Goal: Task Accomplishment & Management: Manage account settings

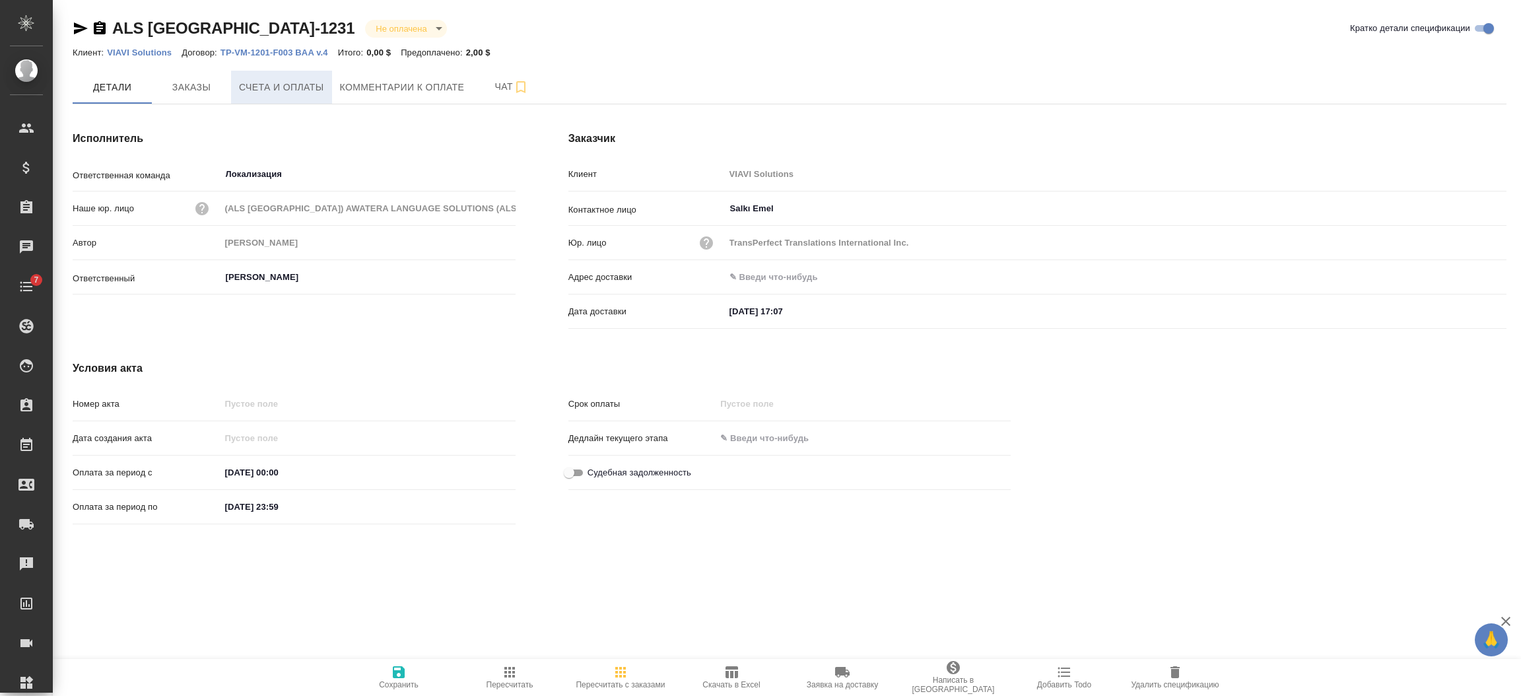
click at [240, 85] on span "Счета и оплаты" at bounding box center [281, 87] width 85 height 17
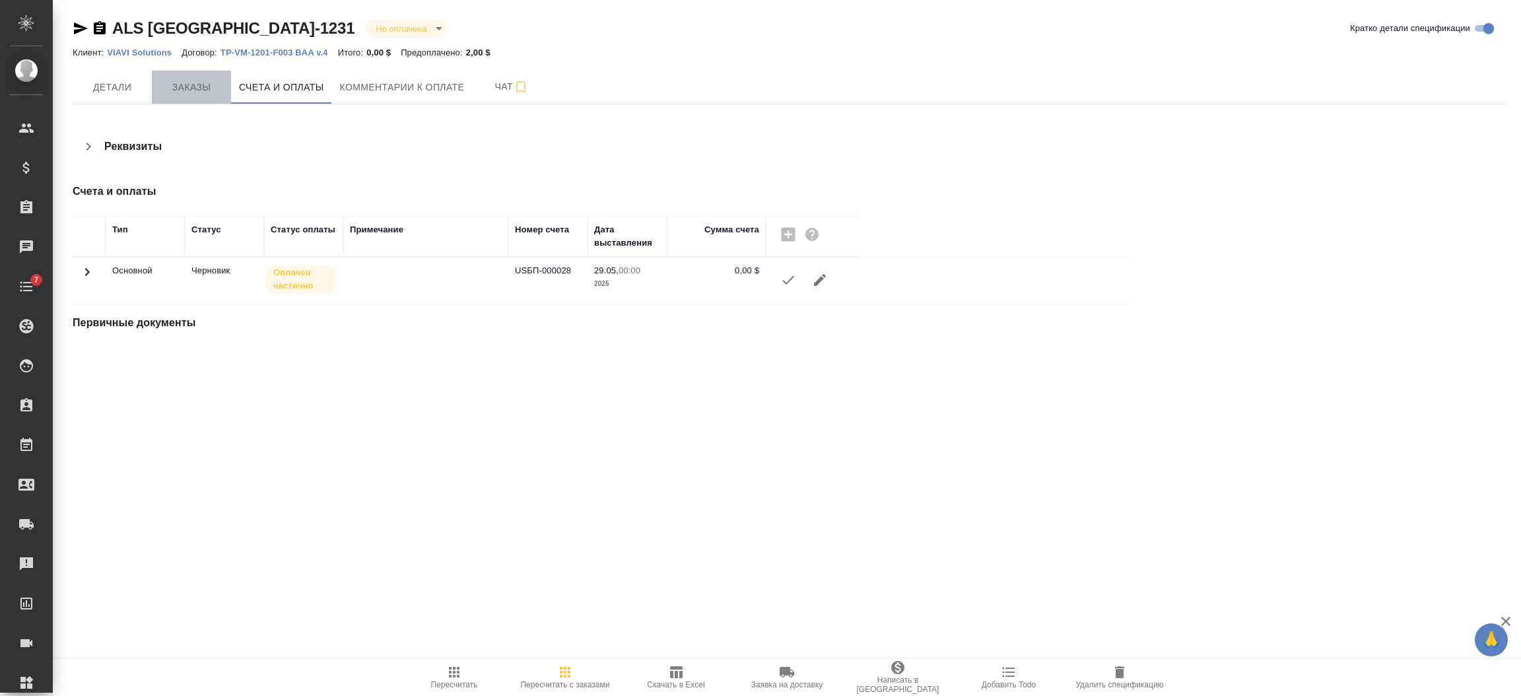
click at [152, 81] on button "Заказы" at bounding box center [191, 87] width 79 height 33
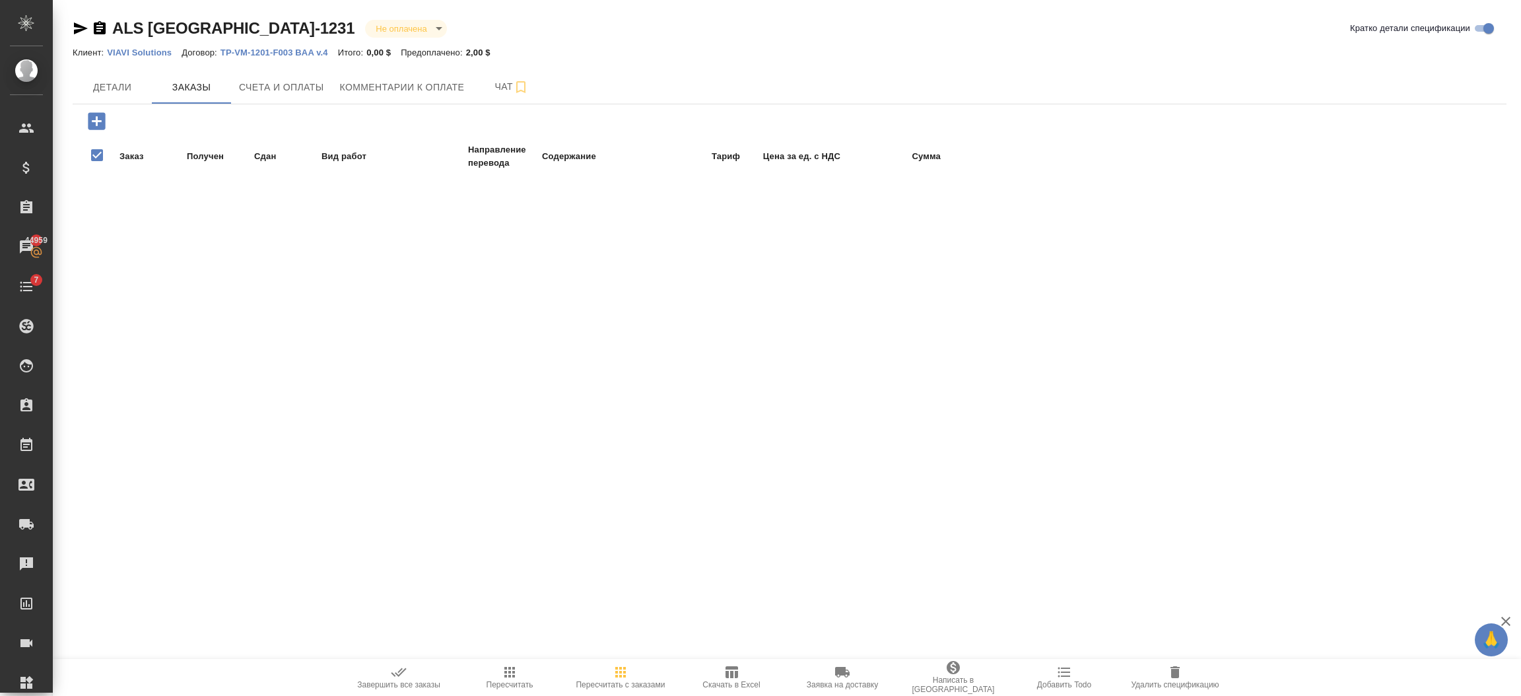
click at [102, 125] on icon "button" at bounding box center [96, 120] width 17 height 17
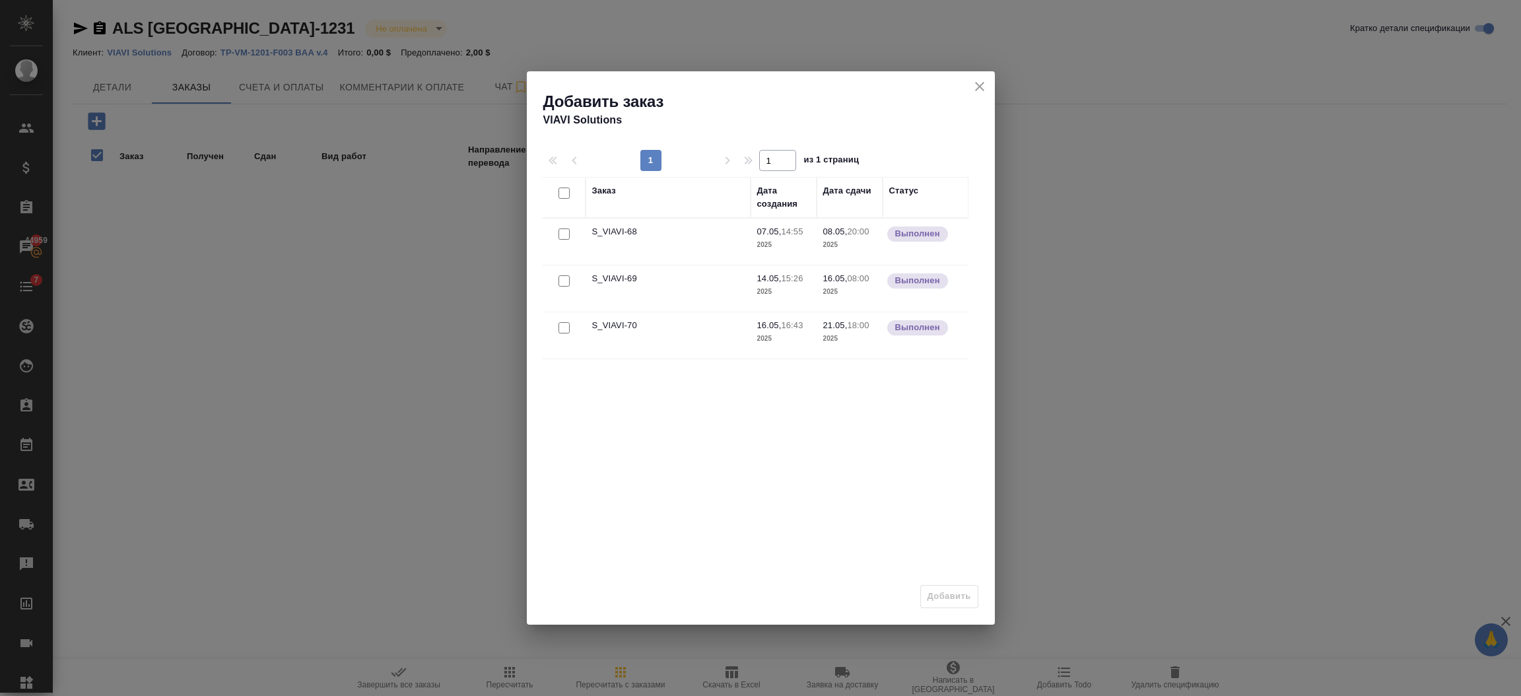
click at [981, 87] on icon "close" at bounding box center [980, 87] width 16 height 16
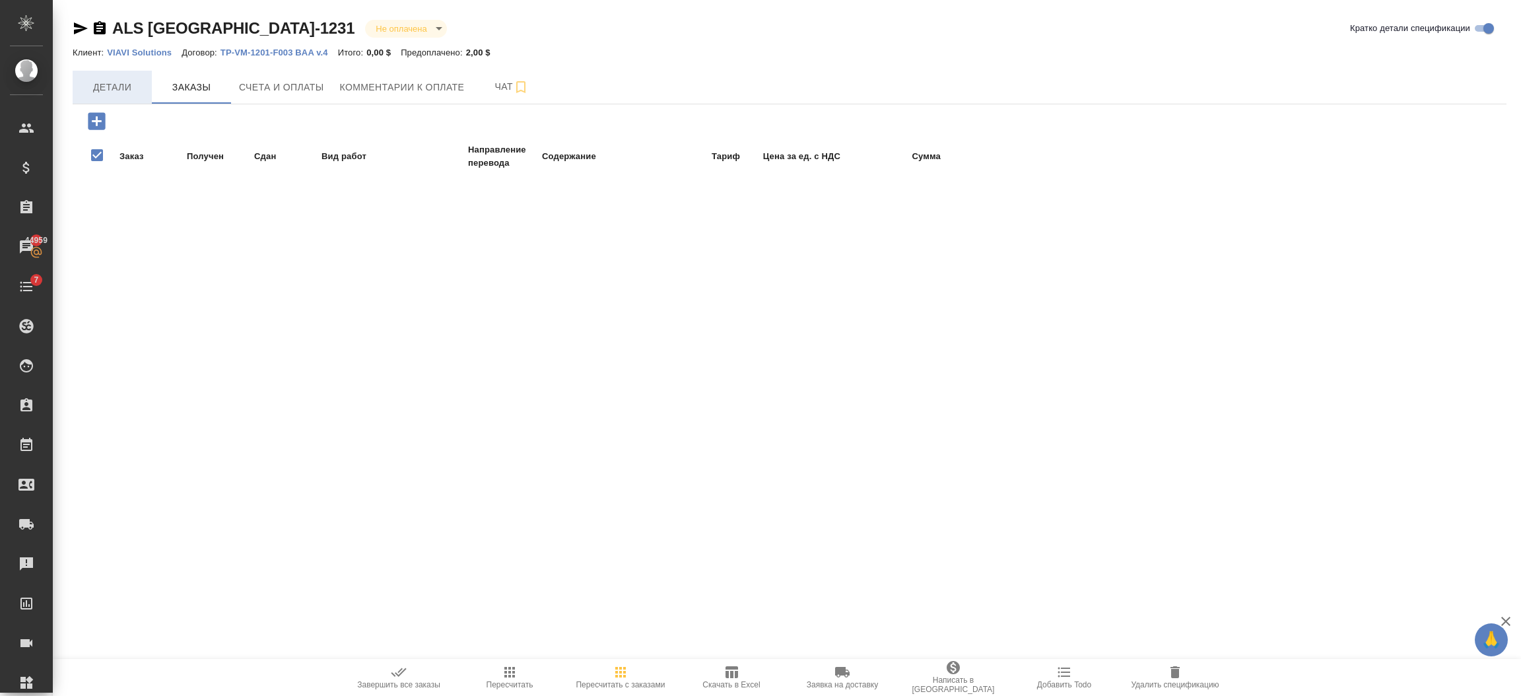
click at [114, 96] on button "Детали" at bounding box center [112, 87] width 79 height 33
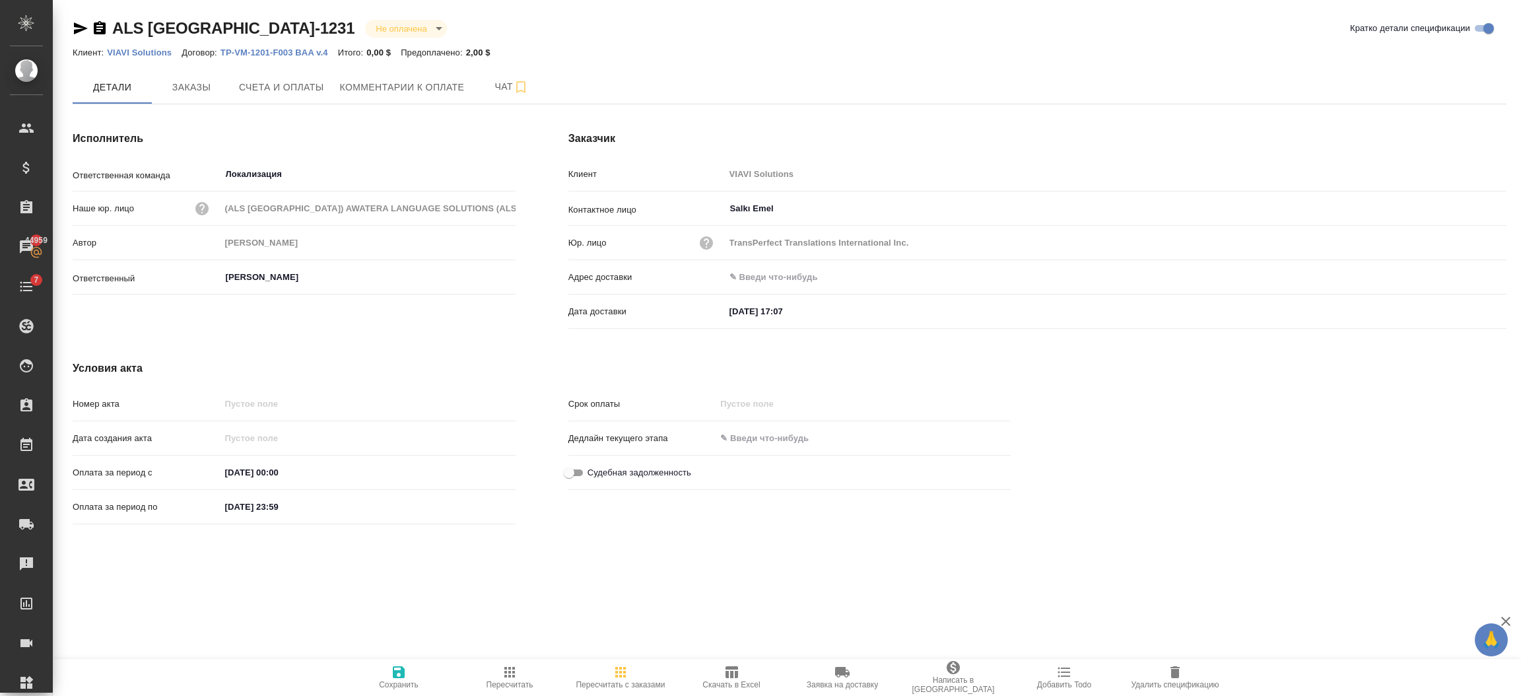
click at [304, 495] on div "Оплата за период по 21.05.2025 23:59" at bounding box center [294, 506] width 443 height 23
click at [319, 506] on input "21.05.2025 23:59" at bounding box center [278, 506] width 116 height 19
click at [475, 505] on icon "button" at bounding box center [477, 506] width 16 height 16
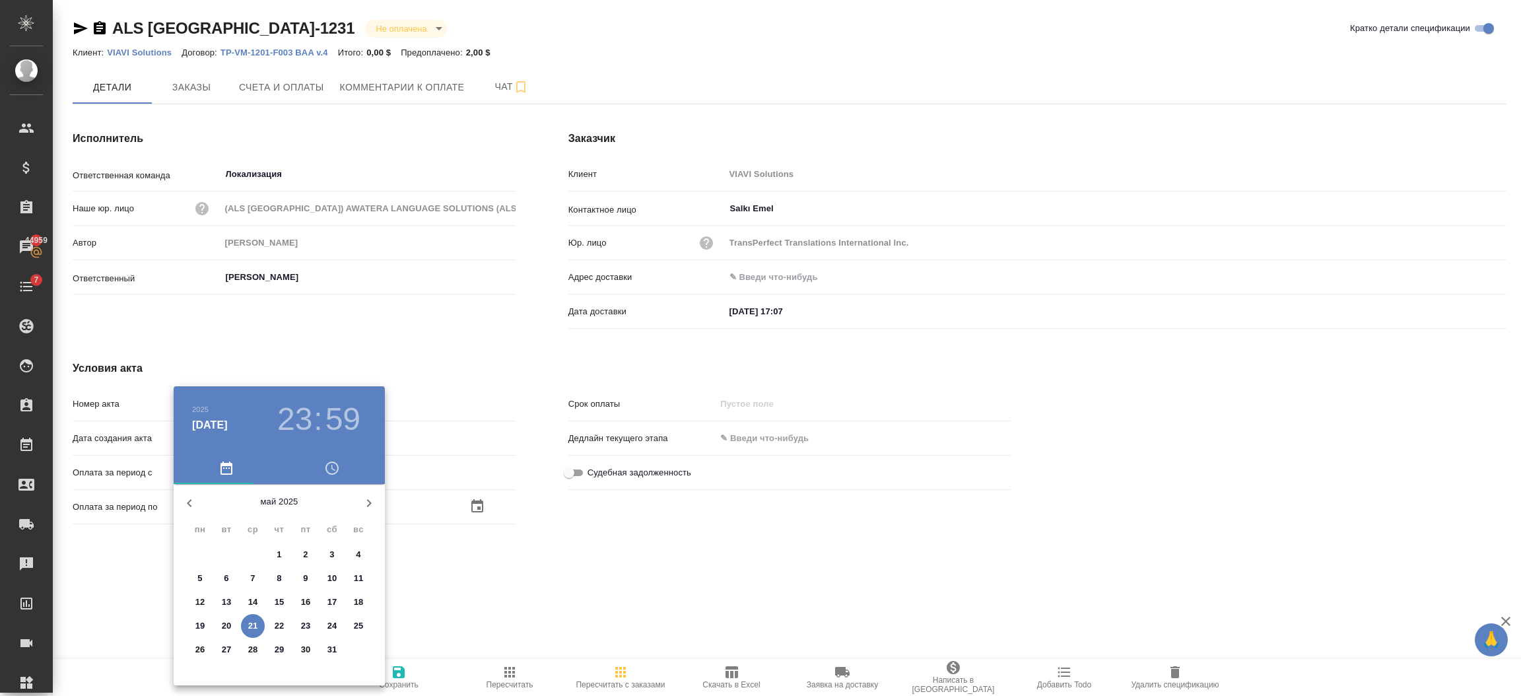
click at [363, 506] on icon "button" at bounding box center [369, 503] width 16 height 16
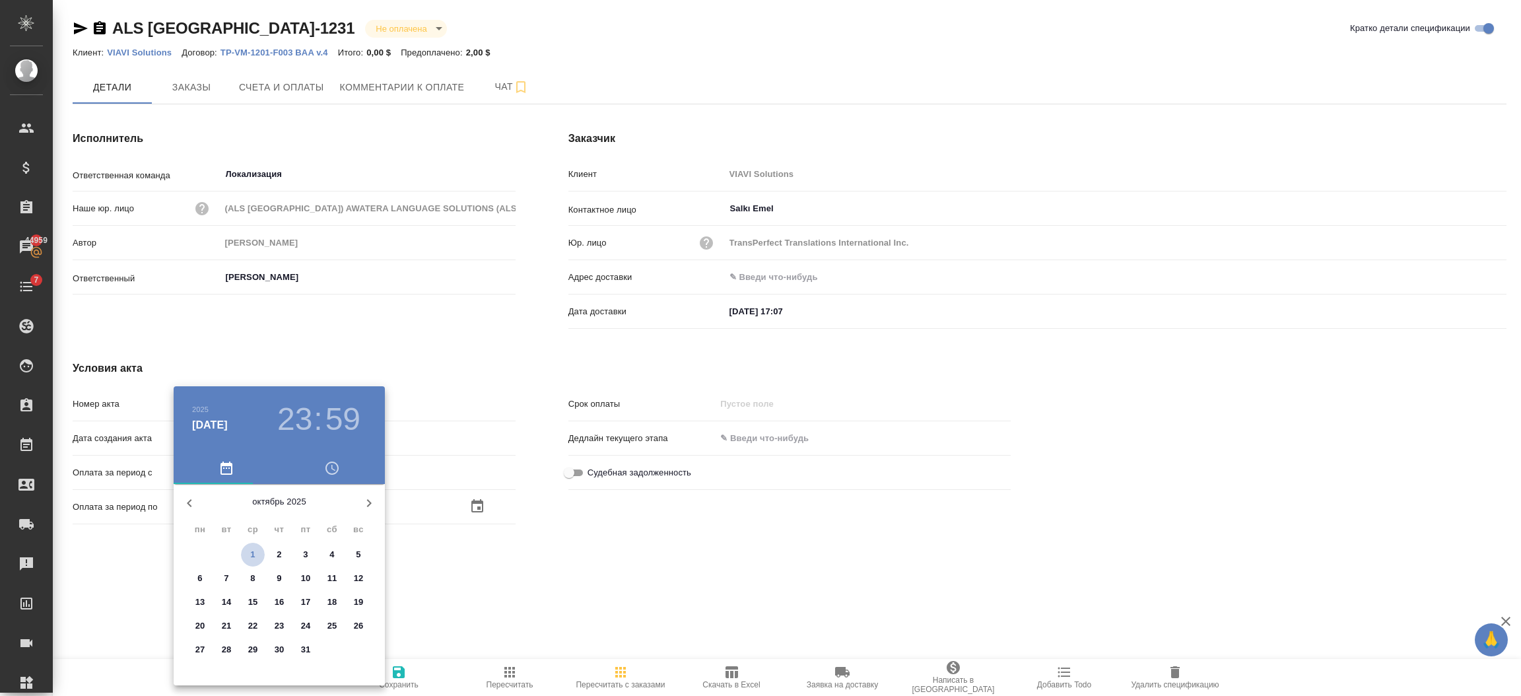
click at [242, 553] on span "1" at bounding box center [253, 554] width 24 height 13
type input "01.10.2025 23:59"
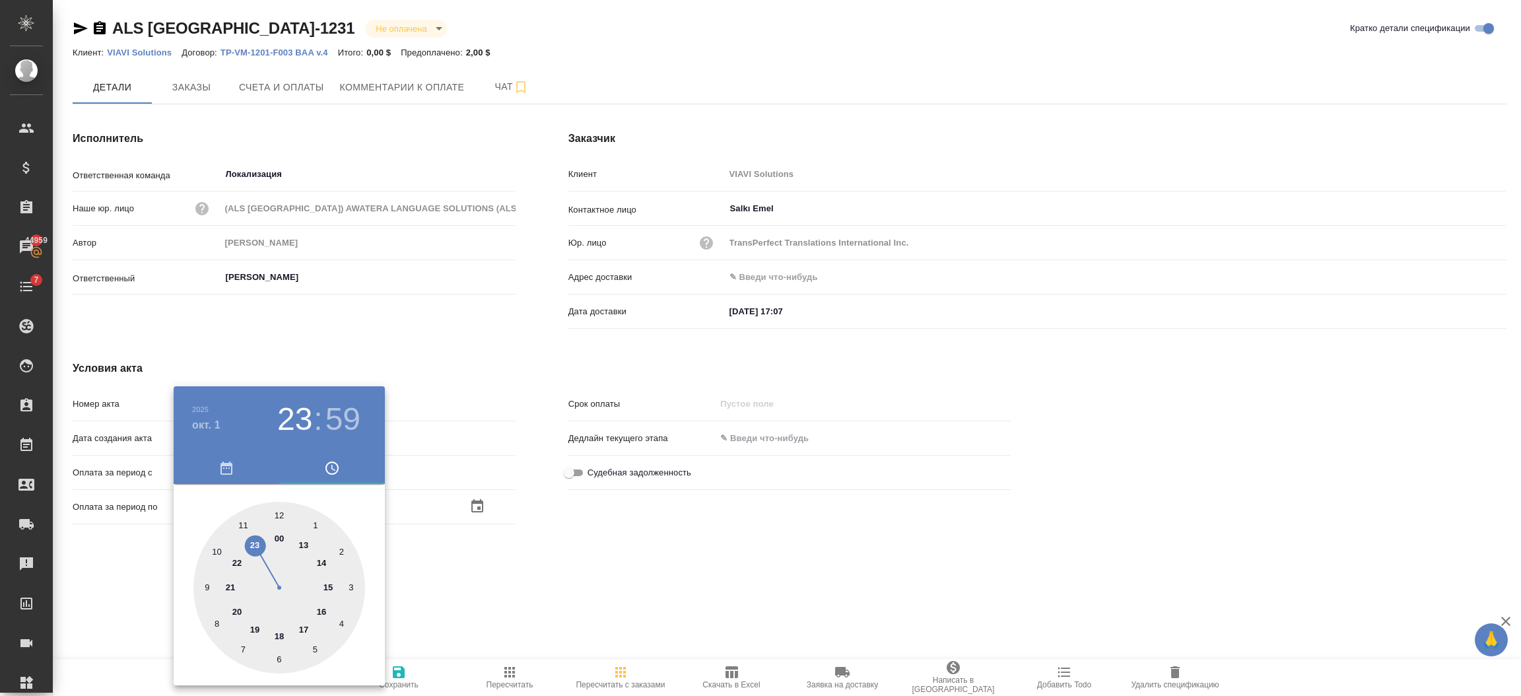
click at [478, 574] on div at bounding box center [760, 348] width 1521 height 696
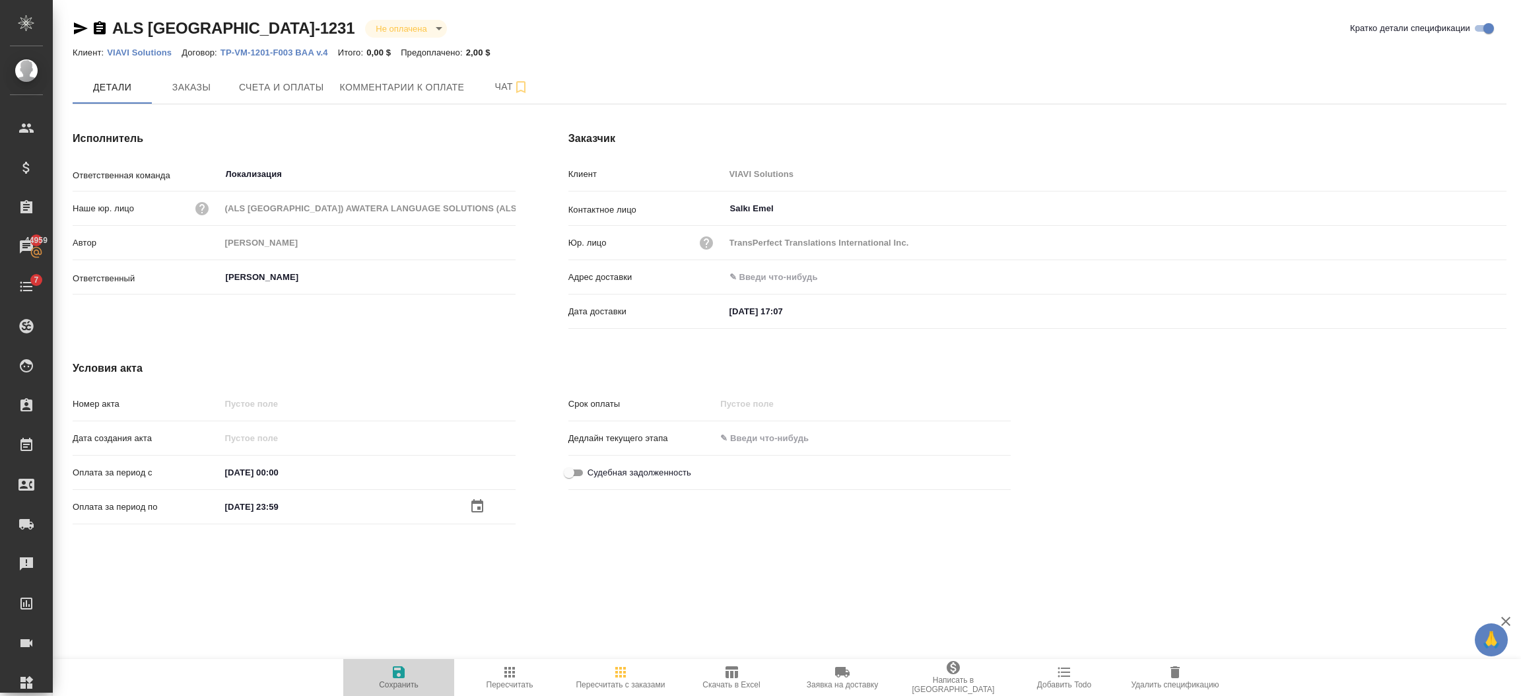
click at [389, 669] on span "Сохранить" at bounding box center [398, 676] width 95 height 25
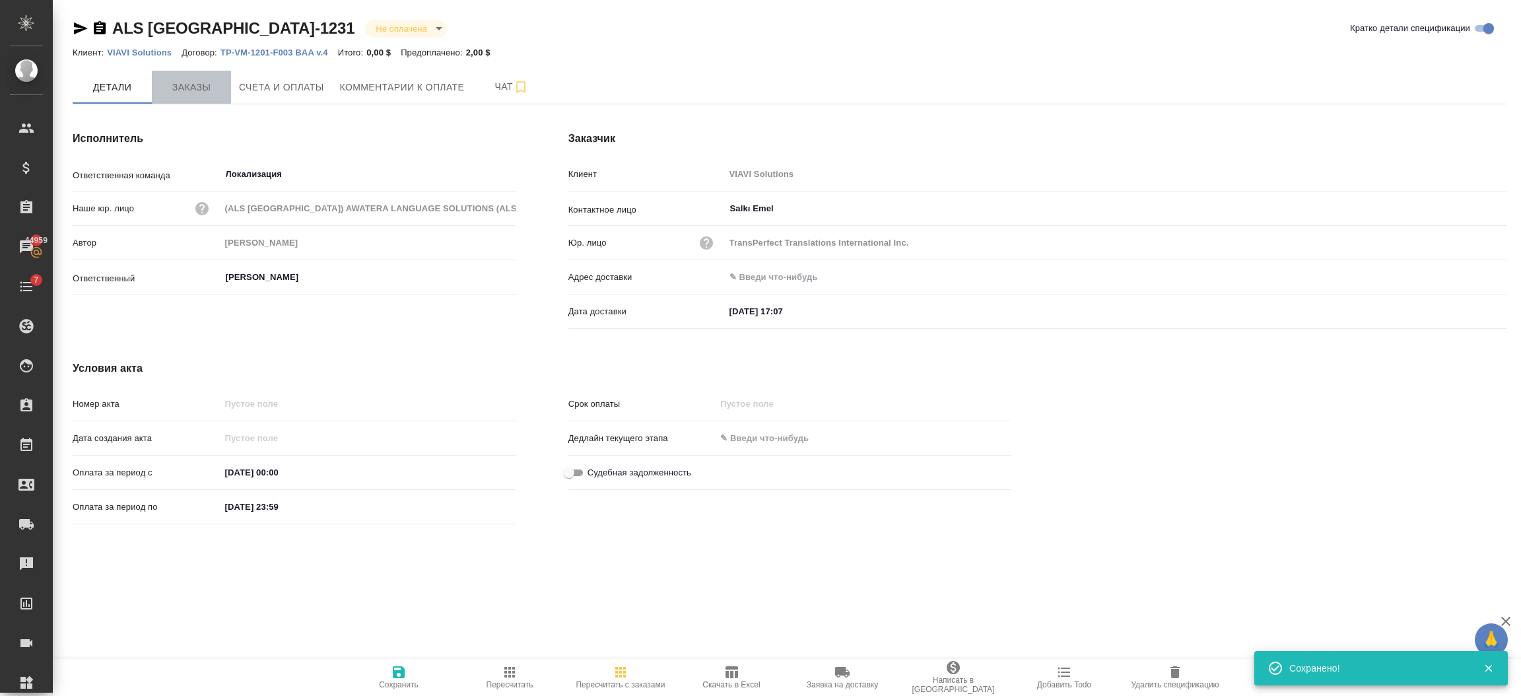
click at [193, 92] on span "Заказы" at bounding box center [191, 87] width 63 height 17
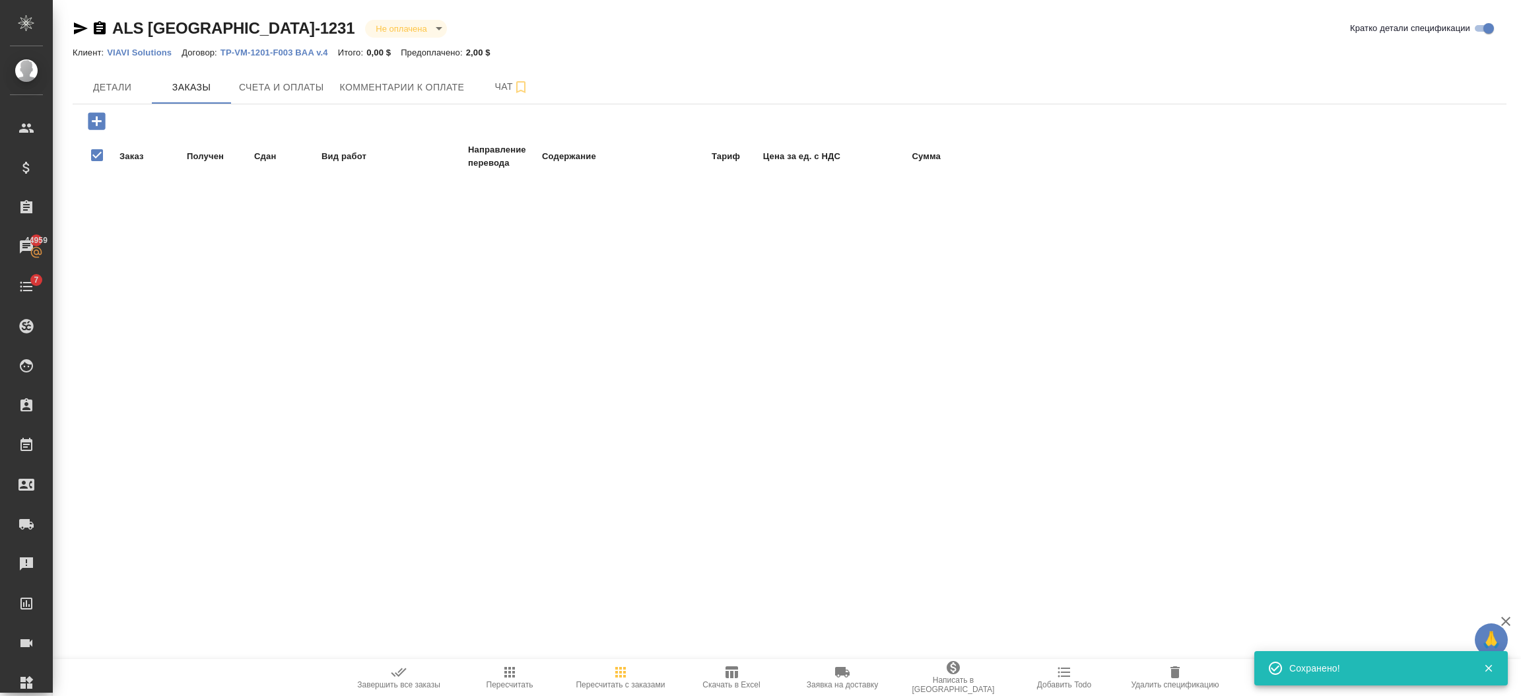
click at [104, 123] on icon "button" at bounding box center [96, 120] width 17 height 17
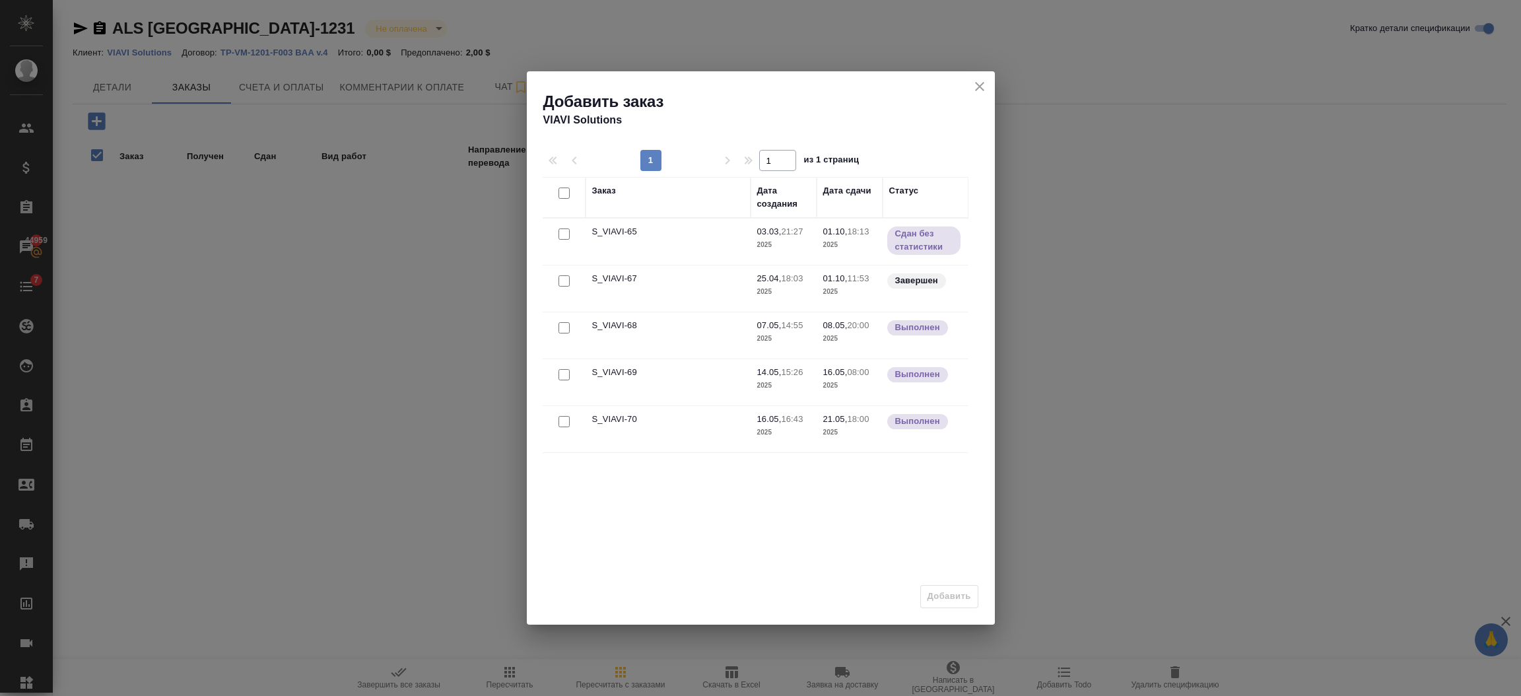
click at [563, 285] on input "checkbox" at bounding box center [563, 280] width 11 height 11
checkbox input "true"
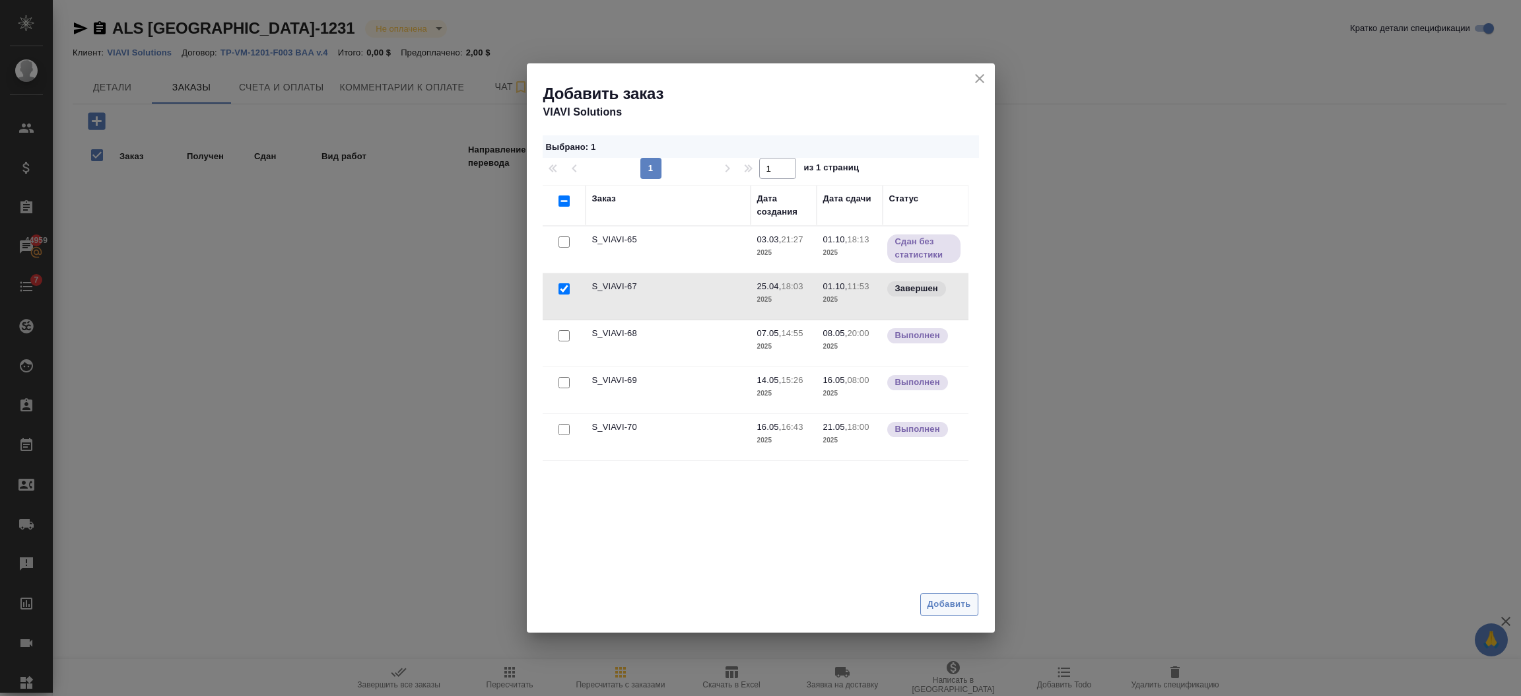
click at [970, 600] on span "Добавить" at bounding box center [949, 604] width 44 height 15
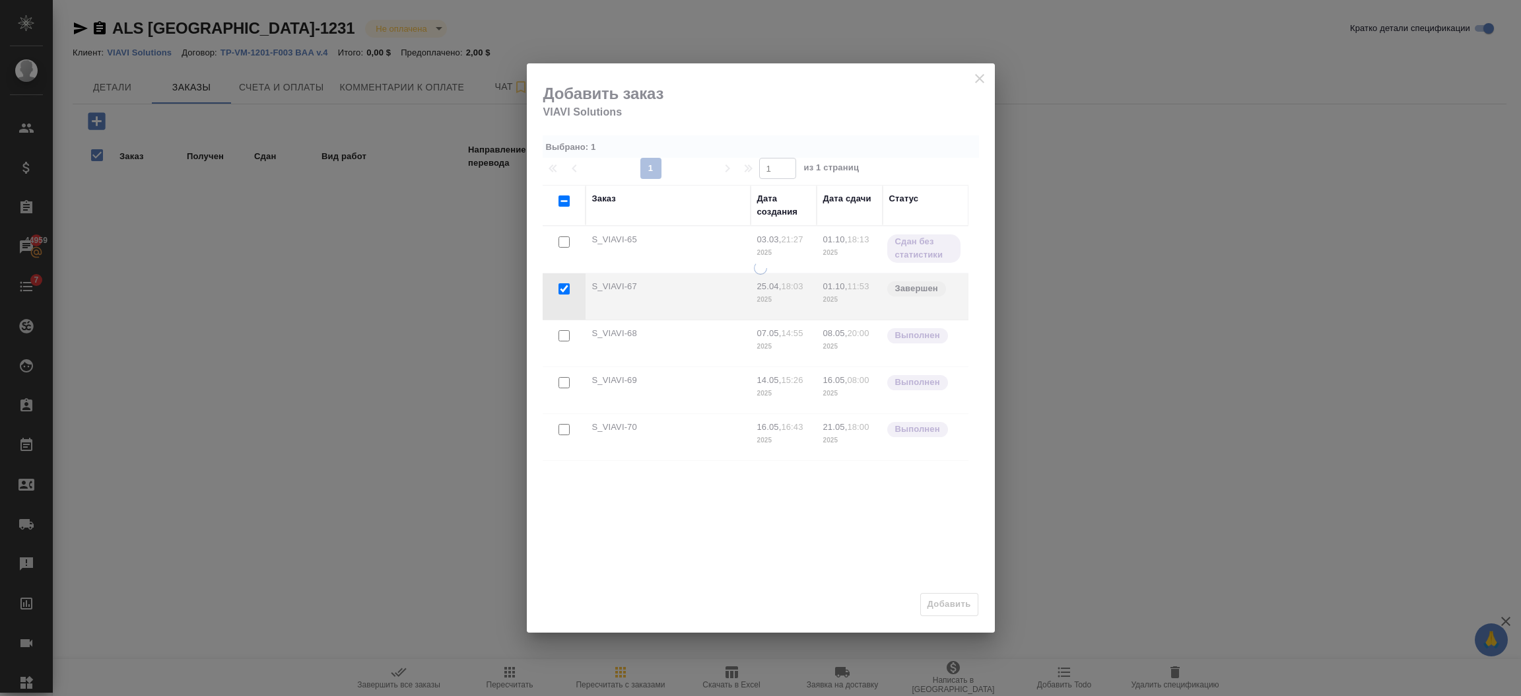
type input "payed"
checkbox input "false"
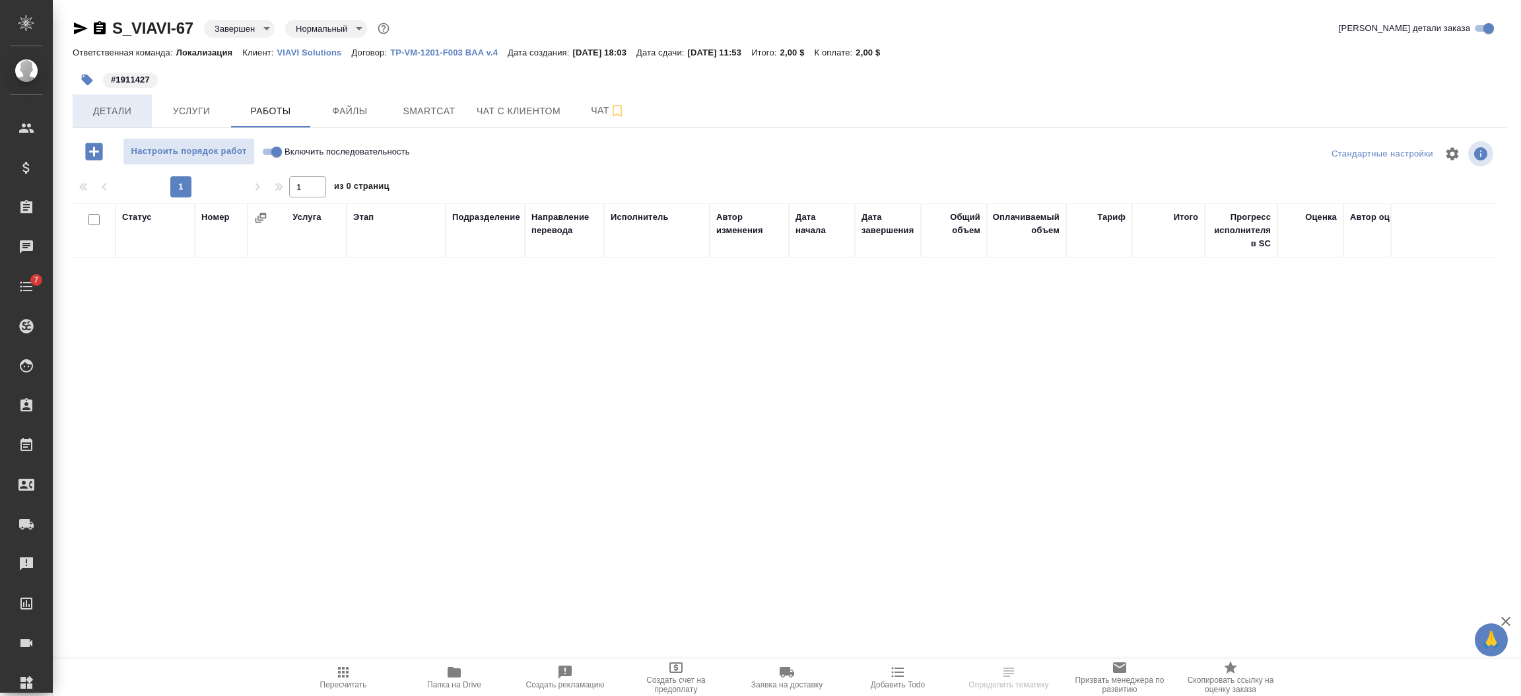
click at [117, 117] on span "Детали" at bounding box center [112, 111] width 63 height 17
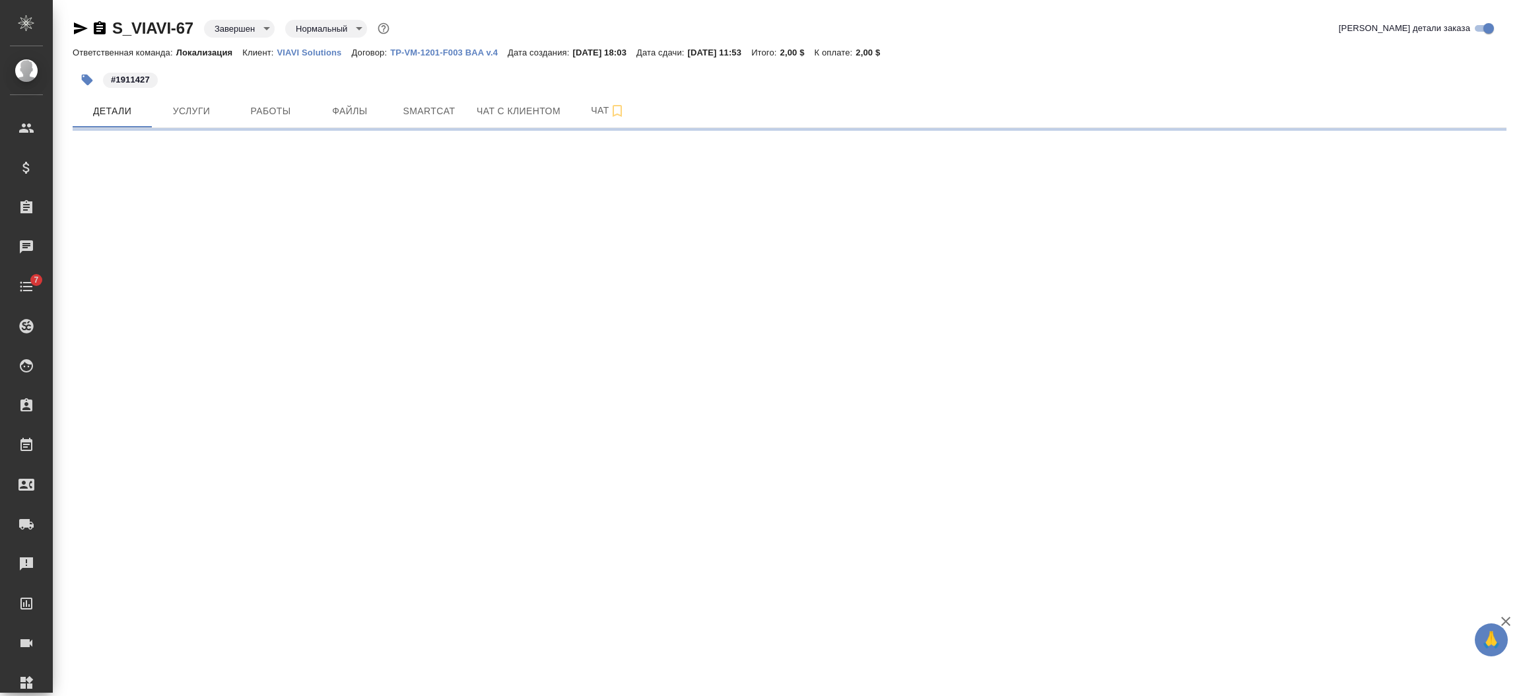
select select "RU"
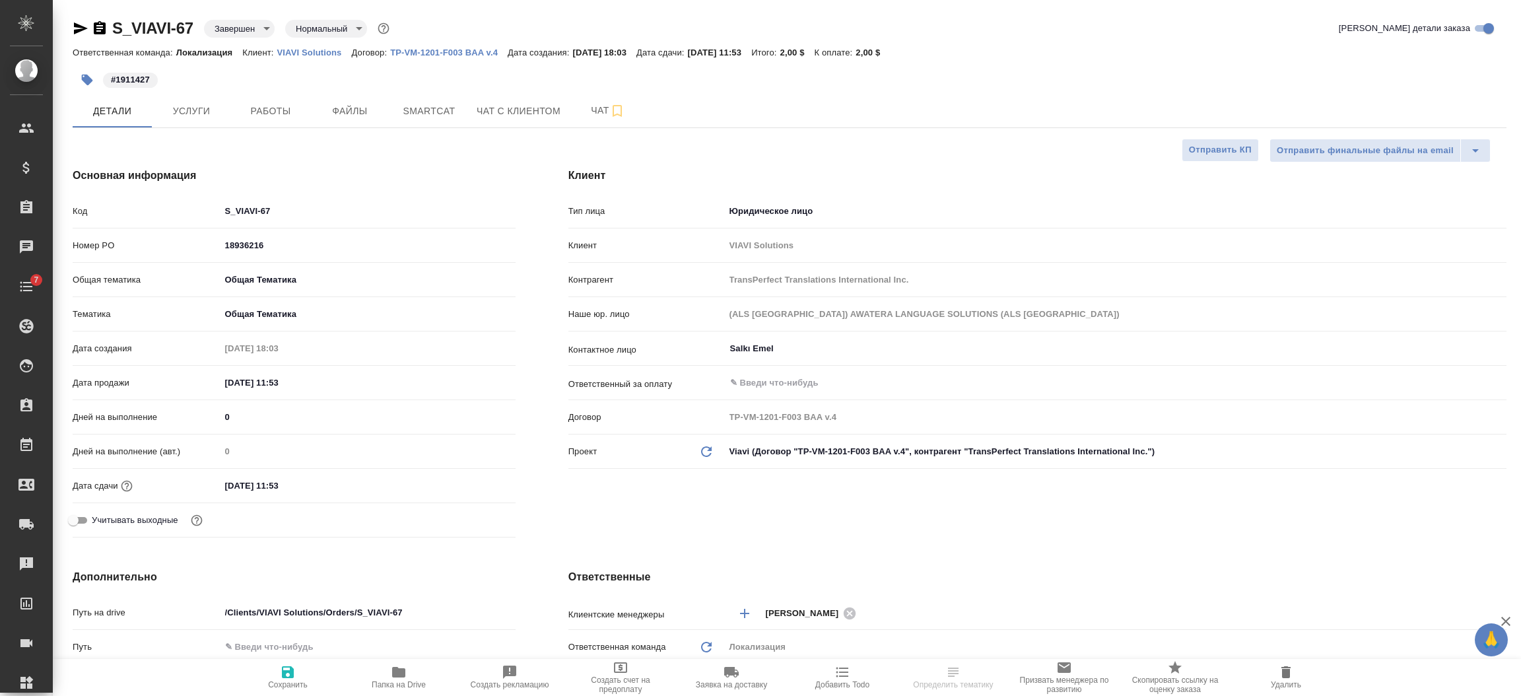
type textarea "x"
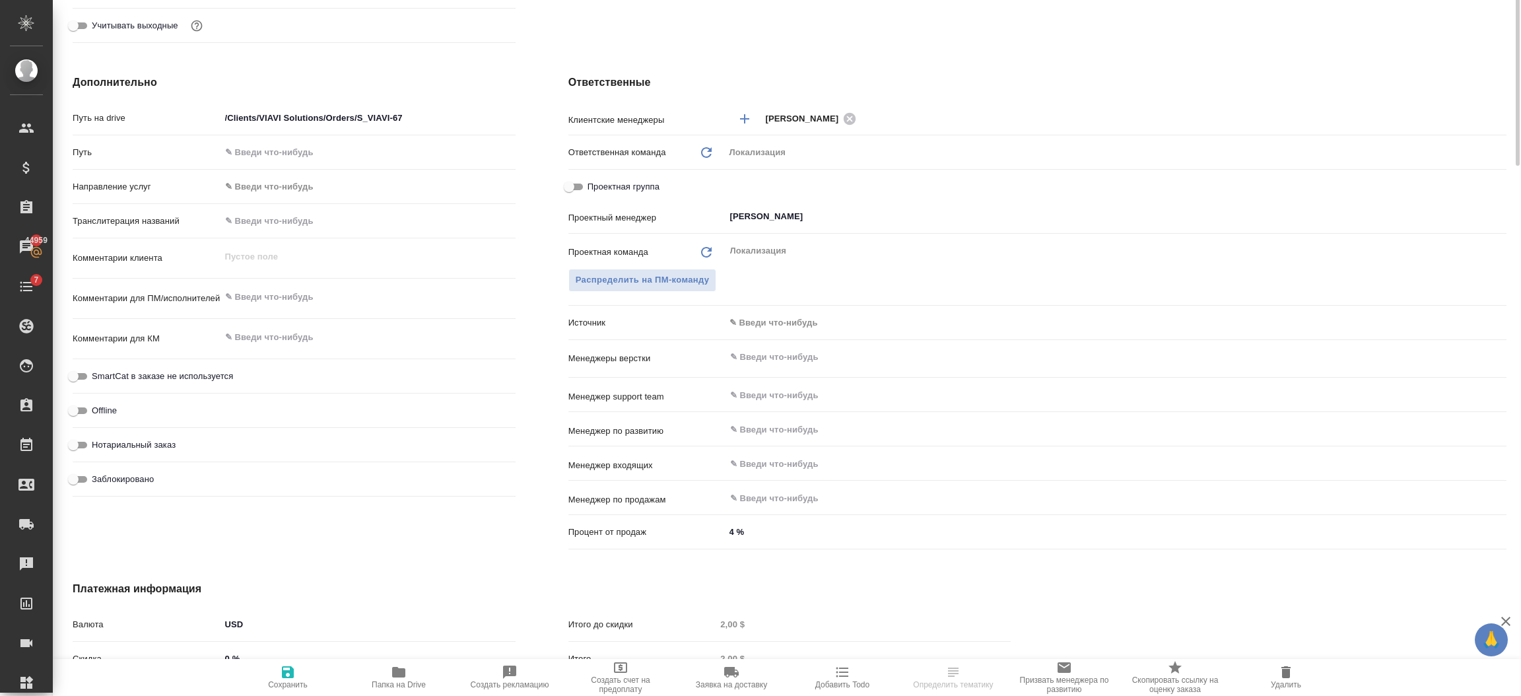
scroll to position [198, 0]
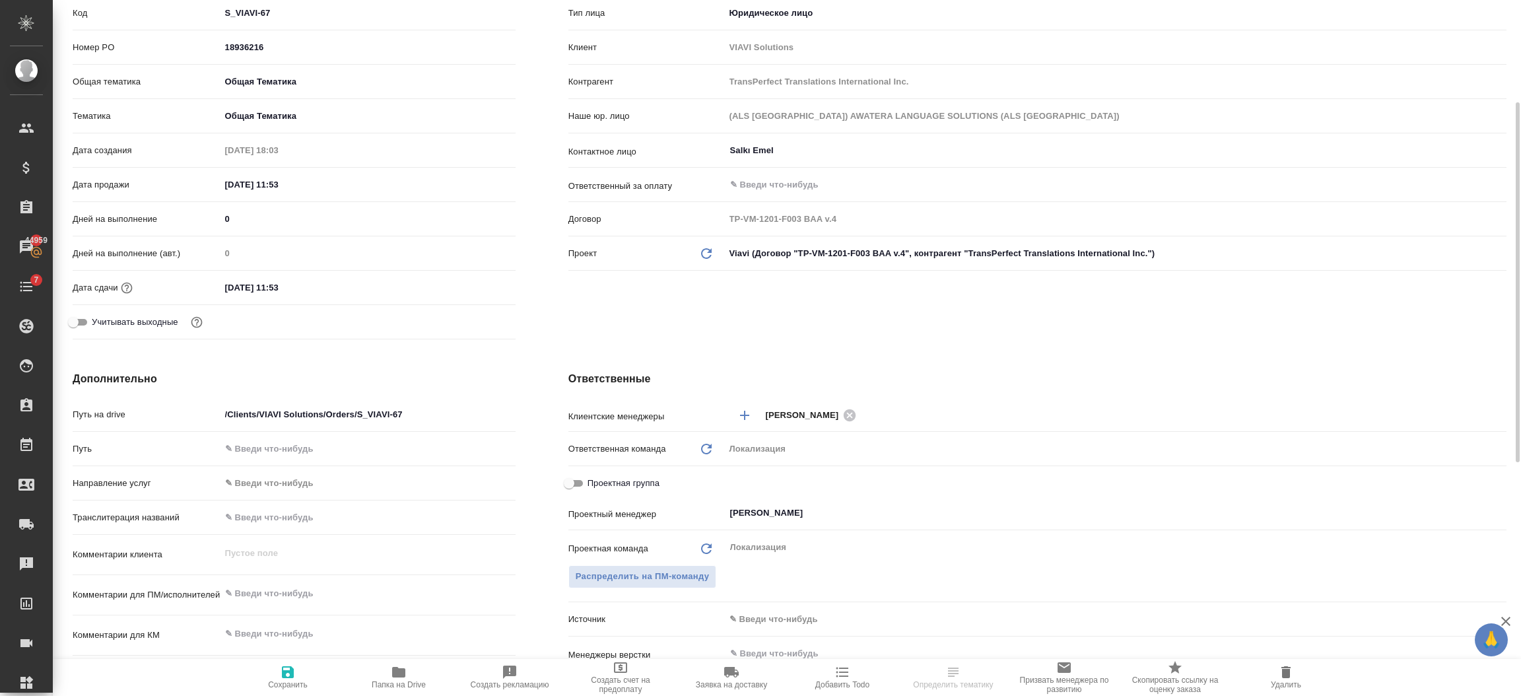
select select "RU"
type textarea "x"
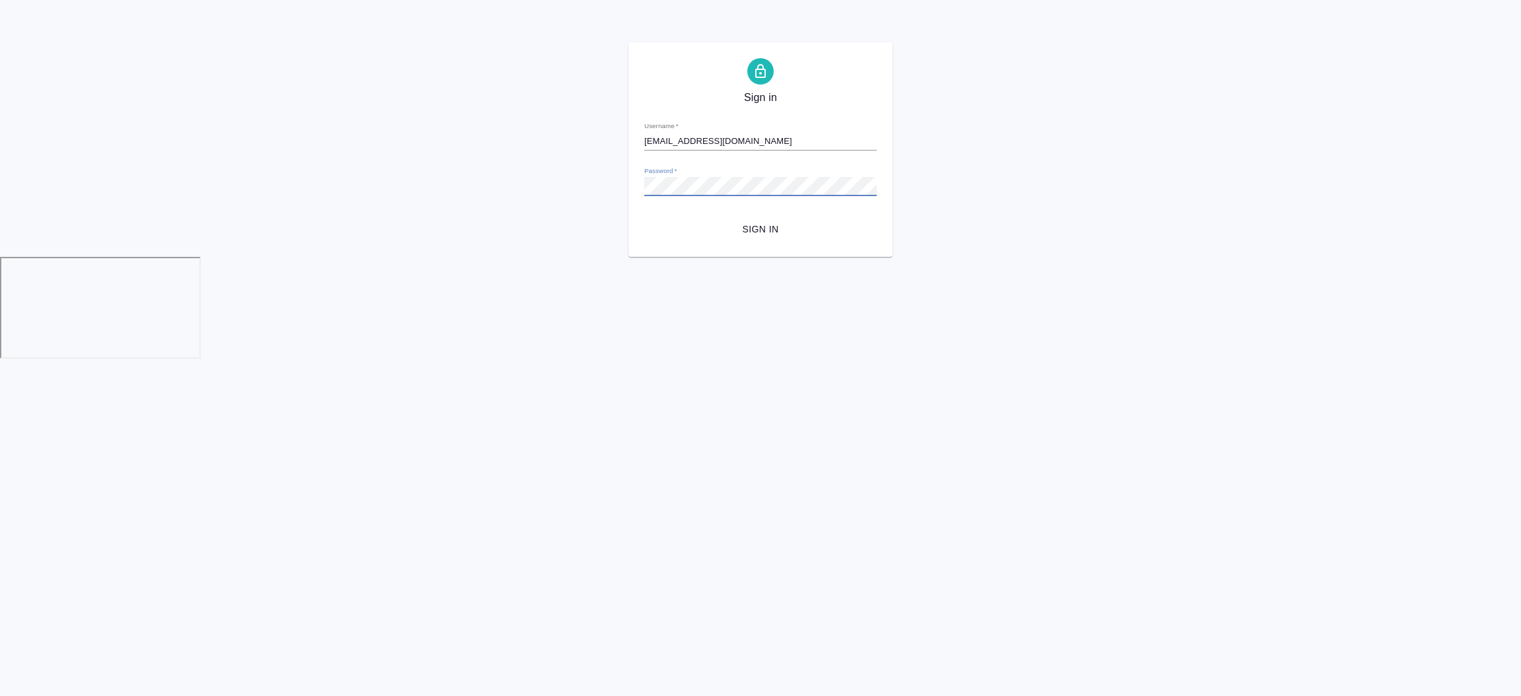
click at [585, 189] on div "Sign in Username   * [EMAIL_ADDRESS][DOMAIN_NAME] Password   * urlPath   * /Ord…" at bounding box center [760, 149] width 1521 height 215
click at [758, 222] on span "Sign in" at bounding box center [760, 229] width 211 height 17
click at [121, 162] on div "Sign in Username   * [EMAIL_ADDRESS][DOMAIN_NAME] Password   * urlPath   * /Ord…" at bounding box center [760, 149] width 1521 height 215
click at [556, 186] on div "Sign in Username   * [EMAIL_ADDRESS][DOMAIN_NAME] Password   * urlPath   * /Ord…" at bounding box center [760, 149] width 1521 height 215
click at [644, 217] on button "Sign in" at bounding box center [760, 229] width 232 height 24
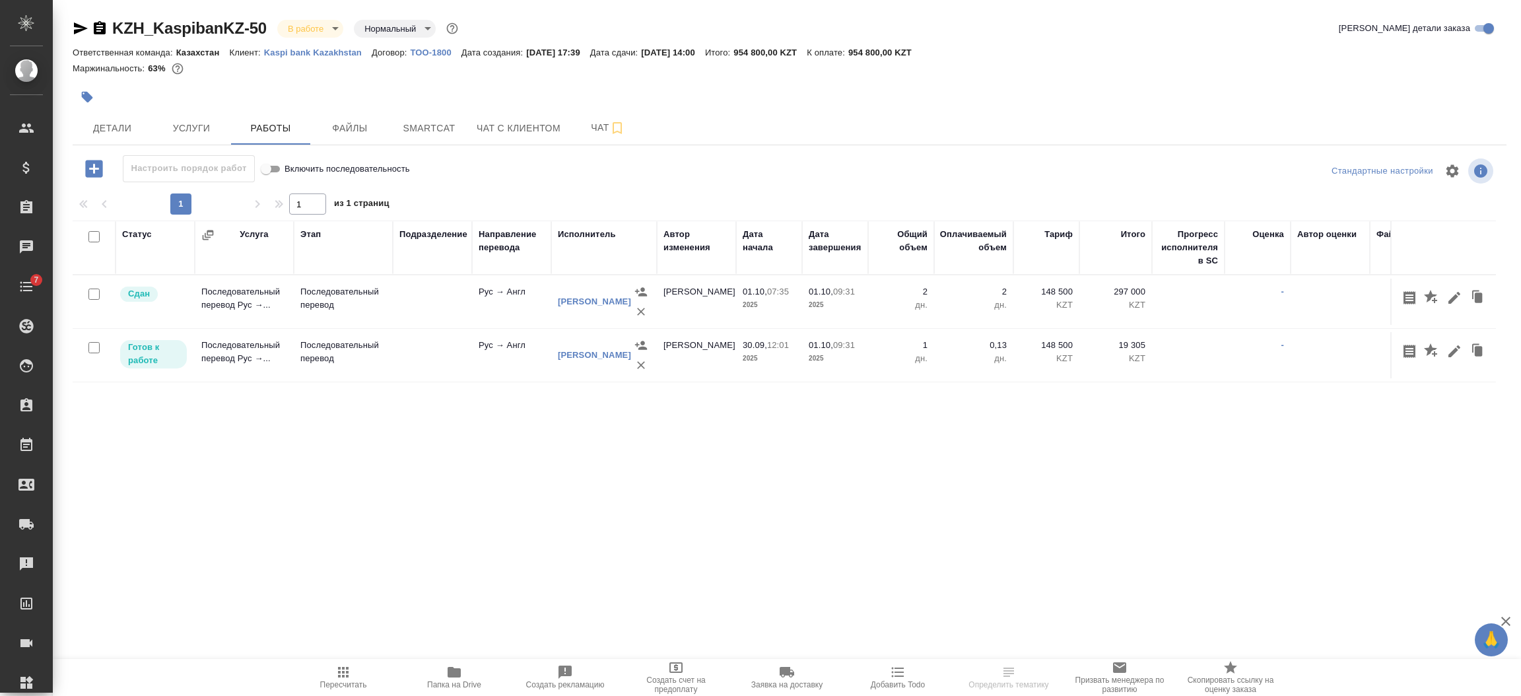
click at [987, 445] on div "Статус Услуга Этап Подразделение Направление перевода Исполнитель Автор изменен…" at bounding box center [784, 368] width 1423 height 297
click at [352, 671] on span "Пересчитать" at bounding box center [343, 676] width 95 height 25
click at [1457, 348] on icon "button" at bounding box center [1454, 351] width 12 height 12
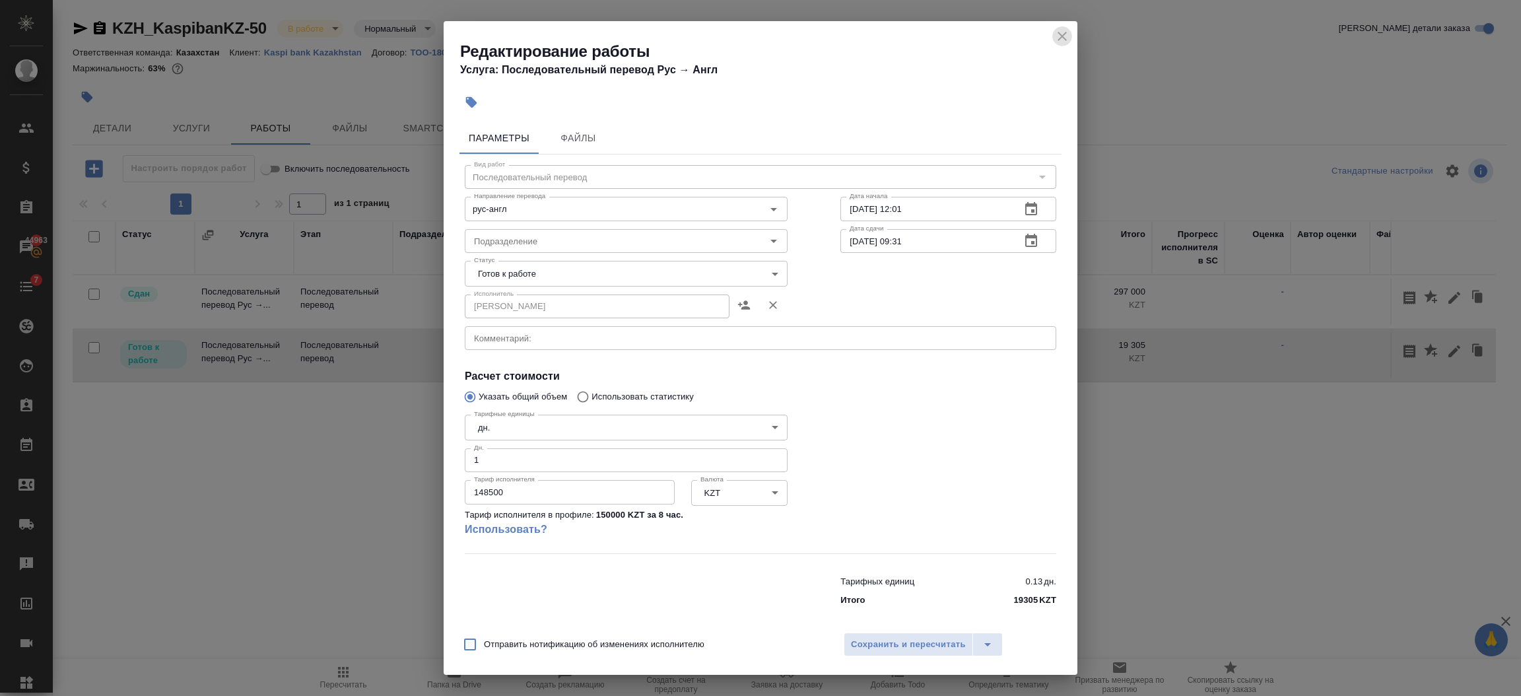
click at [1058, 34] on icon "close" at bounding box center [1062, 36] width 16 height 16
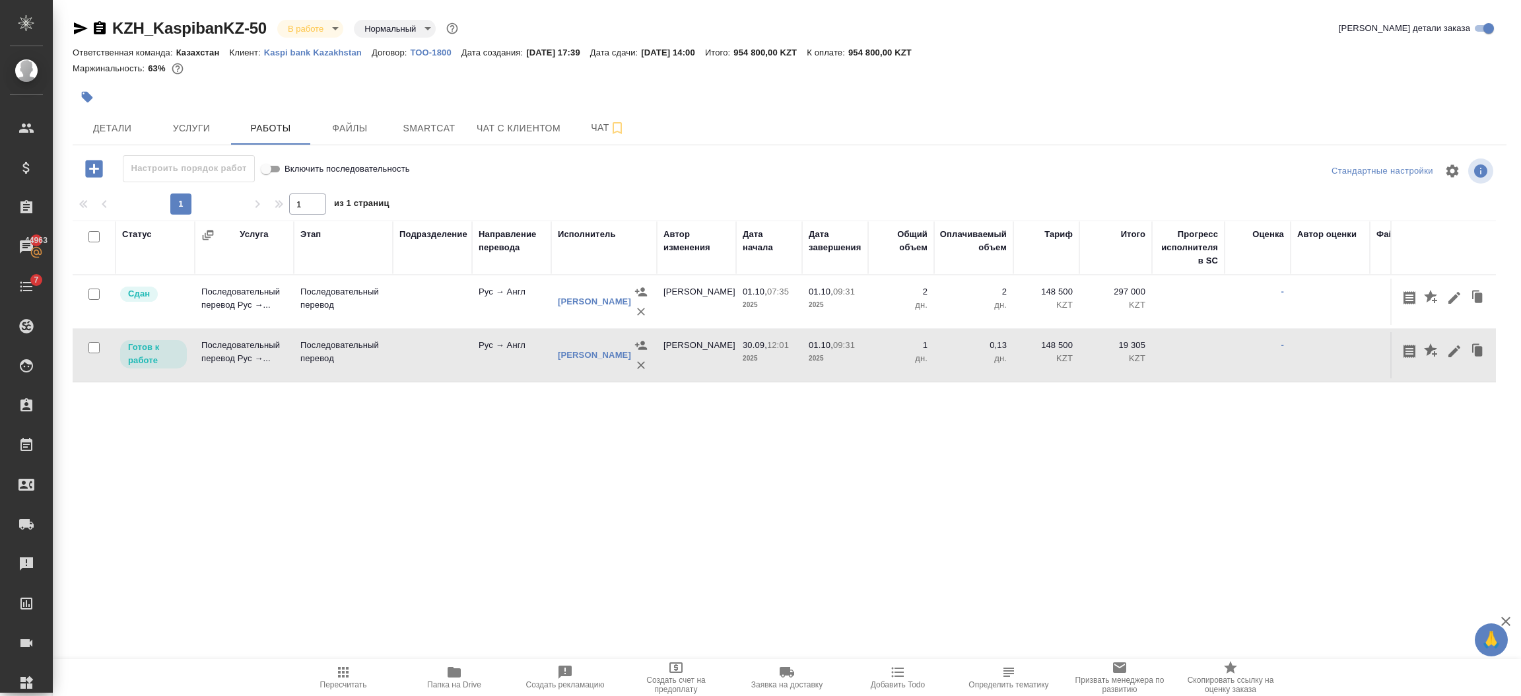
click at [351, 675] on span "Пересчитать" at bounding box center [343, 676] width 95 height 25
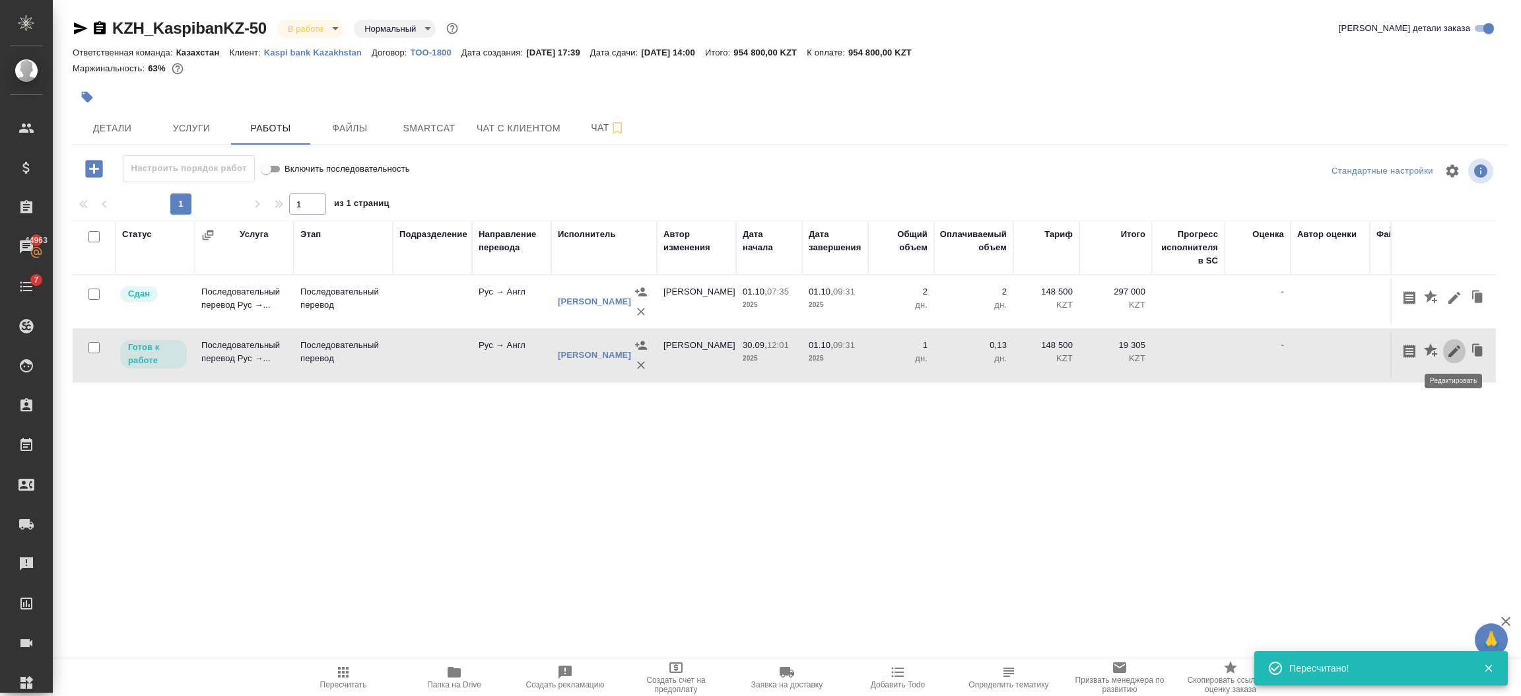
click at [1448, 349] on icon "button" at bounding box center [1454, 351] width 16 height 16
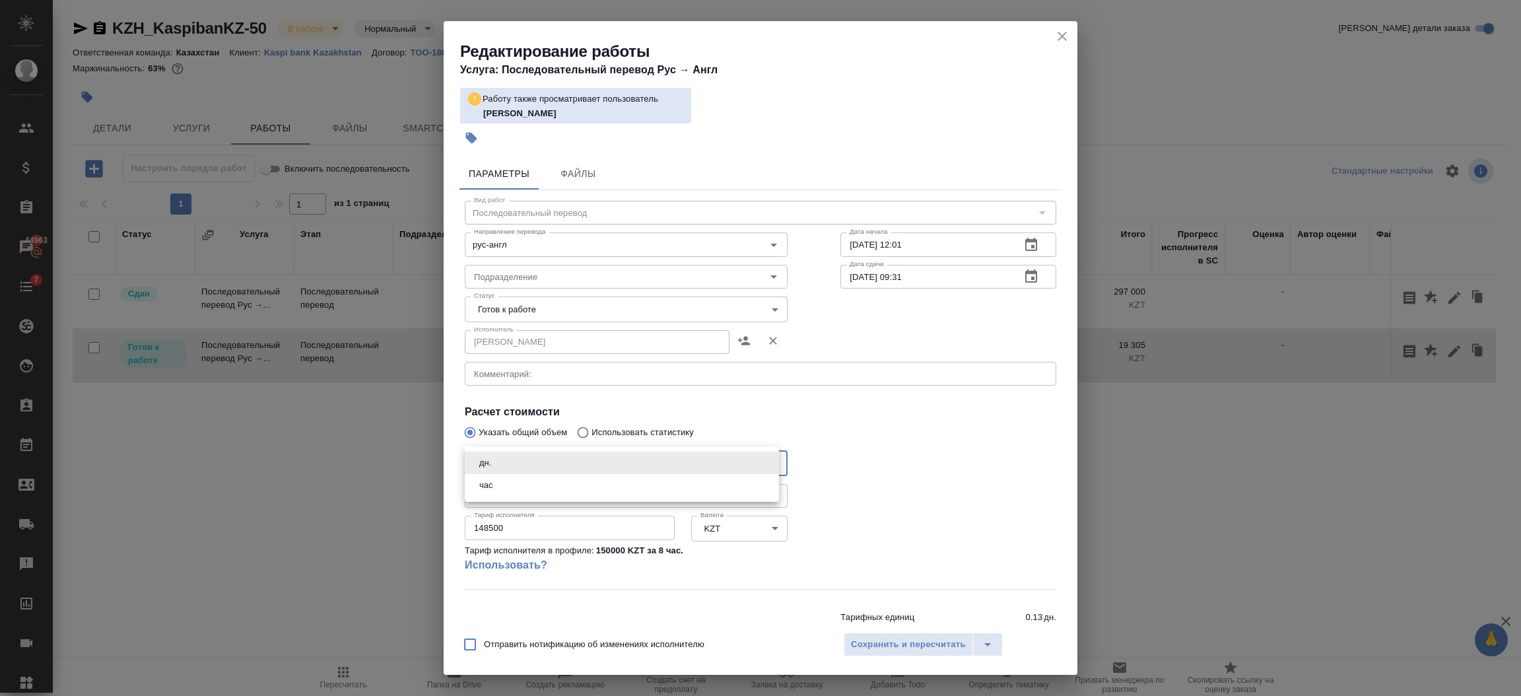
click at [508, 463] on body "🙏 .cls-1 fill:#fff; AWATERA Semenets Irina Клиенты Спецификации Заказы 44963 Ча…" at bounding box center [760, 401] width 1521 height 802
click at [1067, 34] on div at bounding box center [760, 348] width 1521 height 696
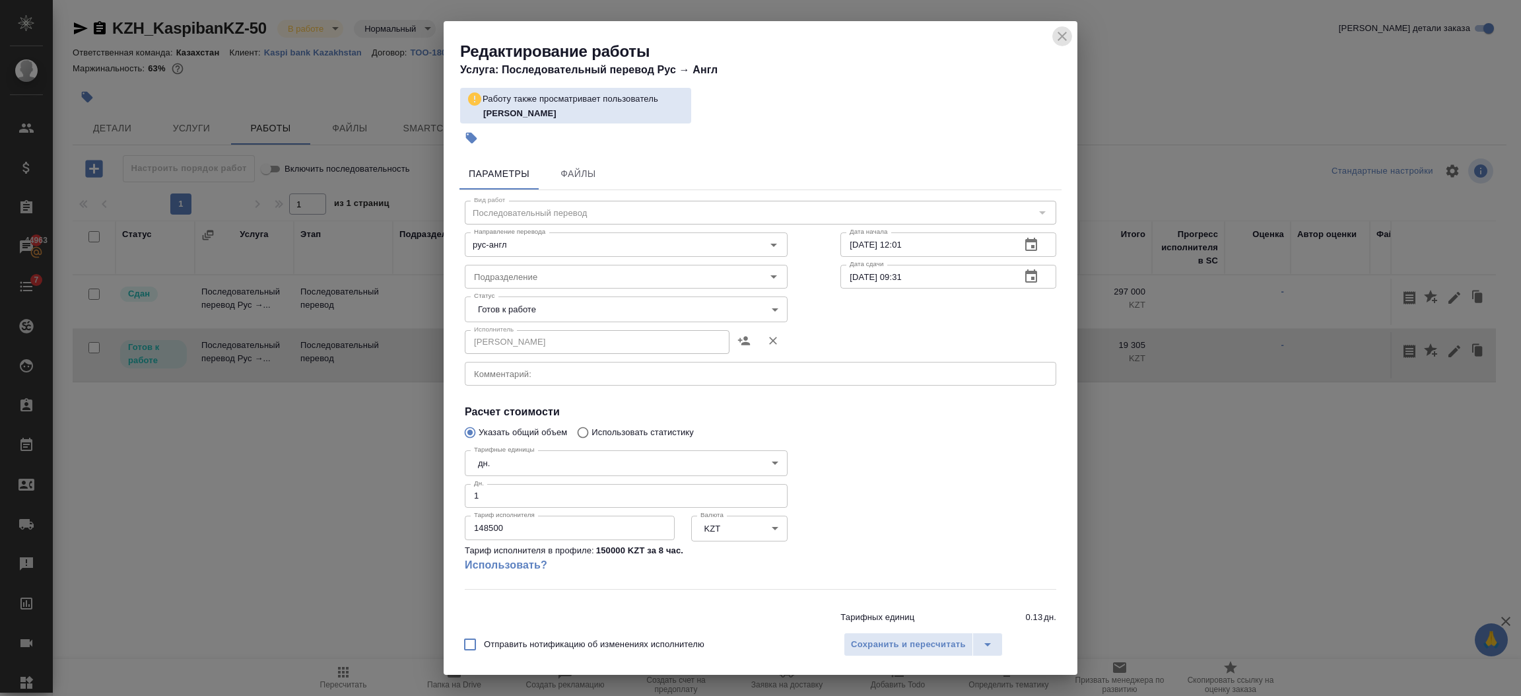
click at [1064, 35] on icon "close" at bounding box center [1062, 36] width 16 height 16
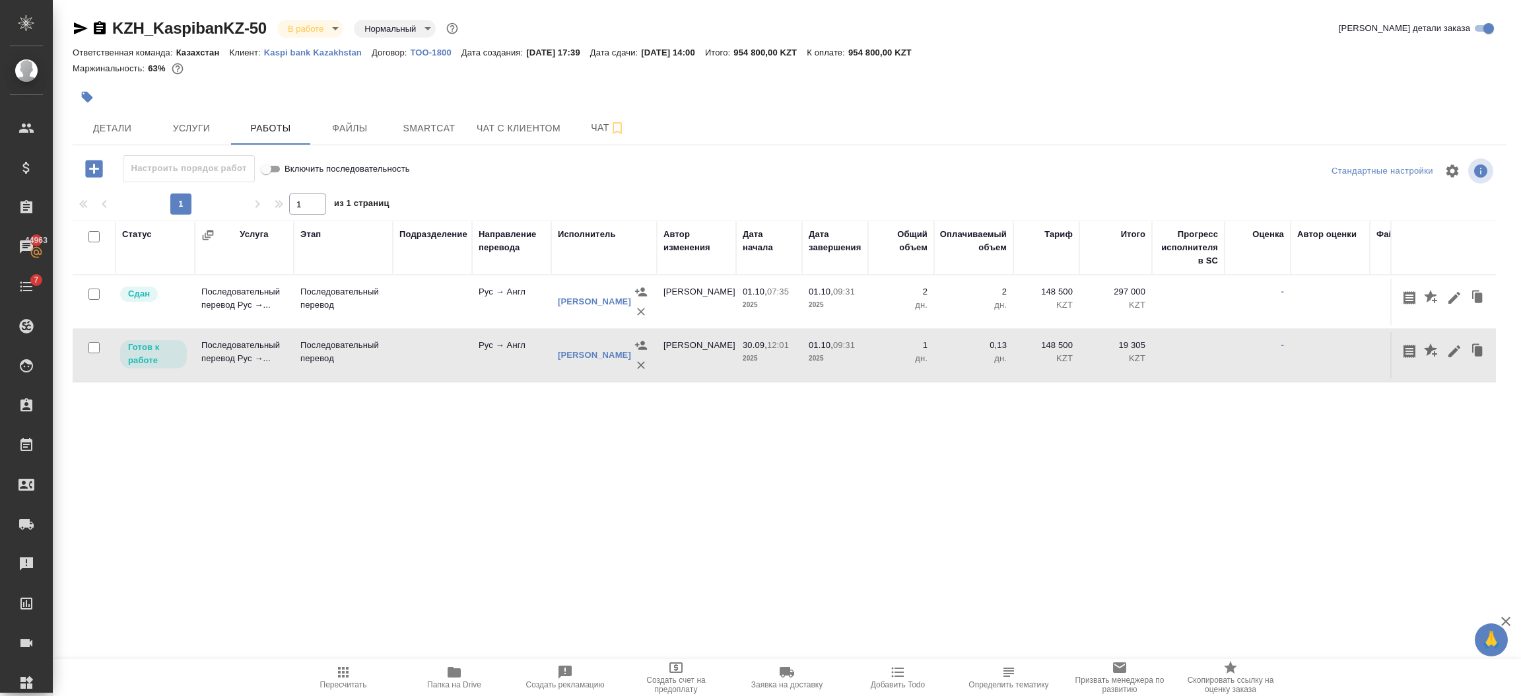
click at [493, 362] on td "Рус → Англ" at bounding box center [511, 355] width 79 height 46
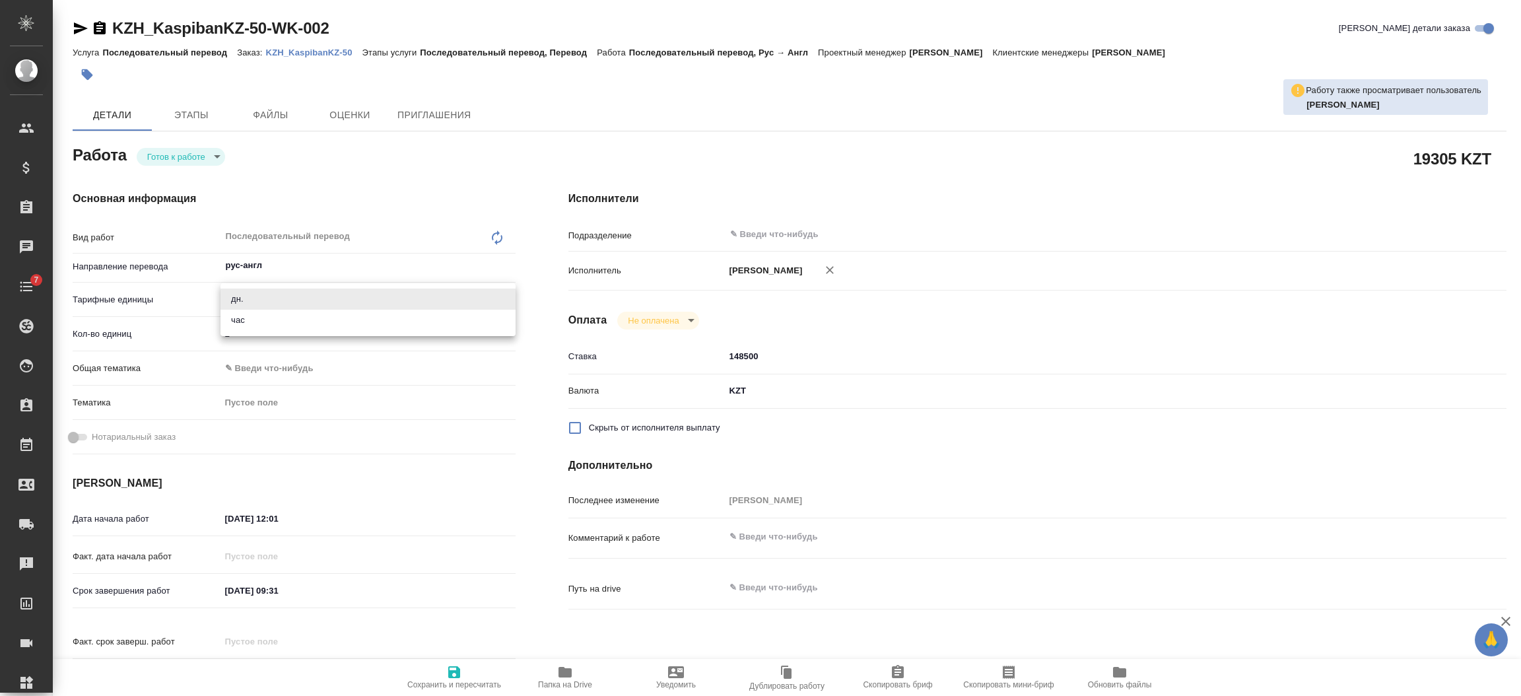
click at [259, 306] on body "🙏 .cls-1 fill:#fff; AWATERA Semenets Irina Клиенты Спецификации Заказы Чаты 7 T…" at bounding box center [760, 401] width 1521 height 802
click at [256, 300] on li "дн." at bounding box center [367, 298] width 295 height 21
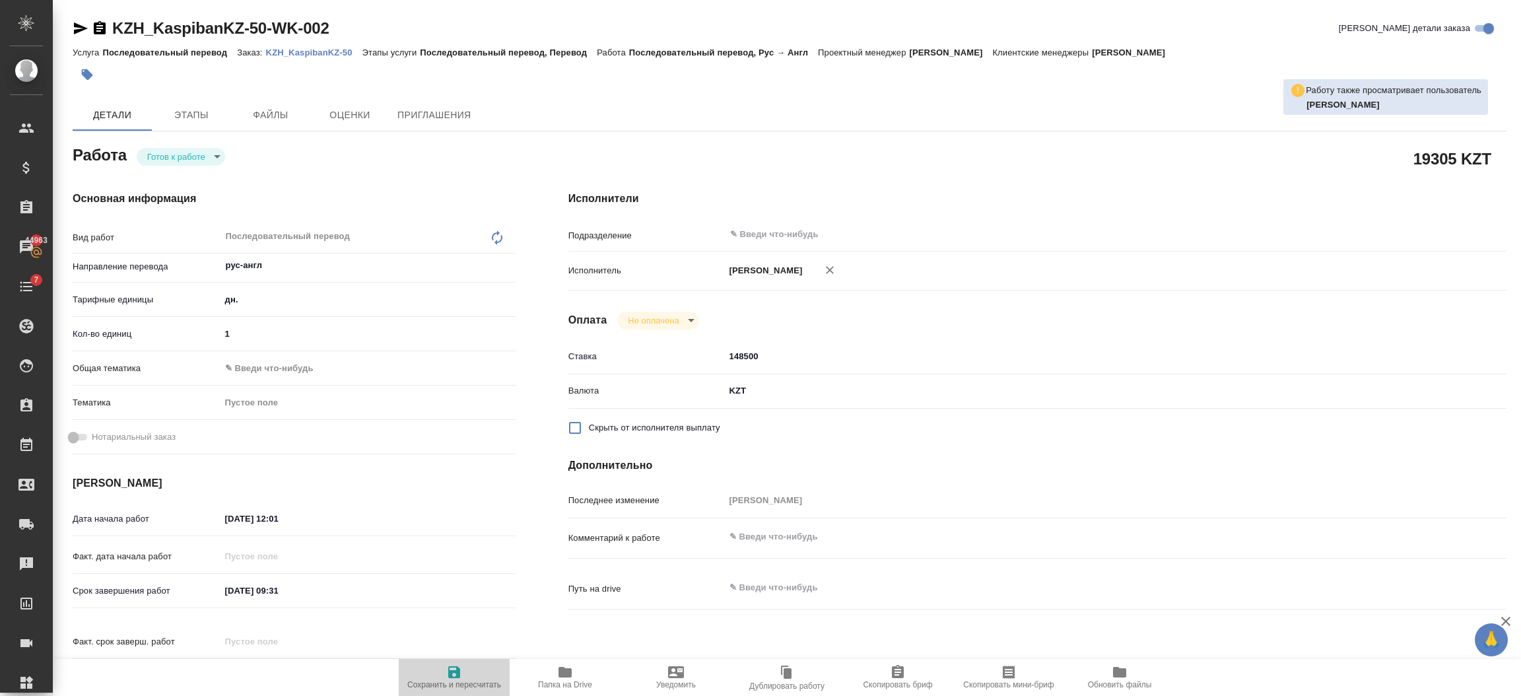
click at [434, 675] on span "Сохранить и пересчитать" at bounding box center [454, 676] width 95 height 25
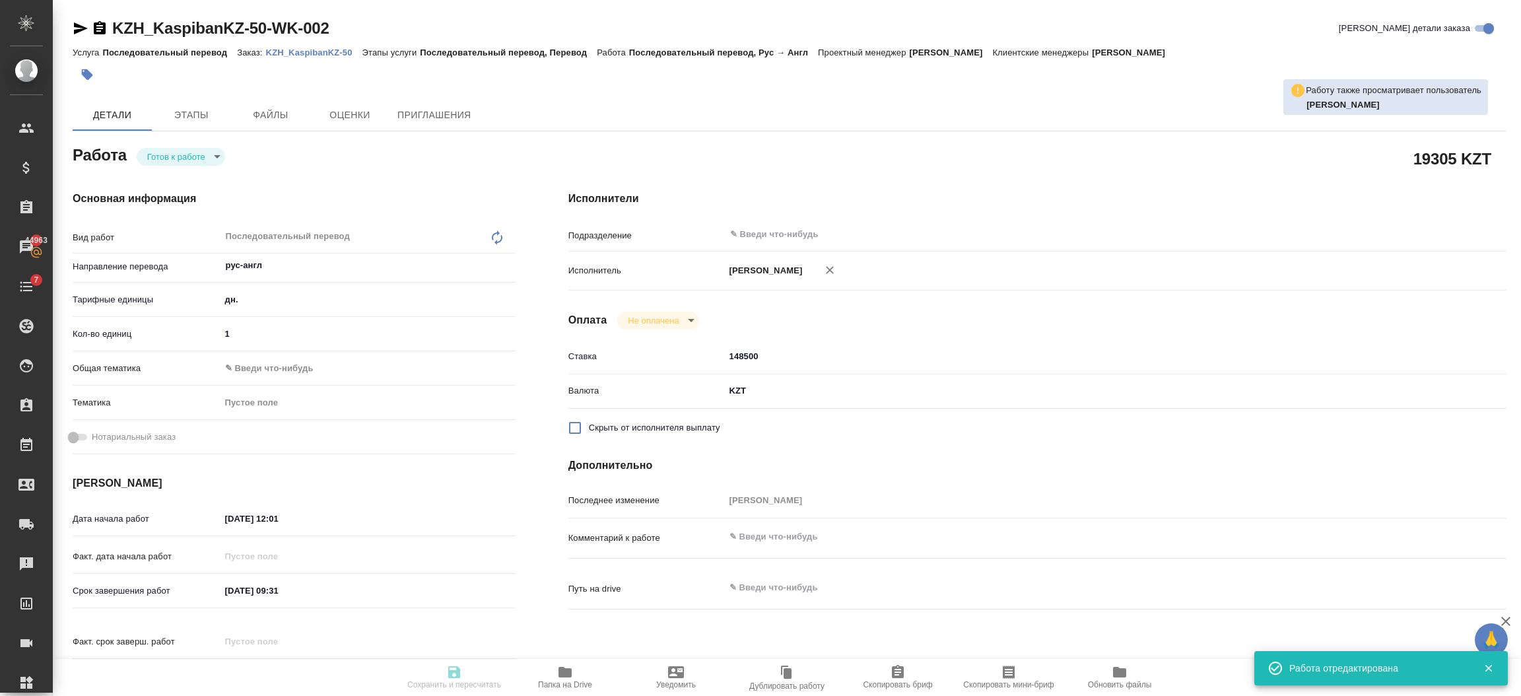
type input "readyForWork"
type input "рус-англ"
type input "5a8b1489cc6b4906c91bfd8a"
type input "1"
type input "30.09.2025 12:01"
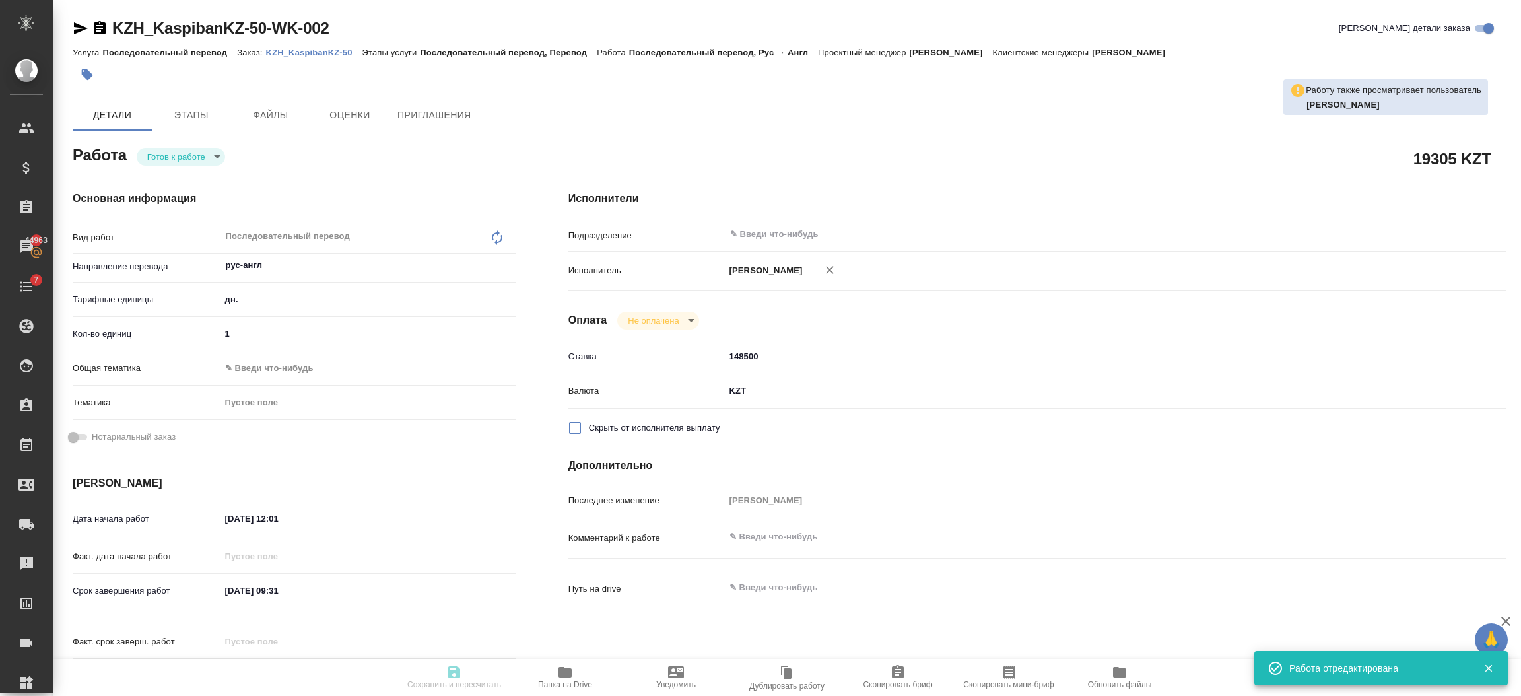
type input "01.10.2025 09:31"
type input "02.10.2025 14:00"
type input "notPayed"
type input "148500"
type input "KZT"
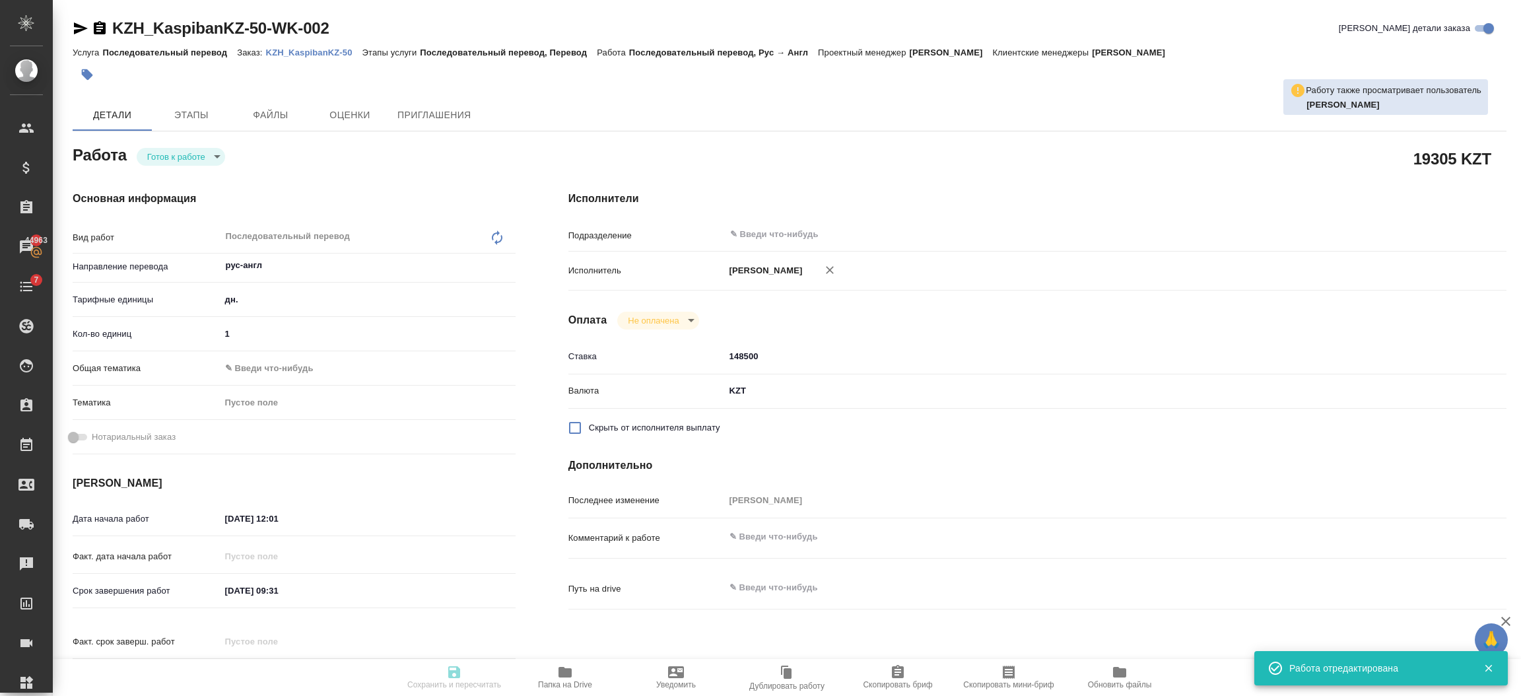
type input "Федотова Ирина"
type input "KZH_KaspibanKZ-50"
type input "Последовательный перевод"
type input "Последовательный перевод, Перевод"
type input "Асланукова Сати"
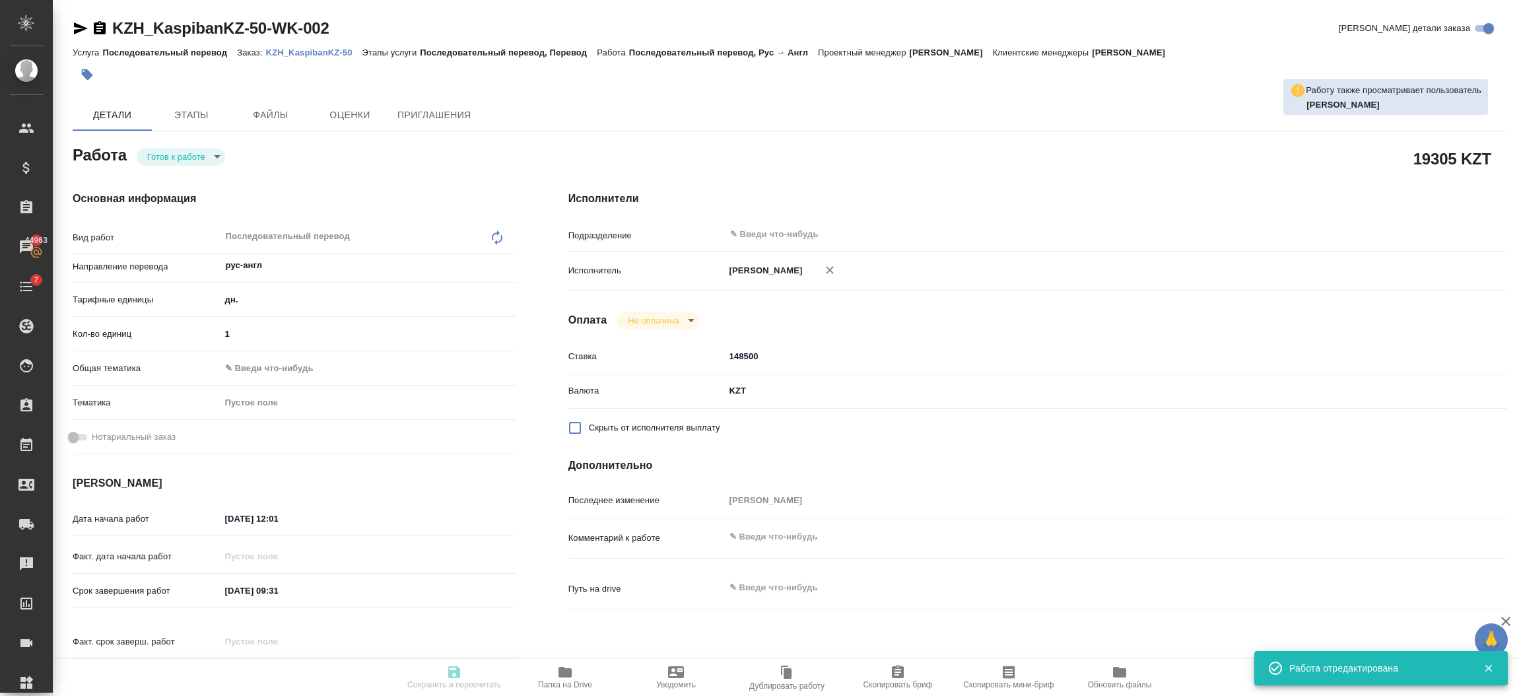
type input "/Clients/Kaspi bank Kazakhstan/Orders/KZH_KaspibanKZ-50"
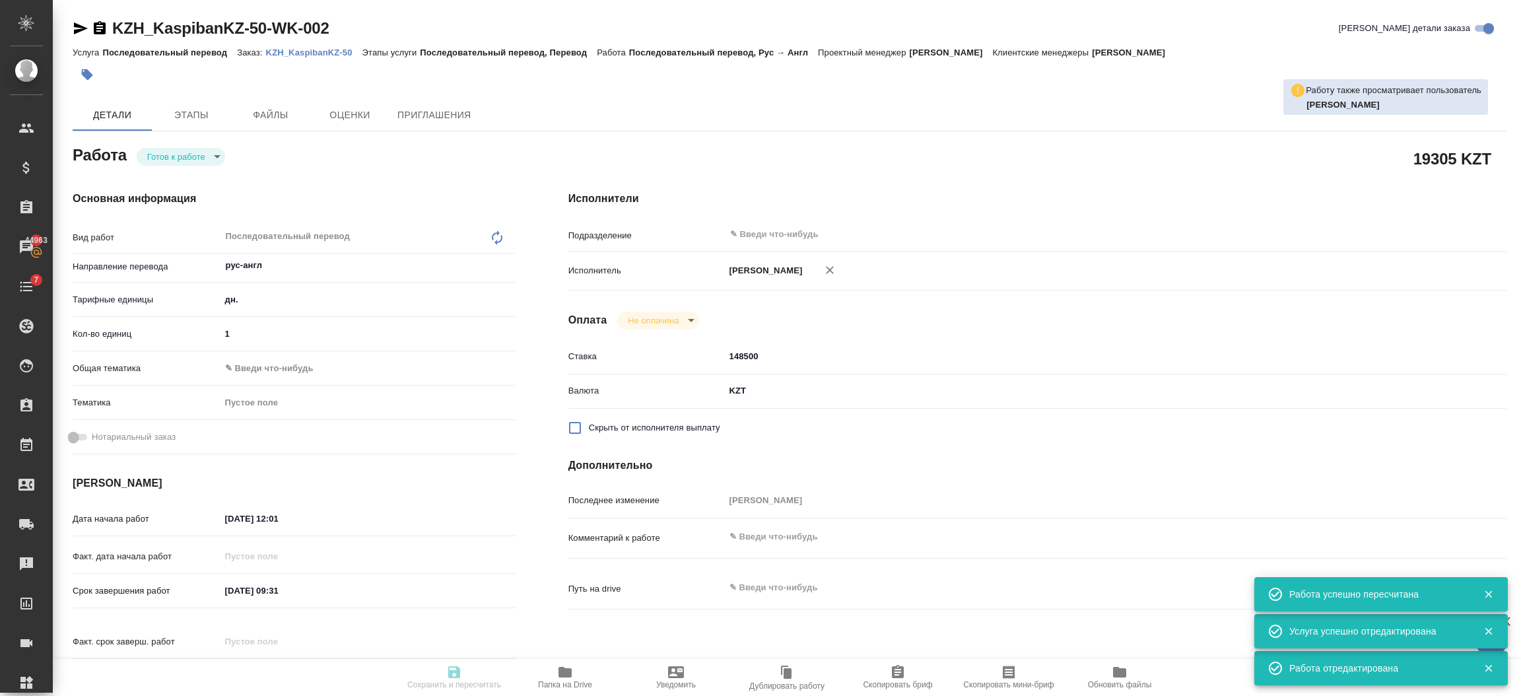
type input "readyForWork"
type input "рус-англ"
type input "5a8b1489cc6b4906c91bfd8a"
type input "1"
type input "30.09.2025 12:01"
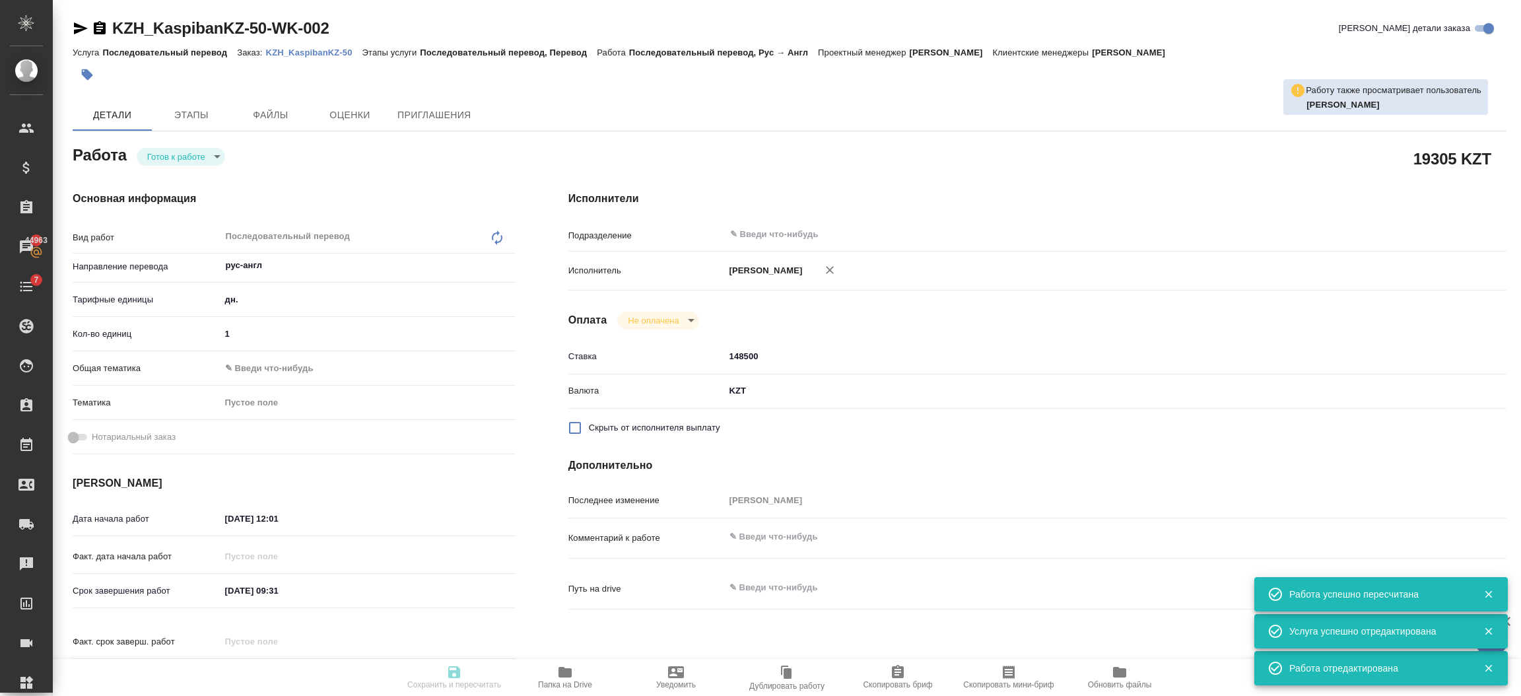
type input "01.10.2025 09:31"
type input "02.10.2025 14:00"
type input "notPayed"
type input "148500"
type input "KZT"
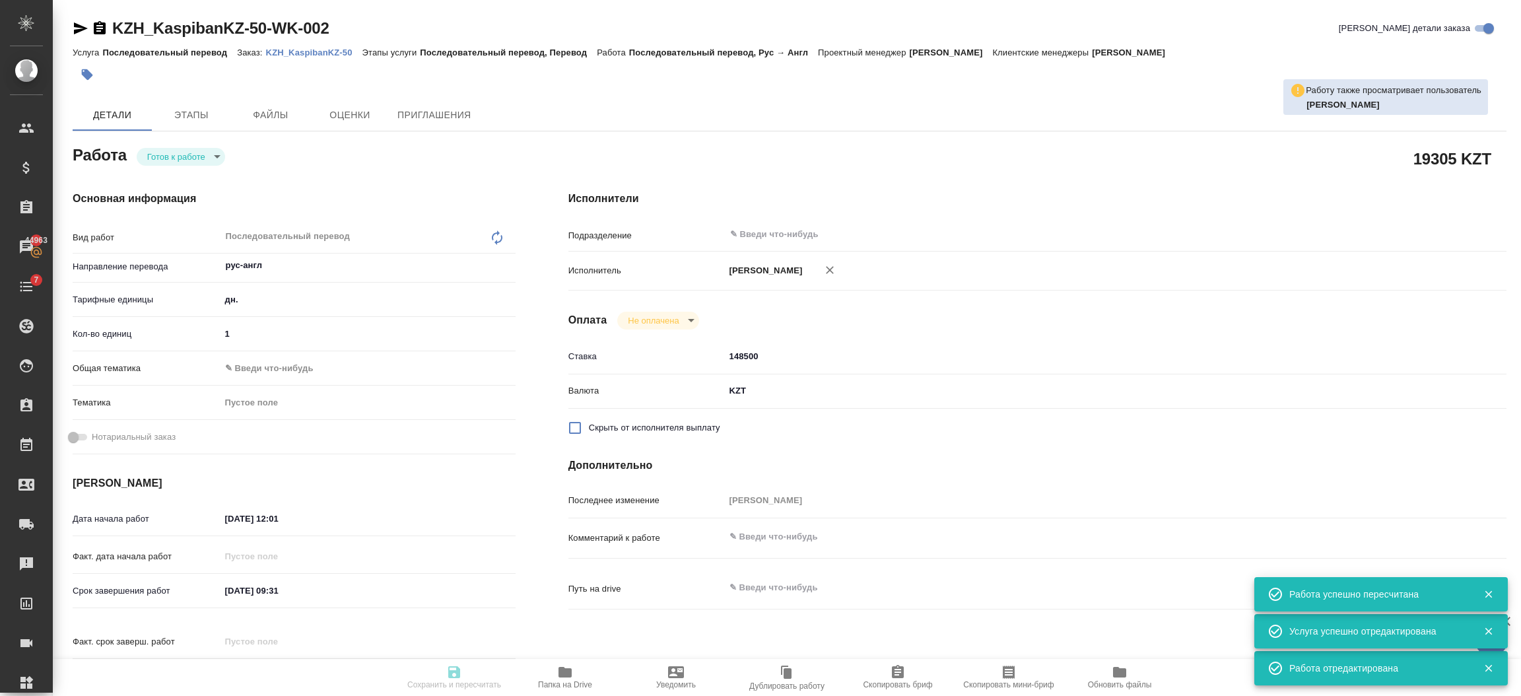
type input "[PERSON_NAME]"
type input "KZH_KaspibanKZ-50"
type input "Последовательный перевод"
type input "Последовательный перевод, Перевод"
type input "Асланукова Сати"
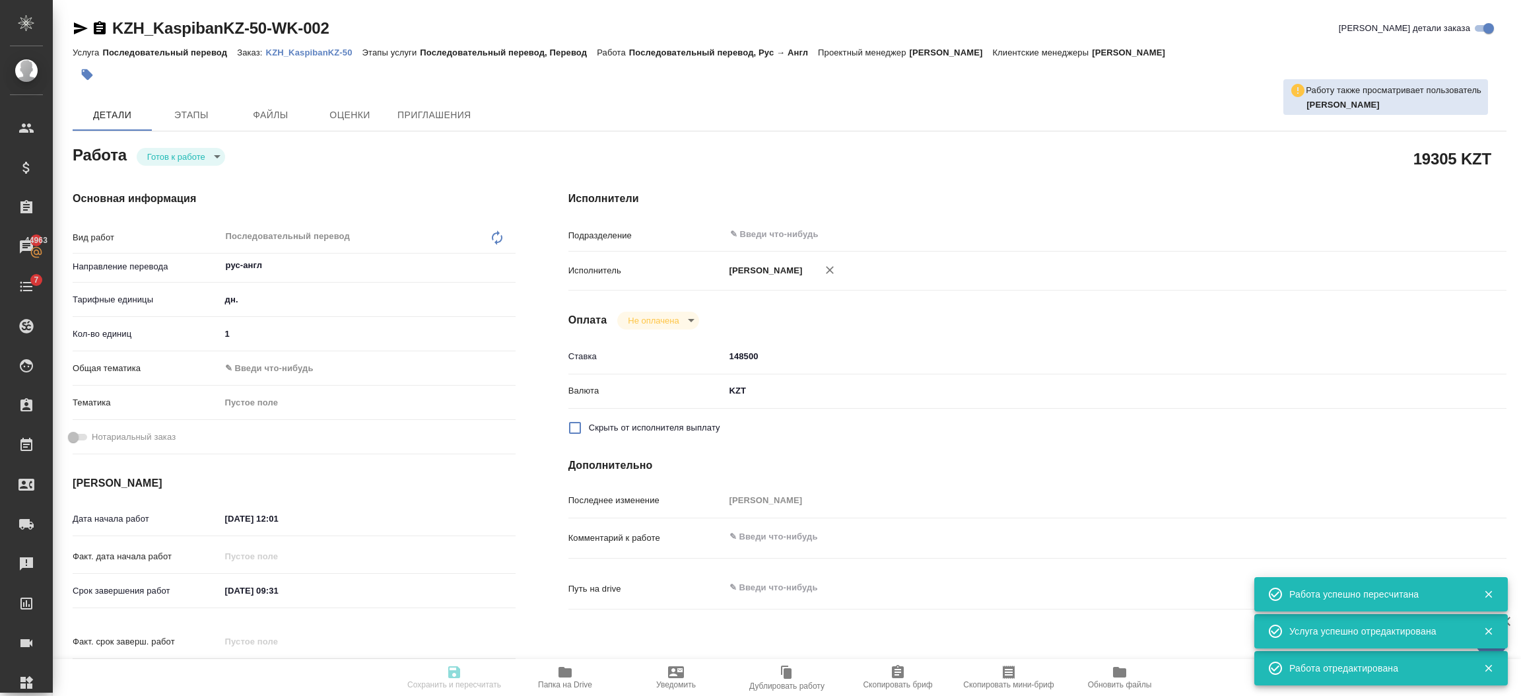
type input "/Clients/Kaspi bank Kazakhstan/Orders/KZH_KaspibanKZ-50"
drag, startPoint x: 343, startPoint y: 236, endPoint x: 245, endPoint y: 121, distance: 151.2
click at [153, 230] on div "Вид работ Последовательный перевод x ​" at bounding box center [294, 237] width 443 height 30
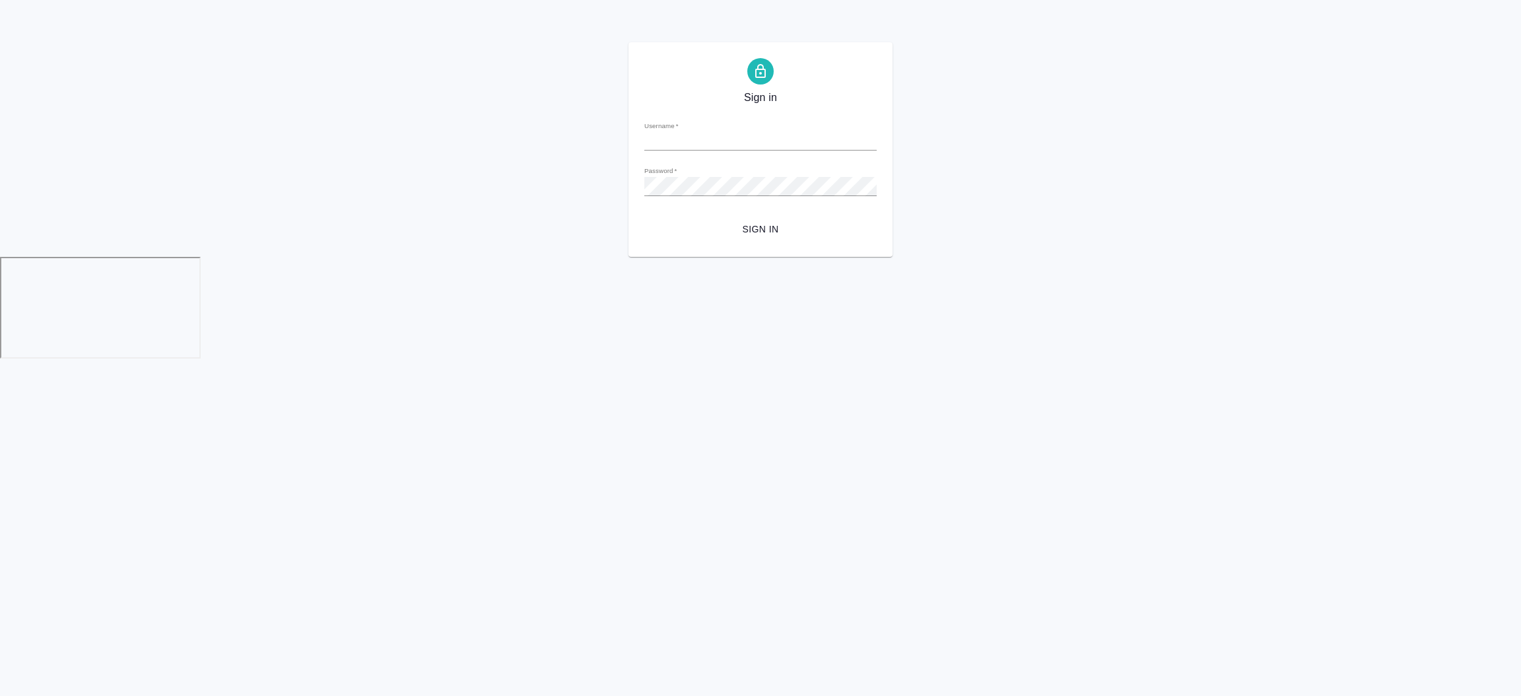
type input "[EMAIL_ADDRESS][DOMAIN_NAME]"
click at [984, 363] on html "Sign in Username   * i.semenets@awatera.com Password   * urlPath   * / Sign in" at bounding box center [760, 181] width 1521 height 363
type input "[EMAIL_ADDRESS][DOMAIN_NAME]"
click at [764, 223] on span "Sign in" at bounding box center [760, 229] width 211 height 17
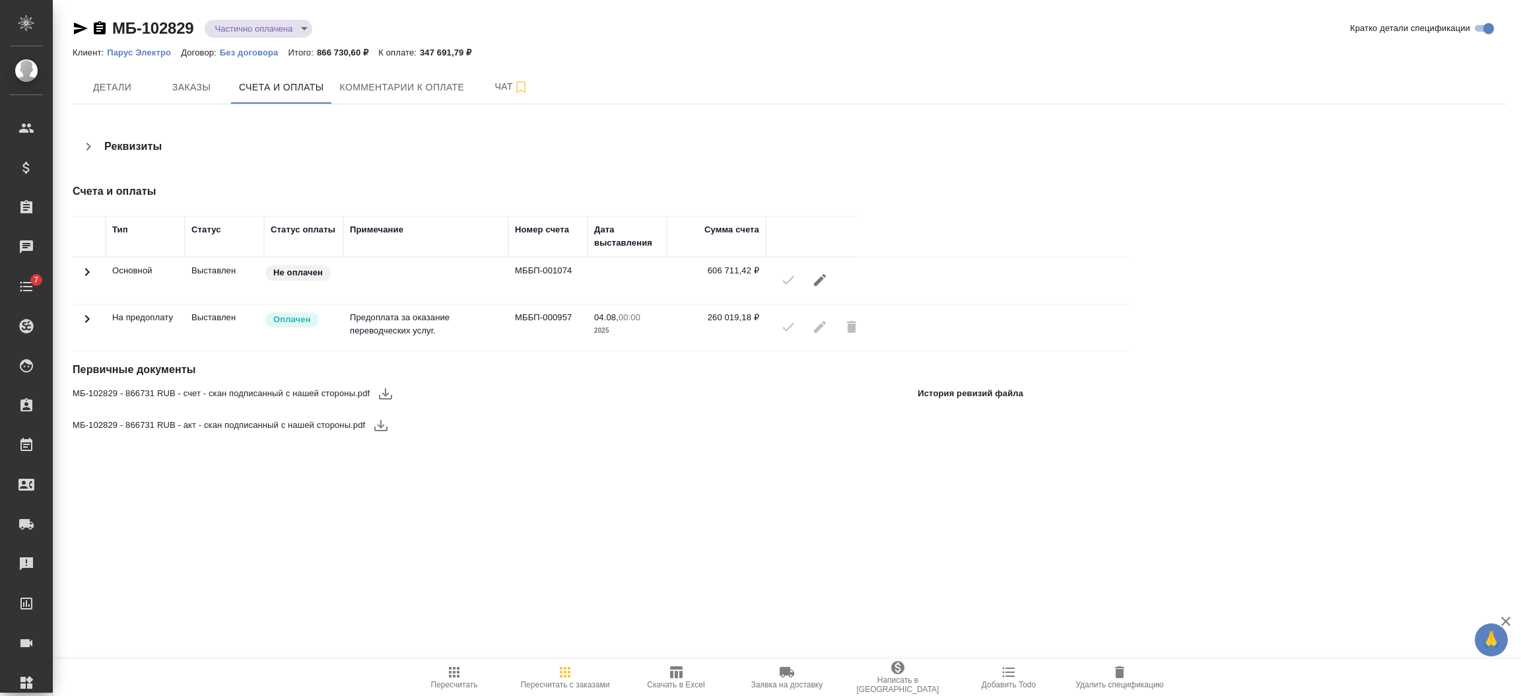
click at [88, 265] on icon at bounding box center [87, 272] width 16 height 16
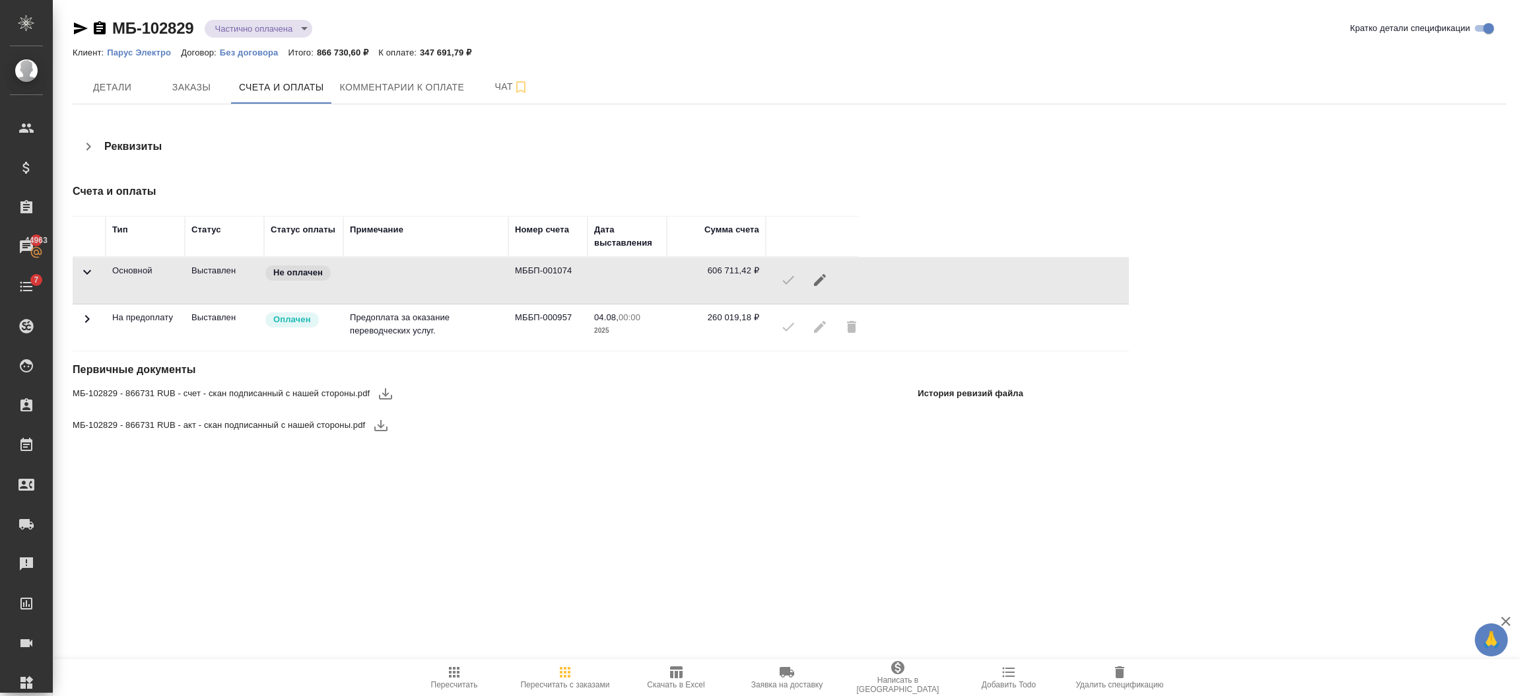
click at [89, 322] on icon at bounding box center [87, 319] width 16 height 16
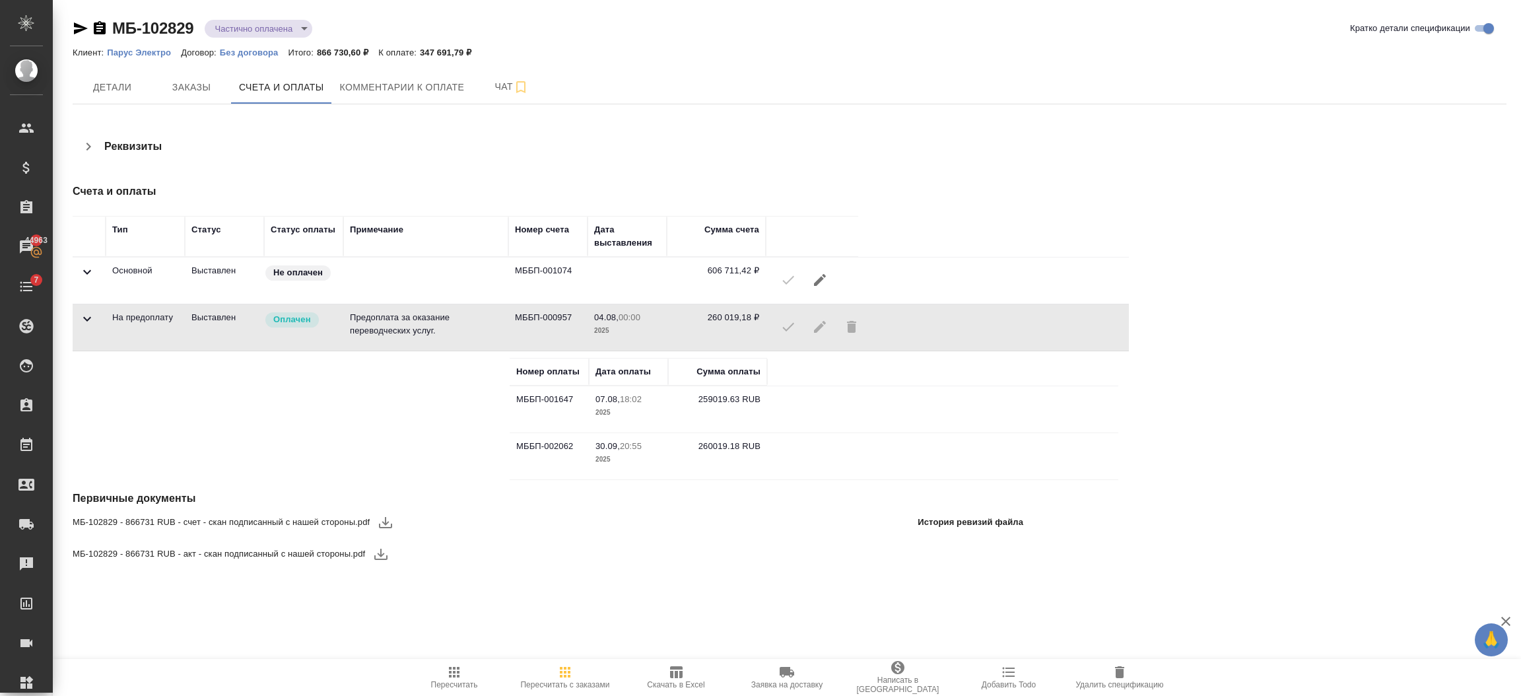
click at [79, 26] on icon "button" at bounding box center [81, 28] width 14 height 12
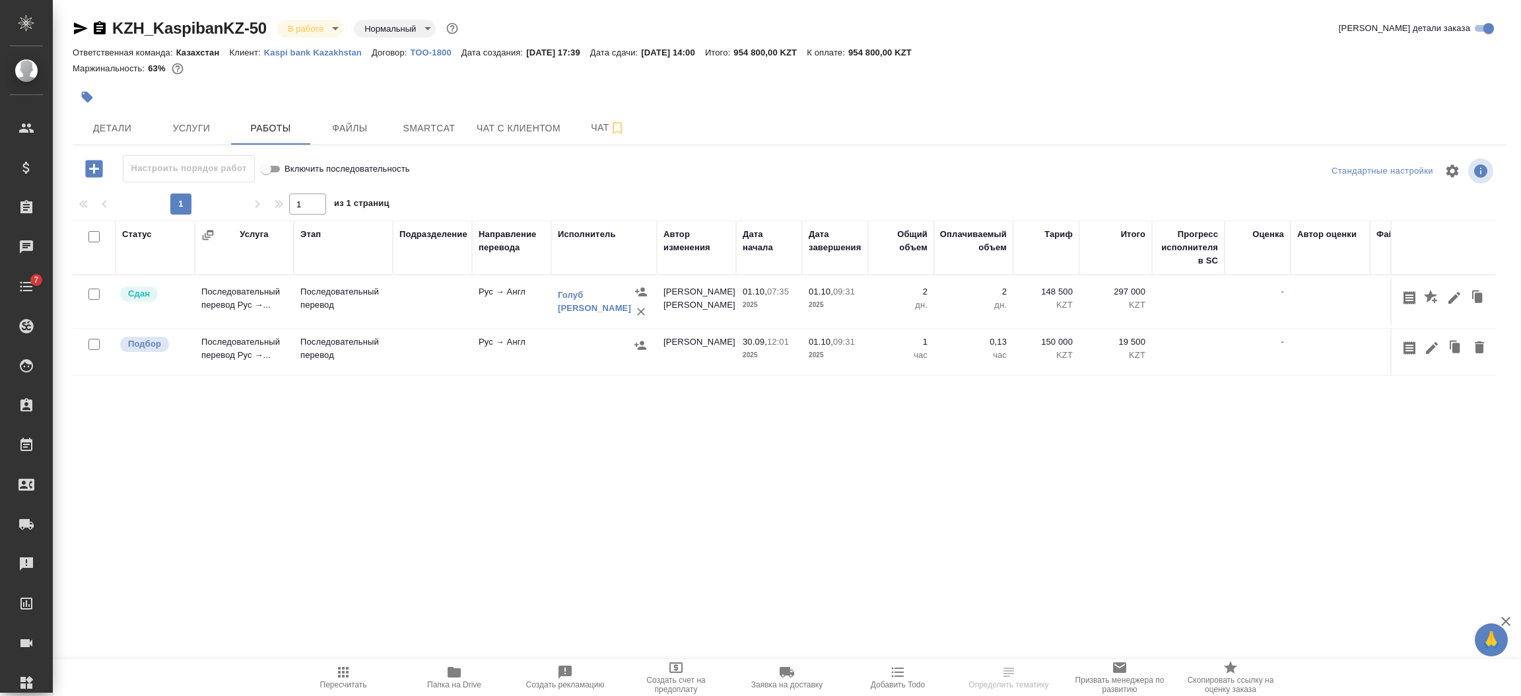
click at [640, 338] on button "button" at bounding box center [640, 345] width 20 height 20
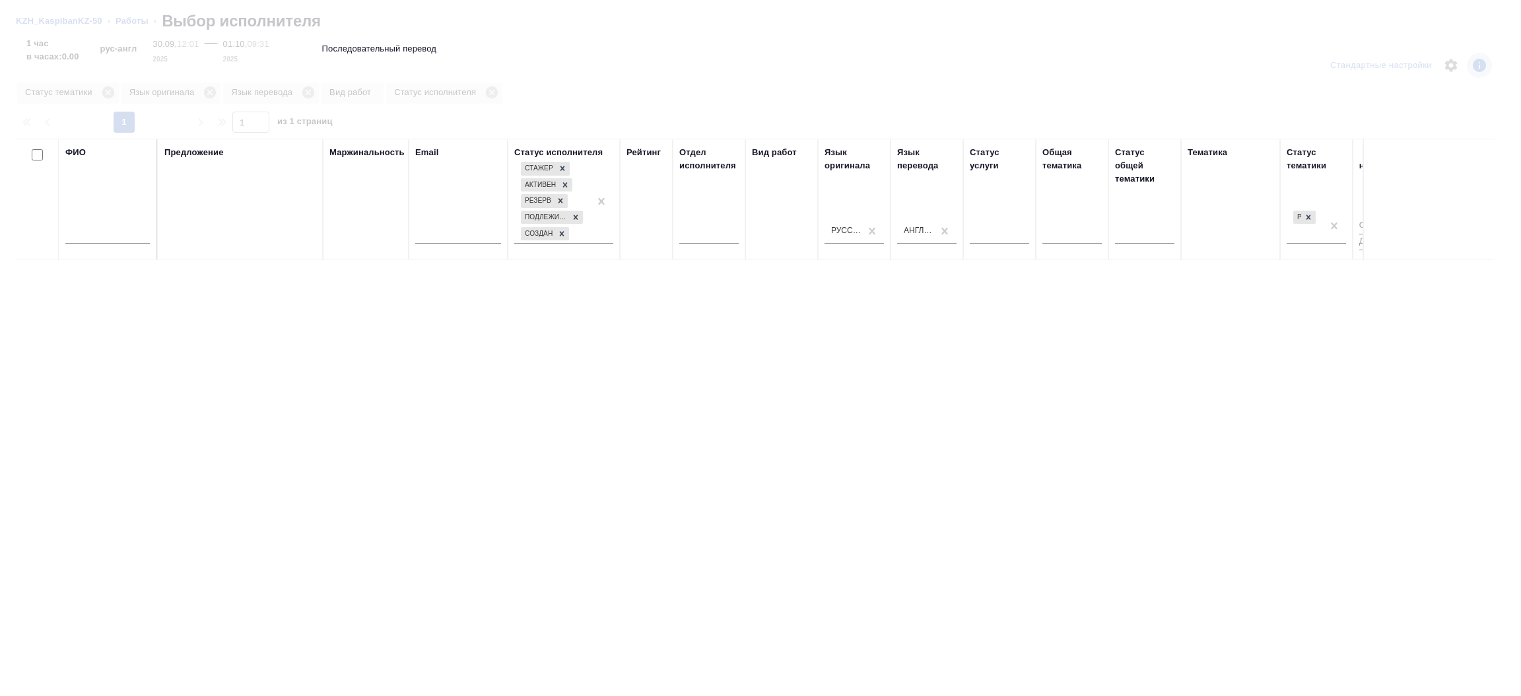
click at [78, 239] on input "text" at bounding box center [107, 235] width 84 height 17
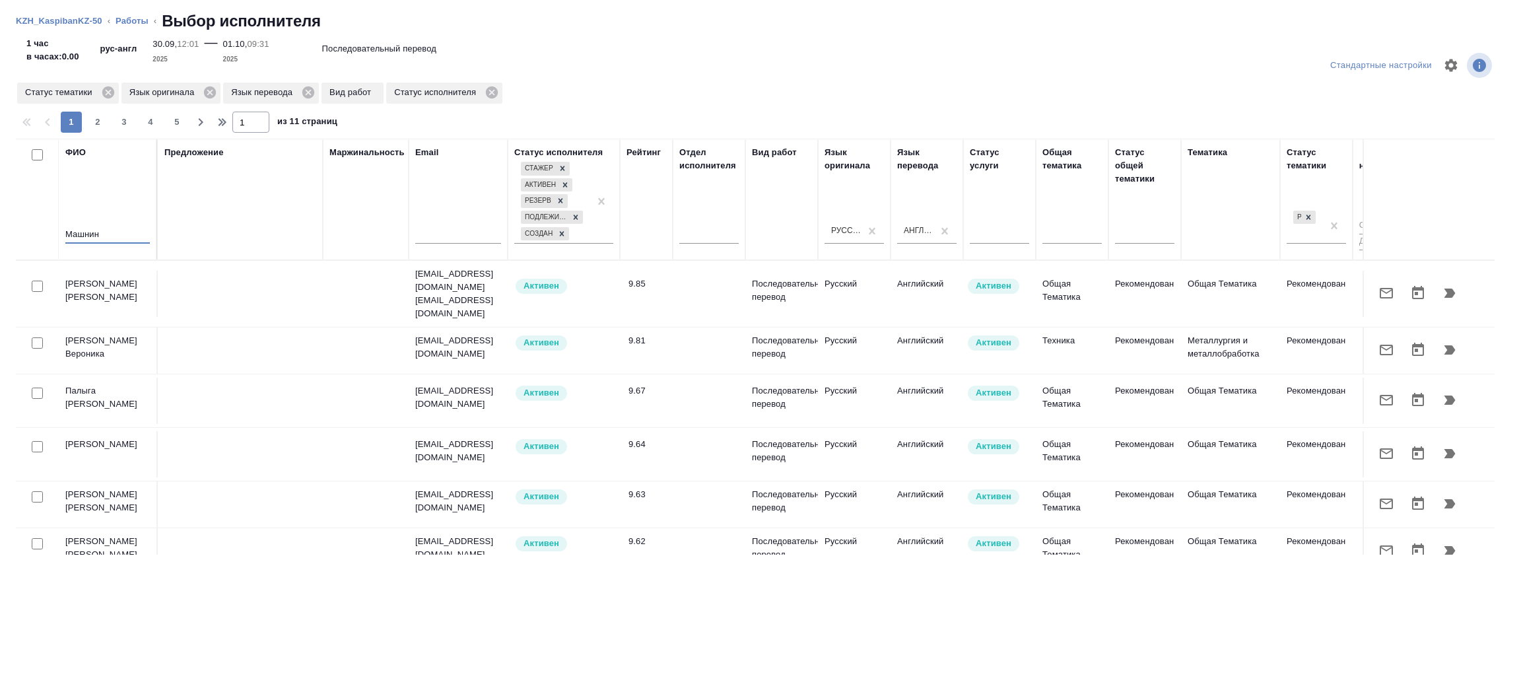
click at [92, 235] on input "Машнин" at bounding box center [107, 235] width 84 height 17
click at [119, 236] on input "Машнин" at bounding box center [107, 235] width 84 height 17
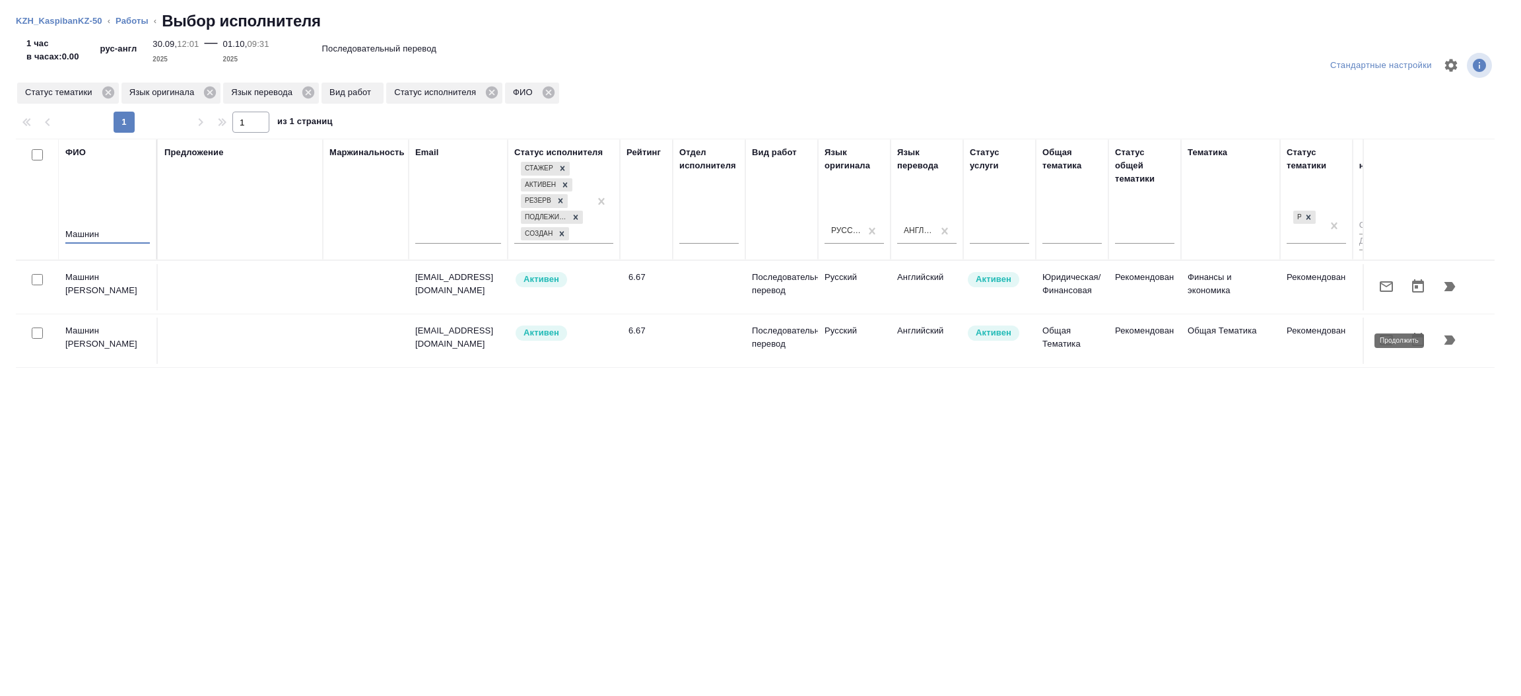
type input "Машнин"
click at [1442, 341] on icon "button" at bounding box center [1450, 340] width 16 height 16
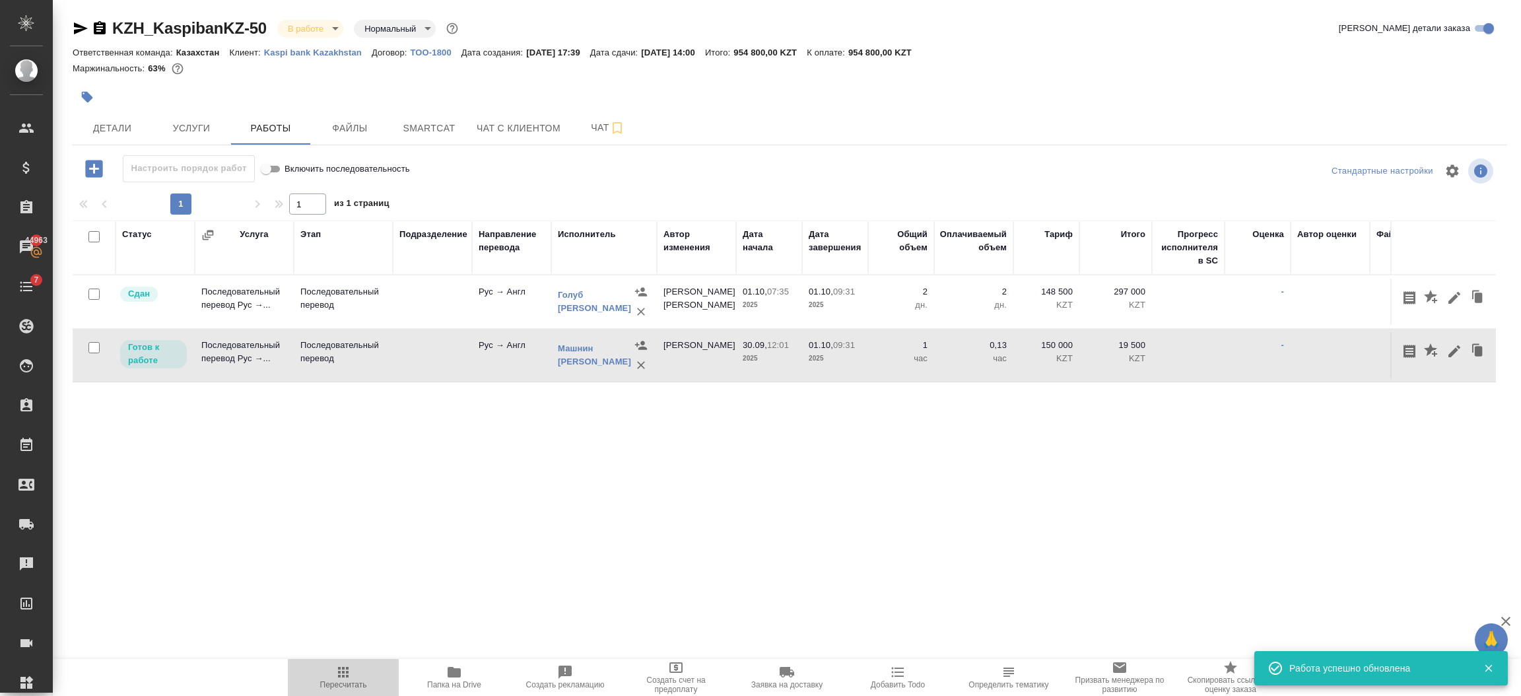
click at [354, 677] on span "Пересчитать" at bounding box center [343, 676] width 95 height 25
click at [1457, 354] on icon "button" at bounding box center [1454, 351] width 16 height 16
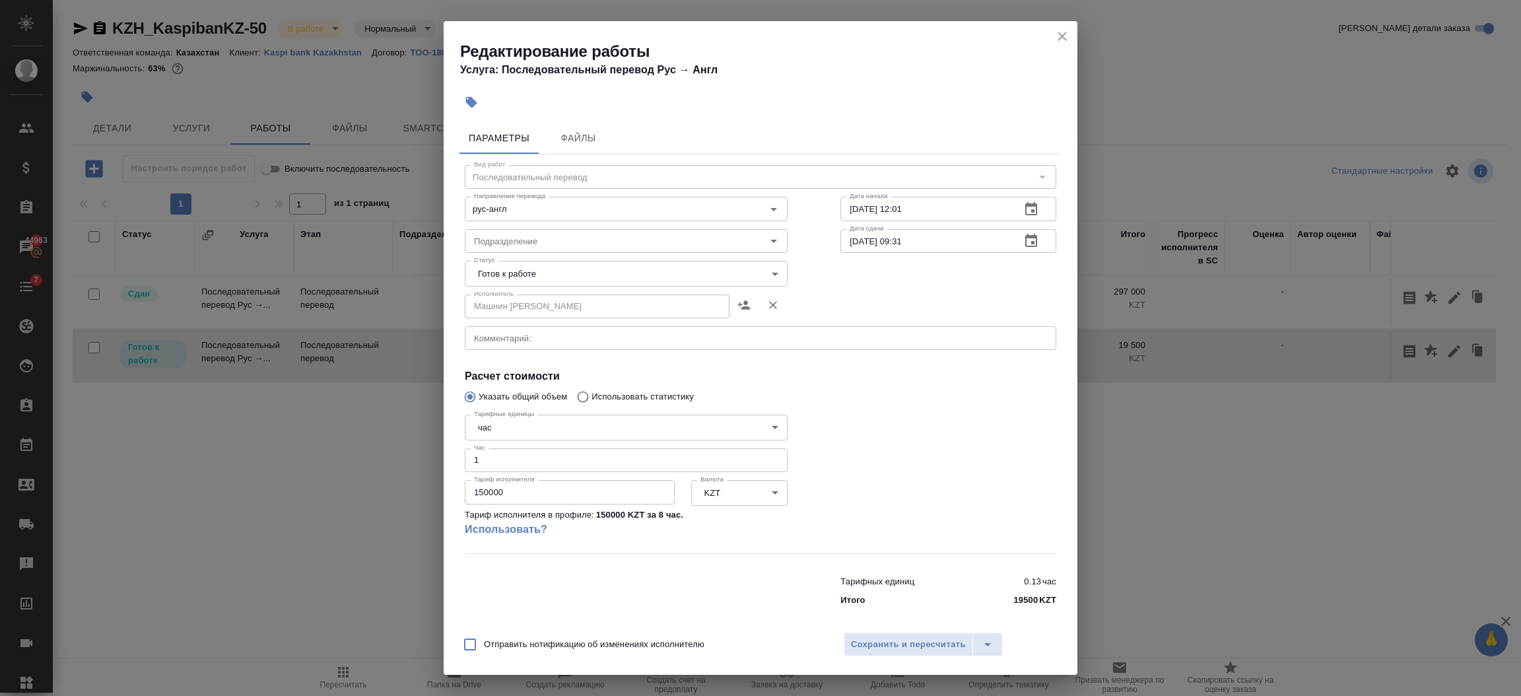
click at [1064, 36] on icon "close" at bounding box center [1062, 36] width 16 height 16
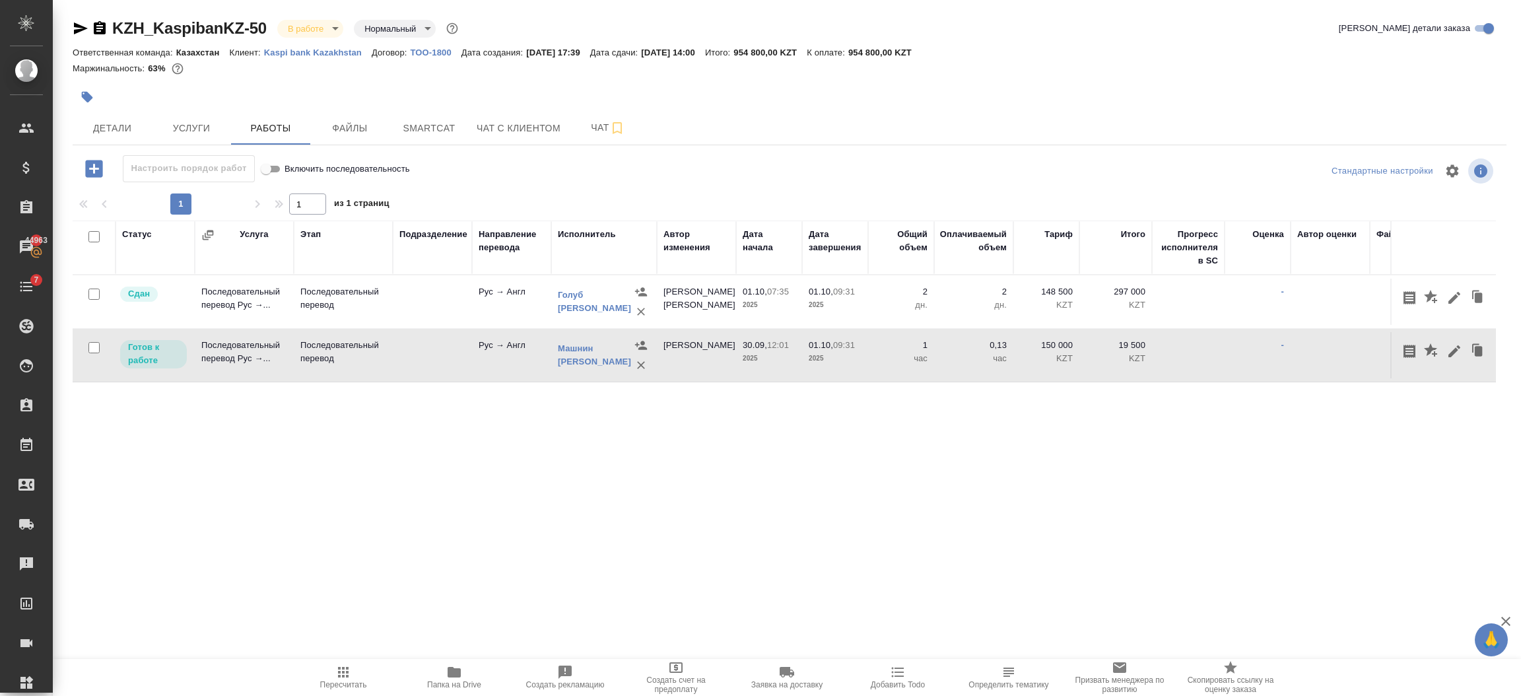
click at [692, 467] on div "Статус Услуга Этап Подразделение Направление перевода Исполнитель Автор изменен…" at bounding box center [784, 368] width 1423 height 297
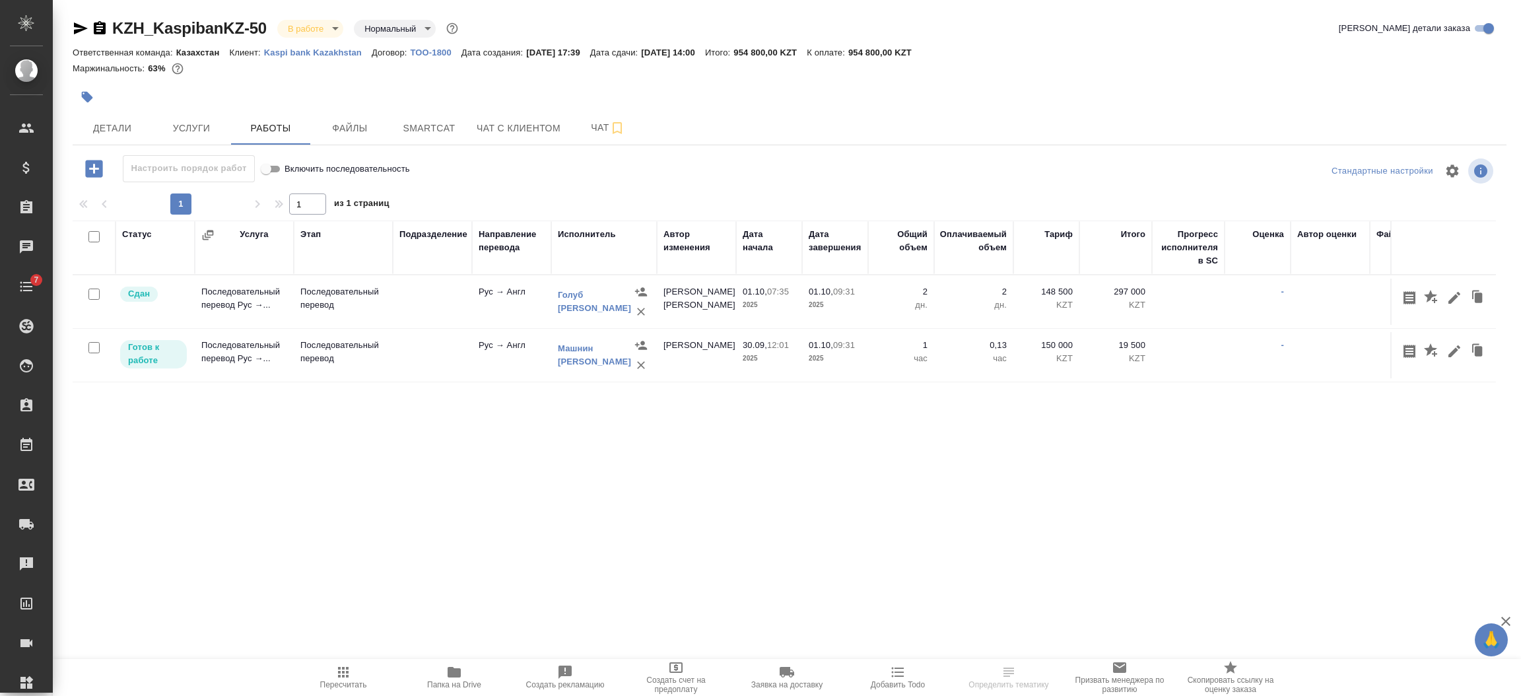
click at [1451, 351] on icon "button" at bounding box center [1454, 351] width 16 height 16
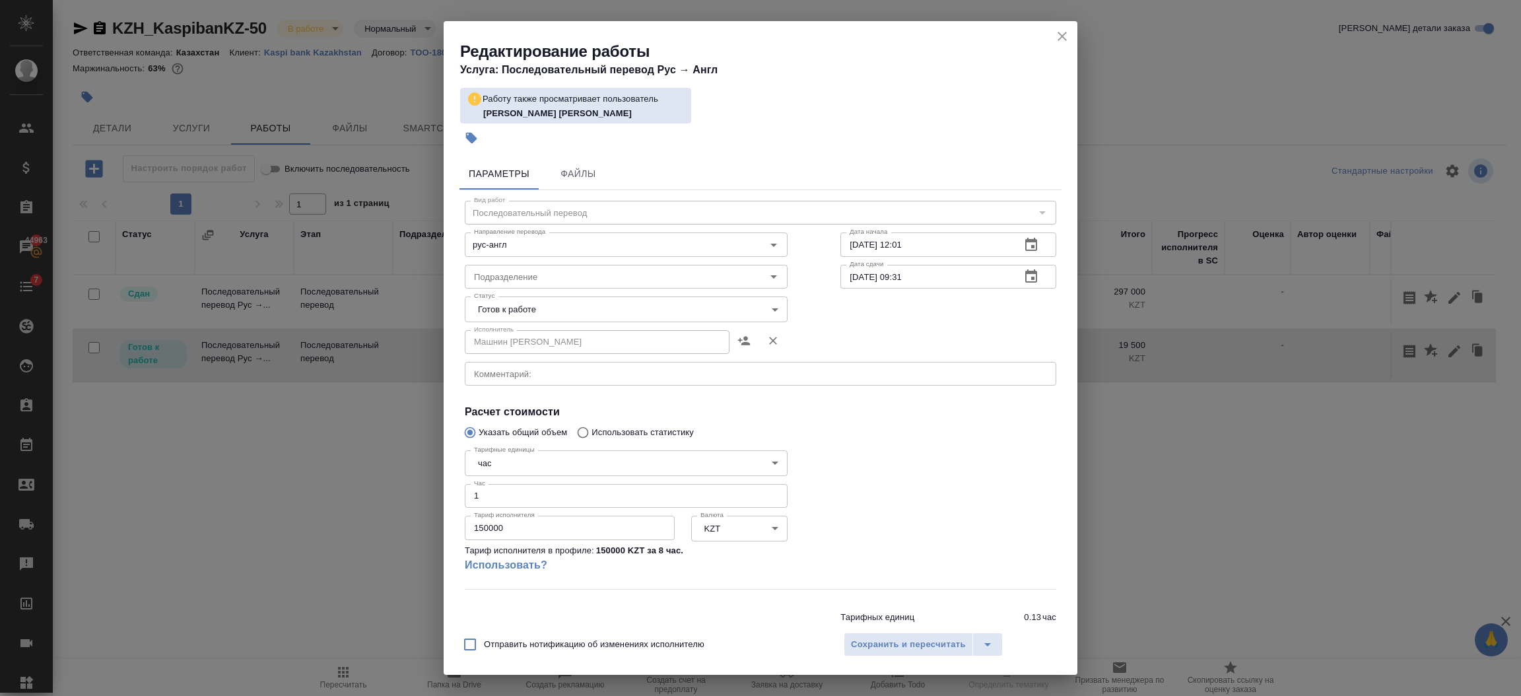
click at [1057, 36] on icon "close" at bounding box center [1062, 36] width 16 height 16
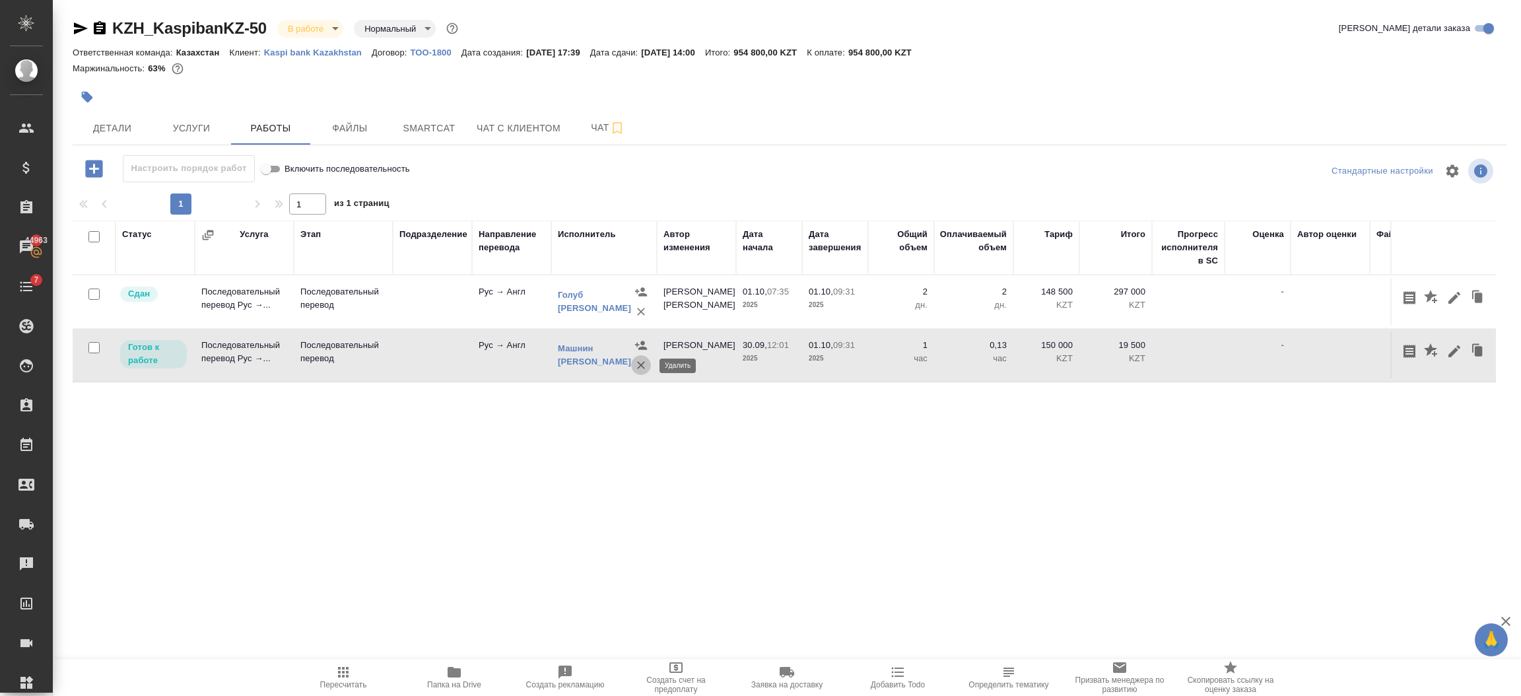
click at [641, 363] on icon "button" at bounding box center [641, 365] width 8 height 8
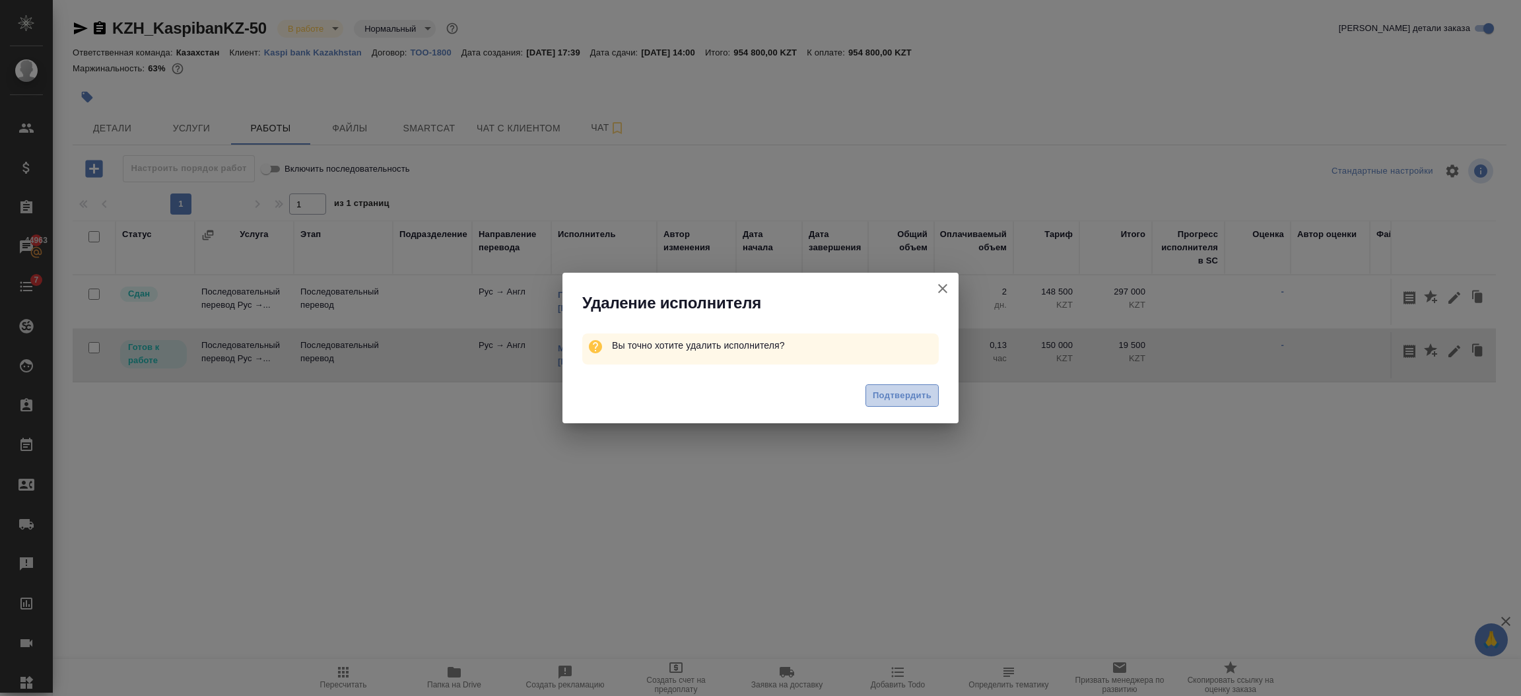
click at [873, 396] on button "Подтвердить" at bounding box center [901, 395] width 73 height 23
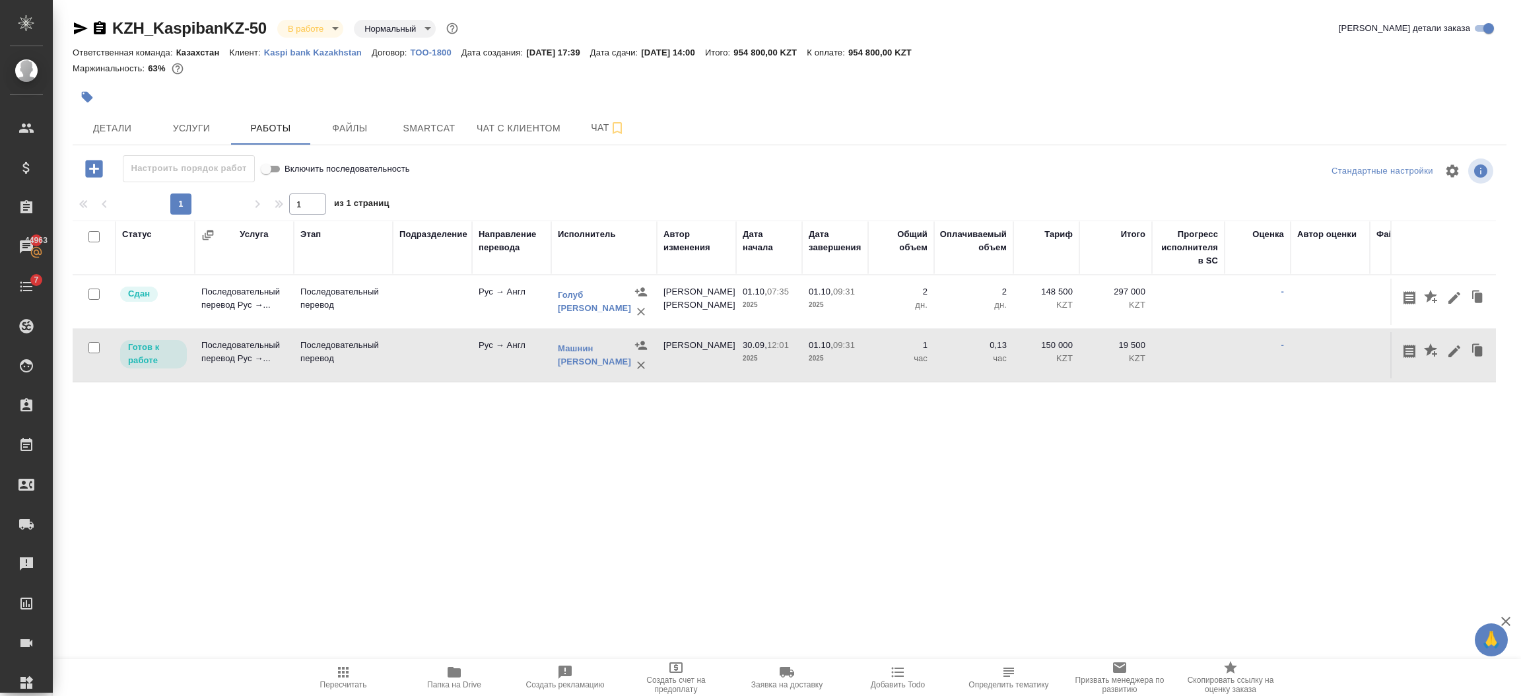
click at [876, 395] on div "Статус Услуга Этап Подразделение Направление перевода Исполнитель Автор изменен…" at bounding box center [784, 368] width 1423 height 297
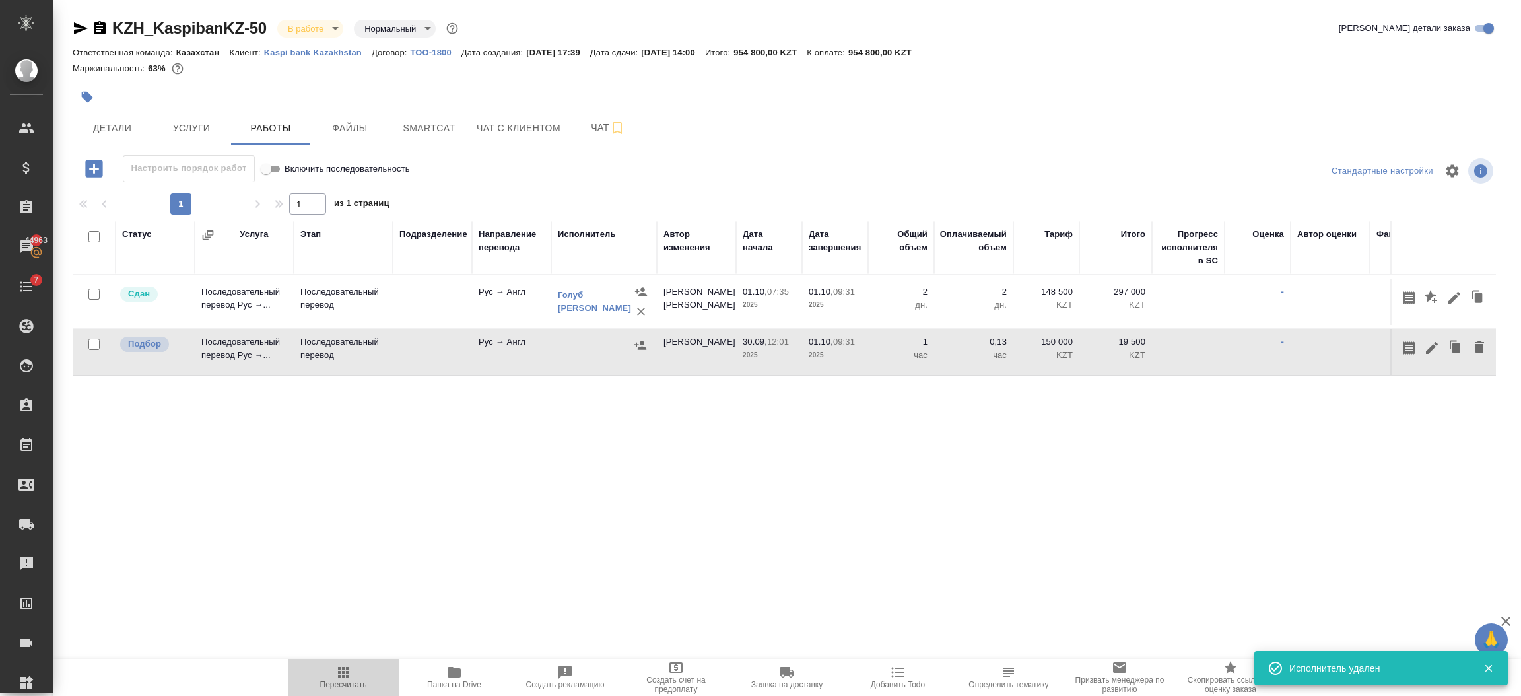
click at [350, 669] on icon "button" at bounding box center [343, 672] width 16 height 16
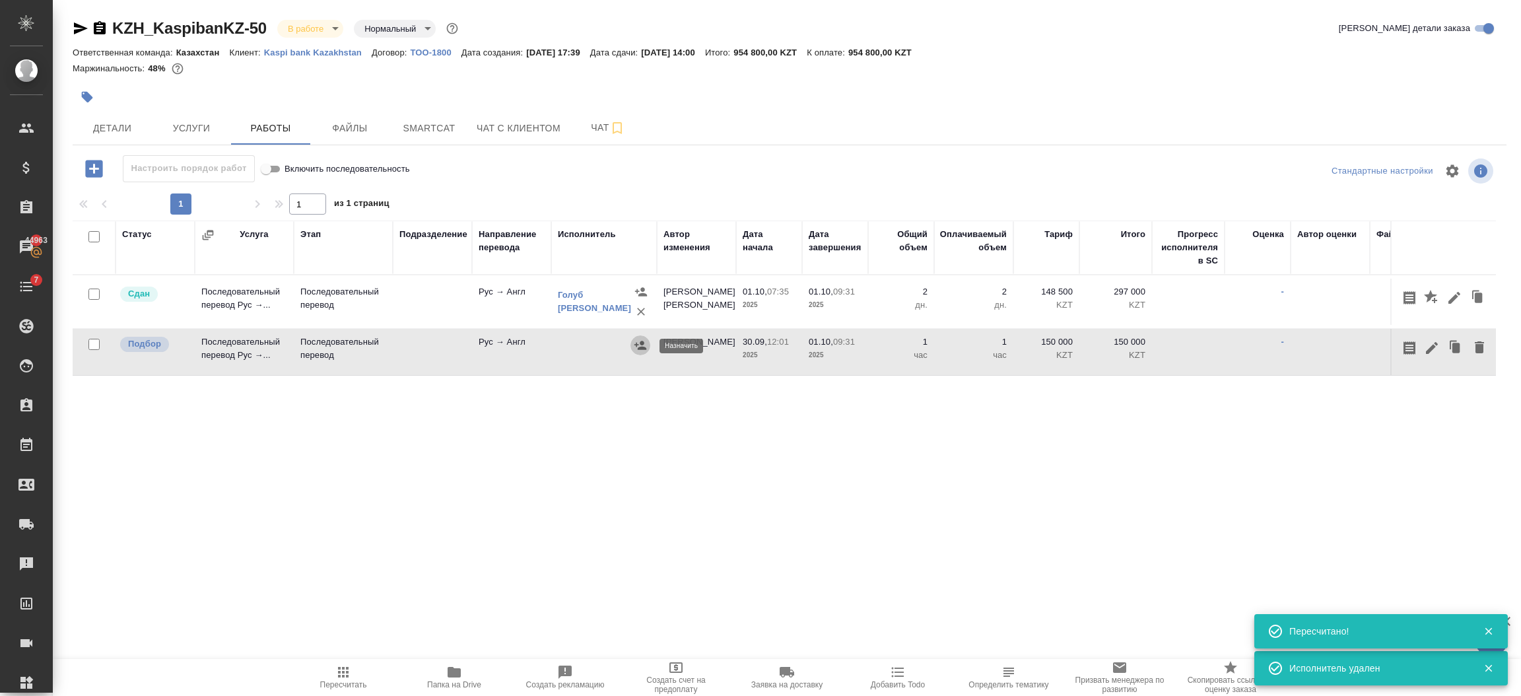
click at [649, 341] on button "button" at bounding box center [640, 345] width 20 height 20
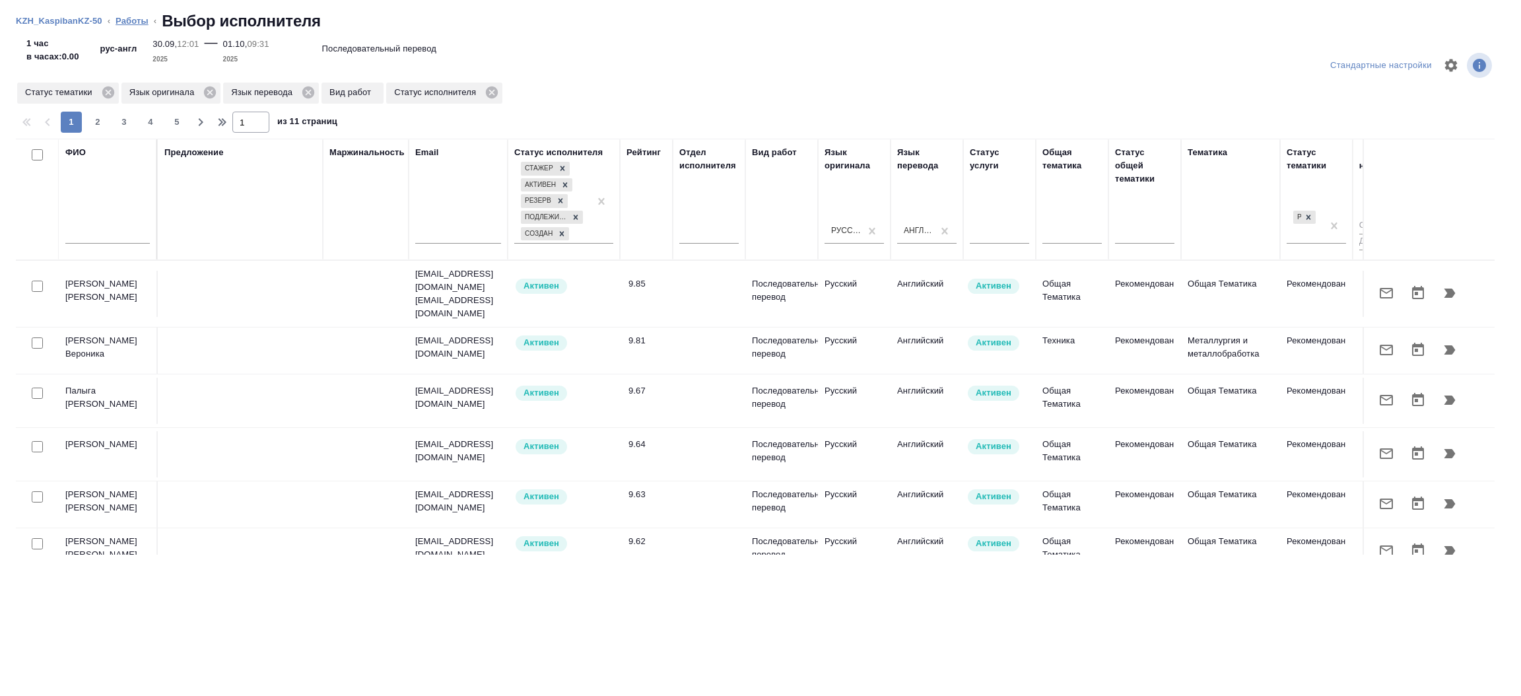
click at [133, 17] on link "Работы" at bounding box center [132, 21] width 33 height 10
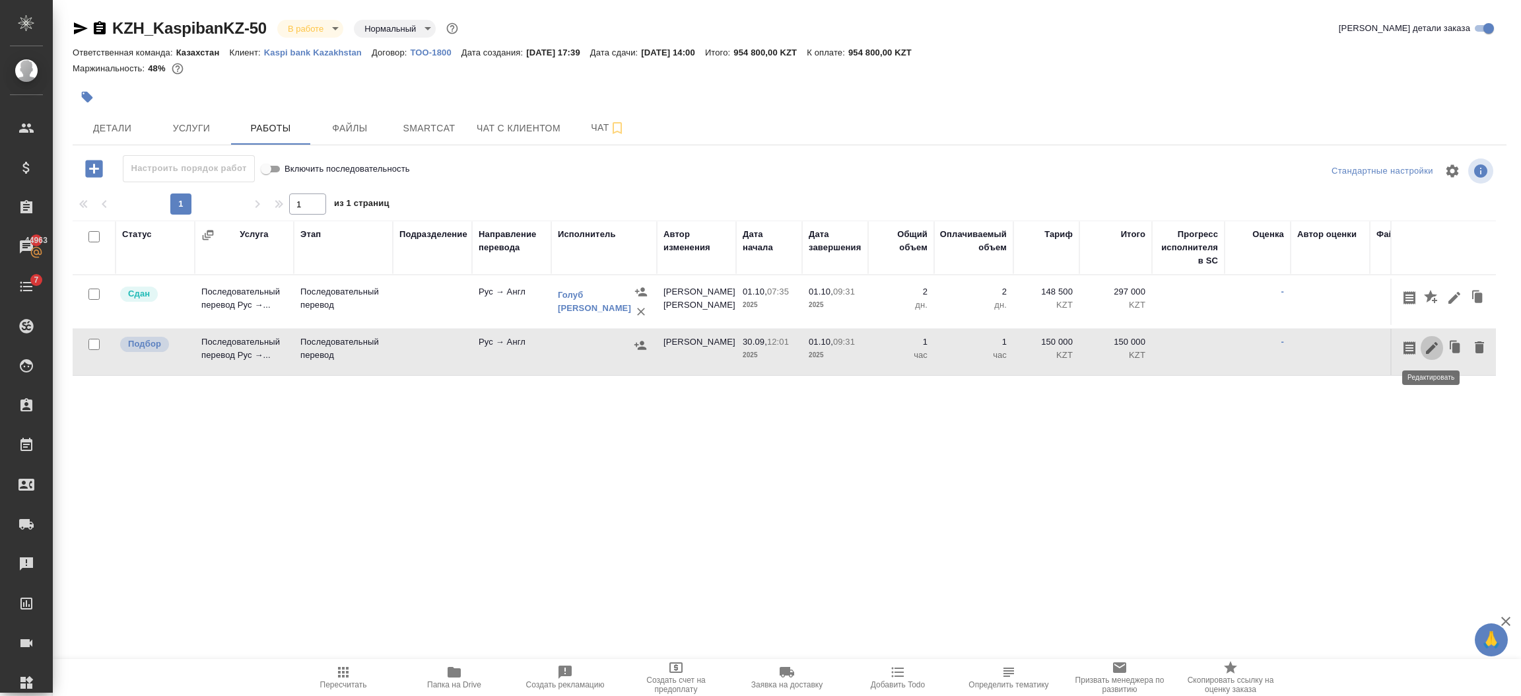
click at [1424, 347] on icon "button" at bounding box center [1432, 348] width 16 height 16
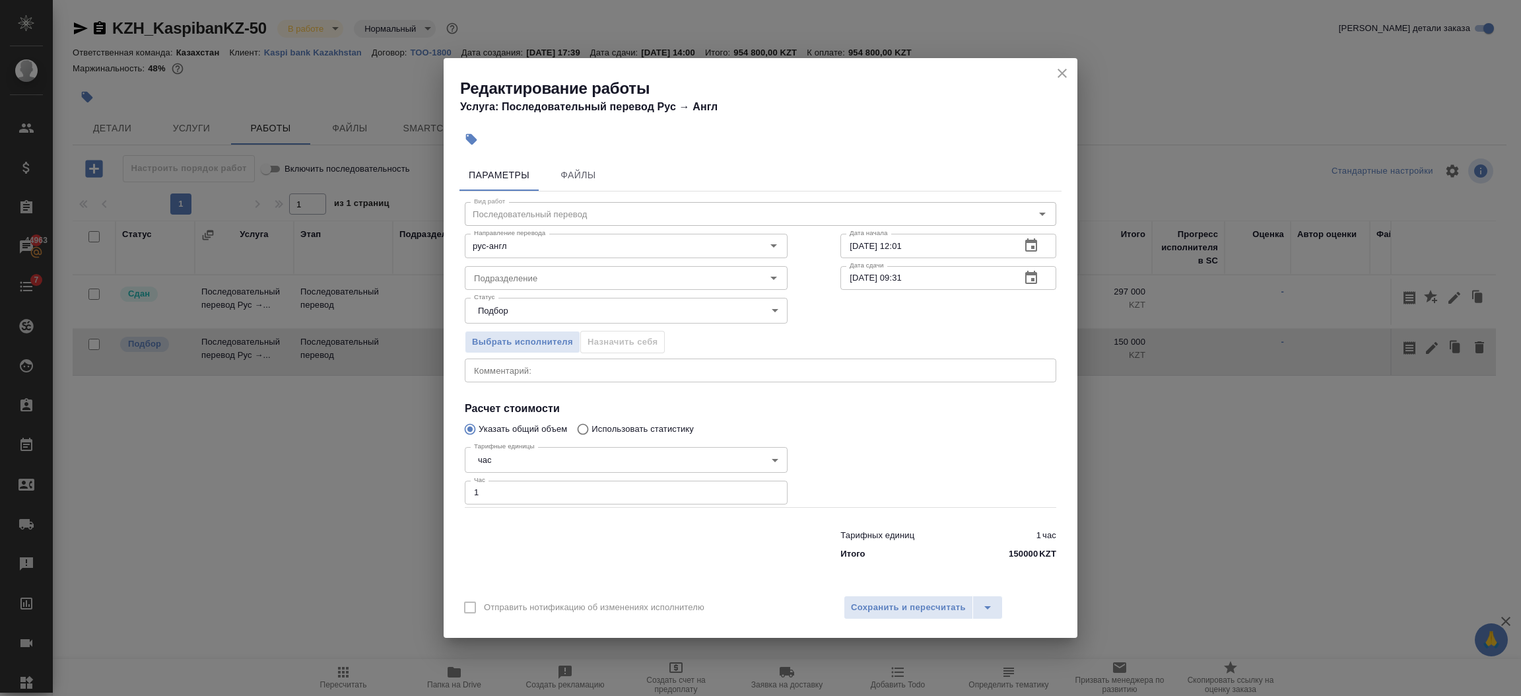
click at [500, 463] on body "🙏 .cls-1 fill:#fff; AWATERA [PERSON_NAME] Спецификации Заказы 44963 Чаты 7 Todo…" at bounding box center [760, 401] width 1521 height 802
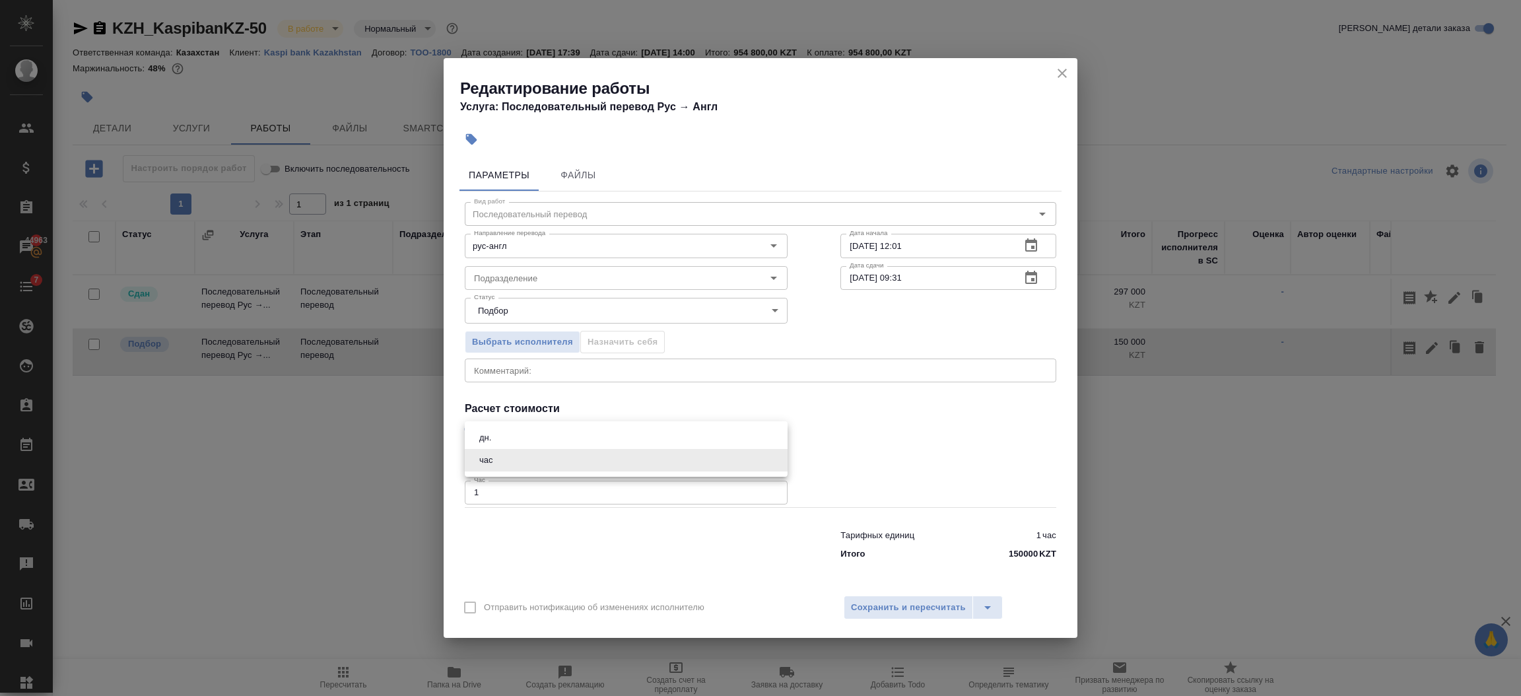
click at [500, 440] on li "дн." at bounding box center [626, 437] width 323 height 22
type input "5a8b1489cc6b4906c91bfd8a"
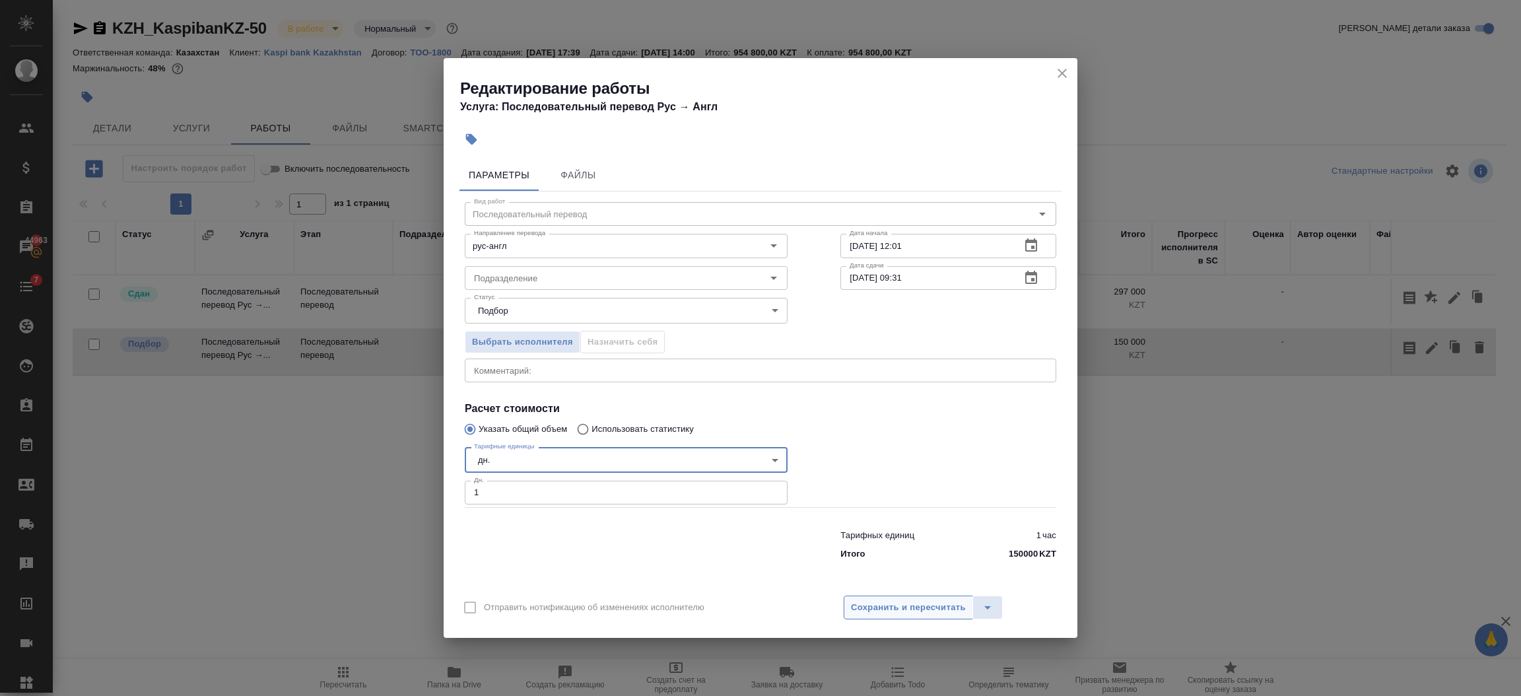
click at [943, 617] on button "Сохранить и пересчитать" at bounding box center [908, 607] width 129 height 24
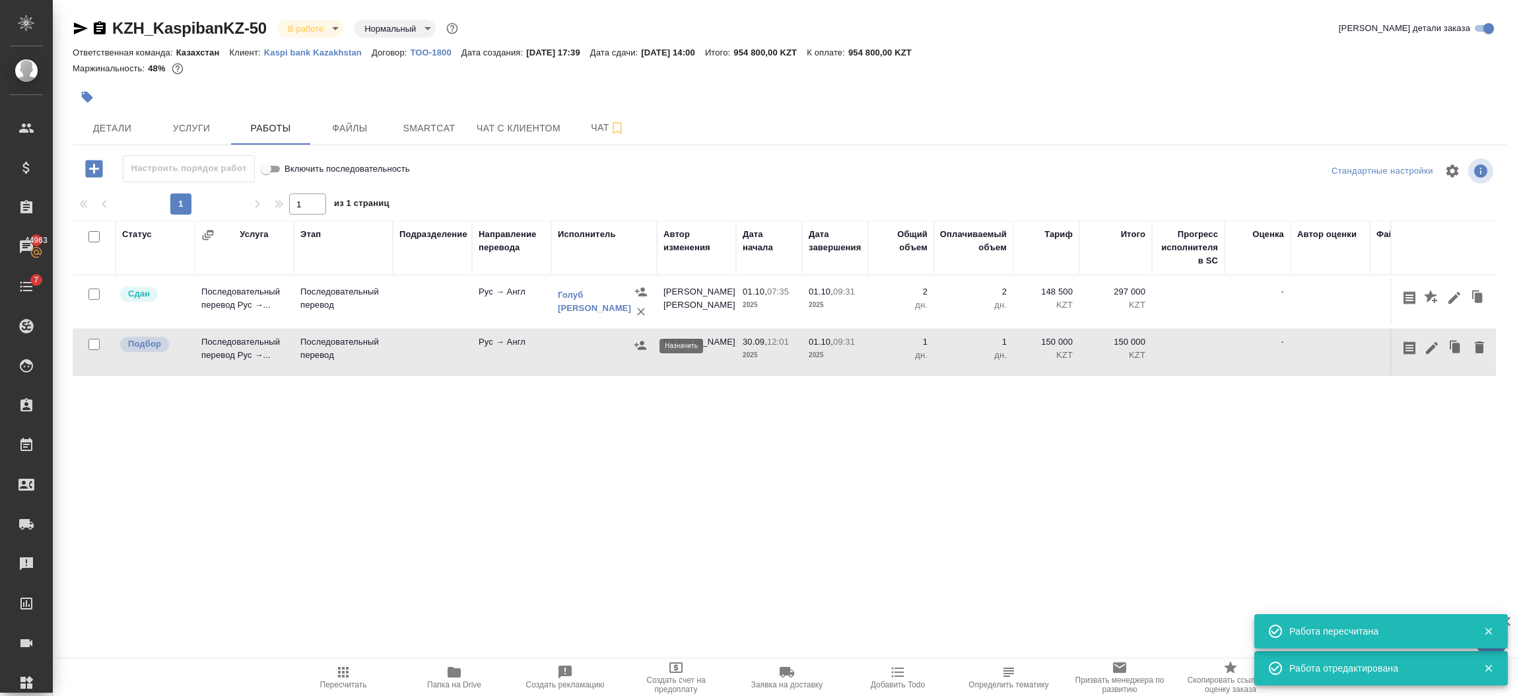
click at [646, 345] on icon "button" at bounding box center [640, 345] width 13 height 13
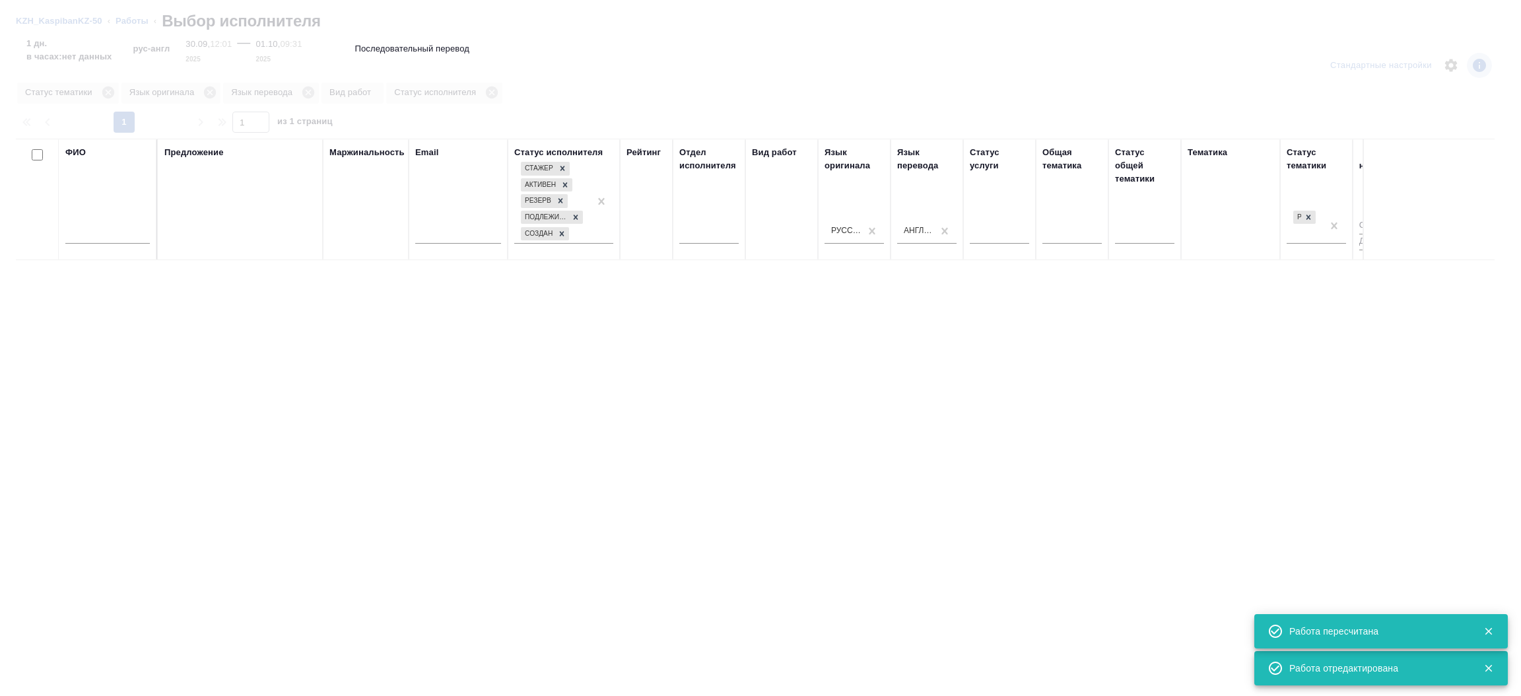
click at [113, 232] on input "text" at bounding box center [107, 235] width 84 height 17
click at [100, 236] on input "text" at bounding box center [107, 235] width 84 height 17
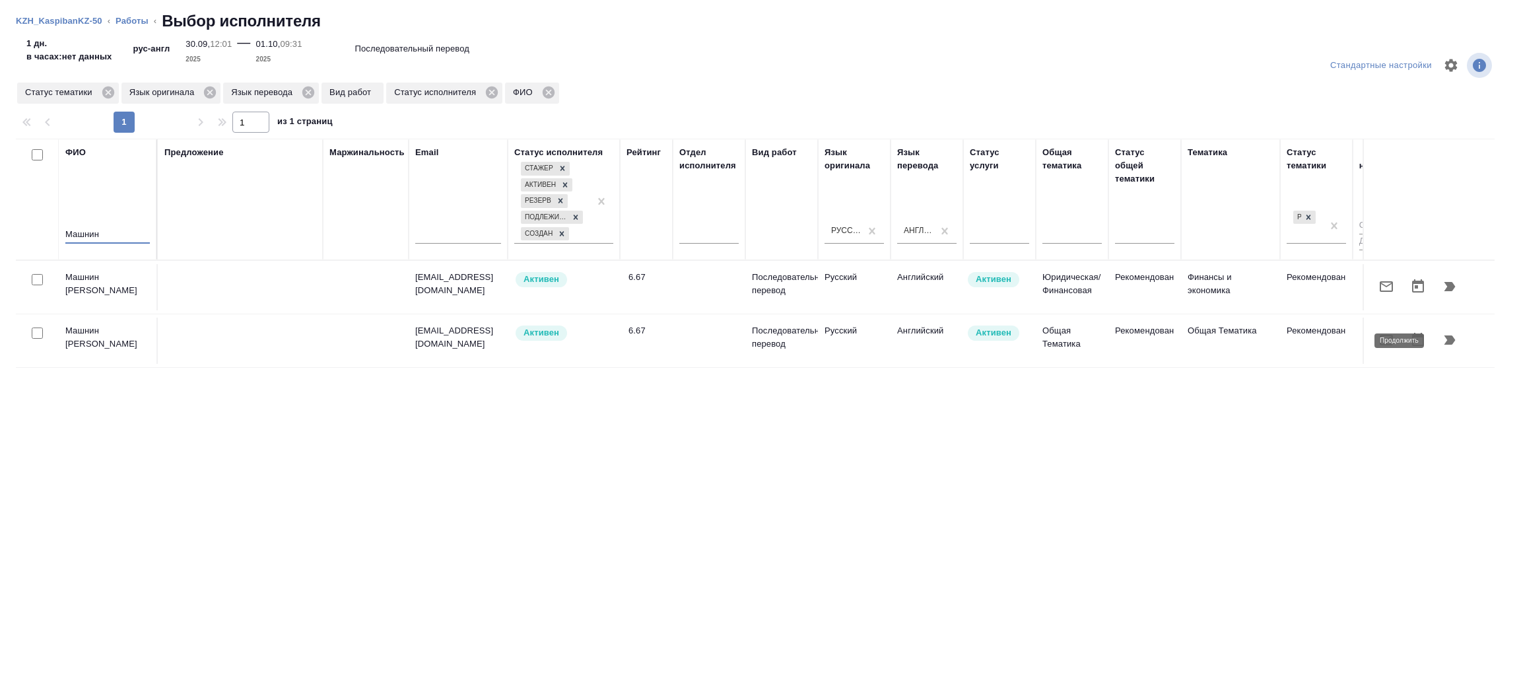
type input "Машнин"
click at [1448, 339] on icon "button" at bounding box center [1449, 339] width 11 height 9
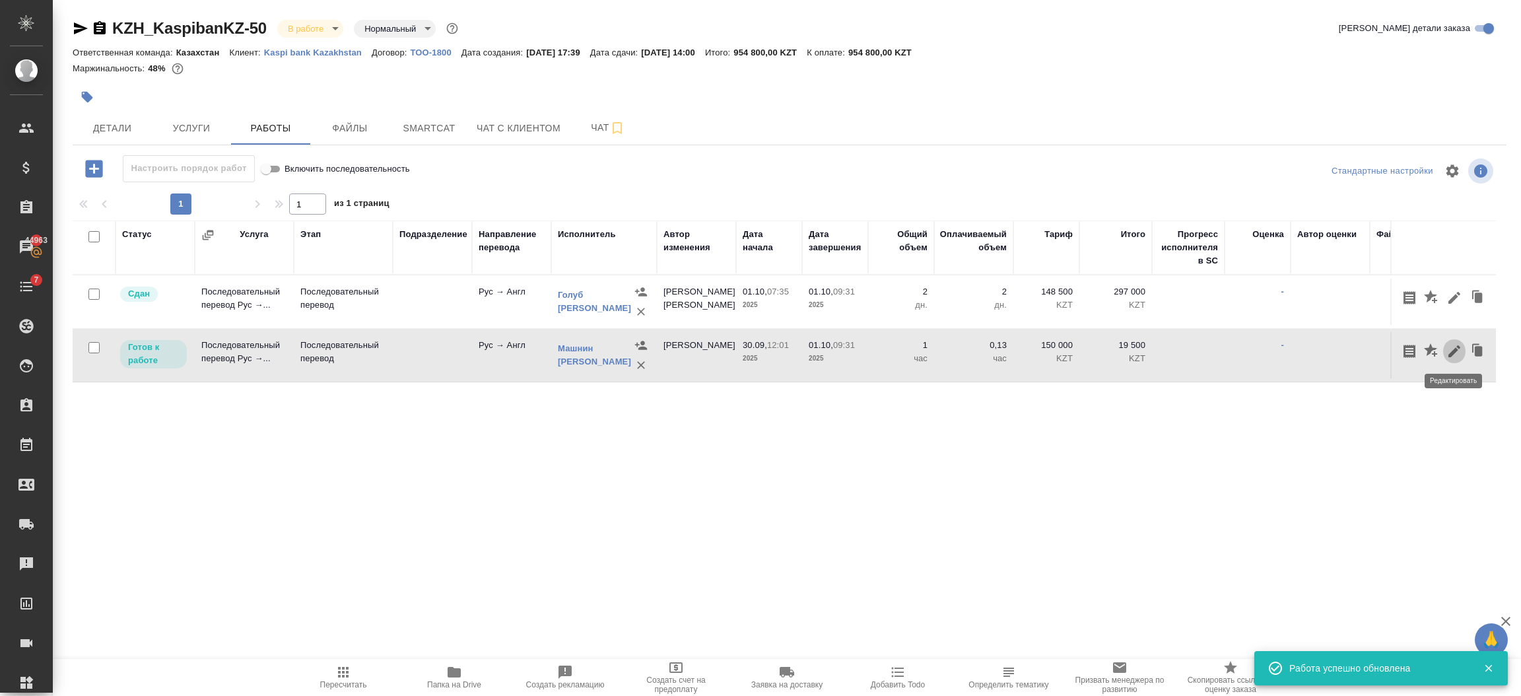
click at [1454, 351] on icon "button" at bounding box center [1454, 351] width 12 height 12
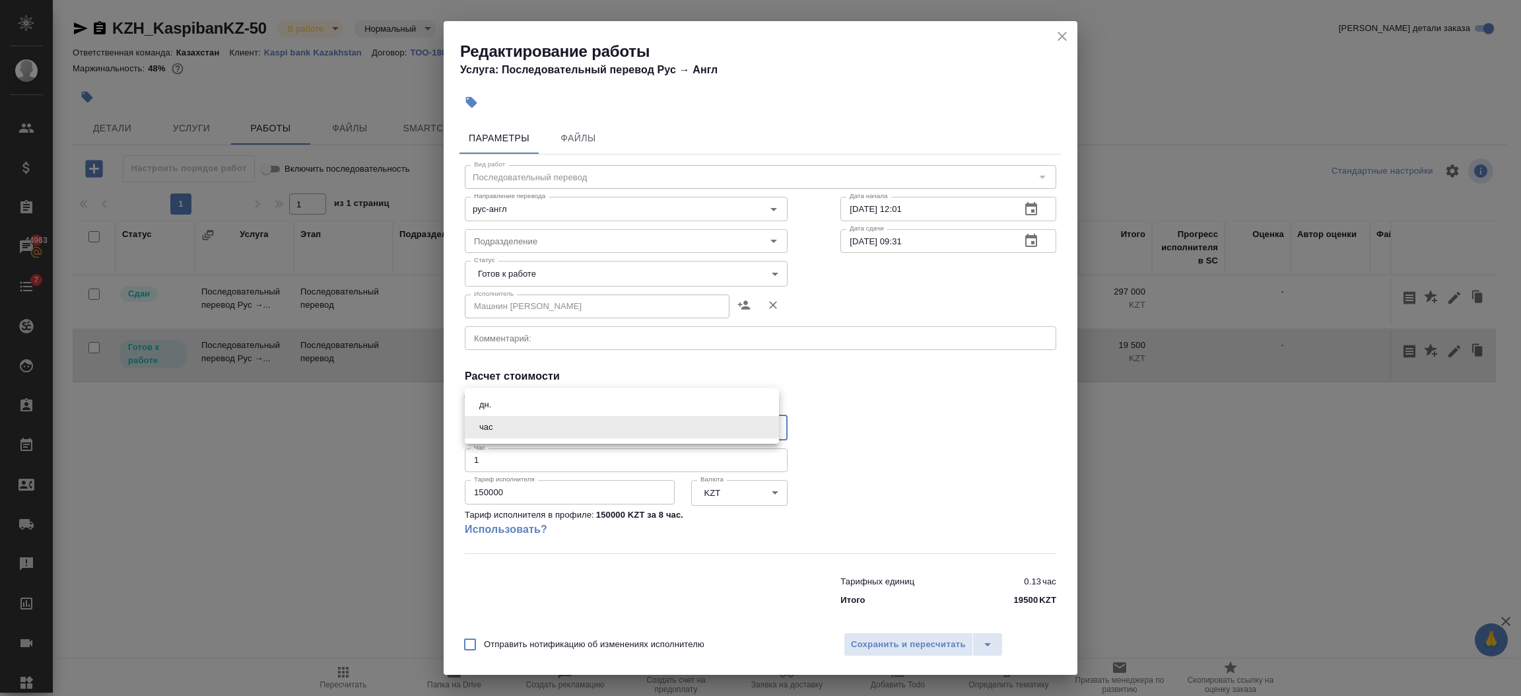
click at [539, 427] on body "🙏 .cls-1 fill:#fff; AWATERA Semenets Irina Клиенты Спецификации Заказы 44963 Ча…" at bounding box center [760, 401] width 1521 height 802
click at [506, 403] on li "дн." at bounding box center [622, 404] width 314 height 22
type input "5a8b1489cc6b4906c91bfd8a"
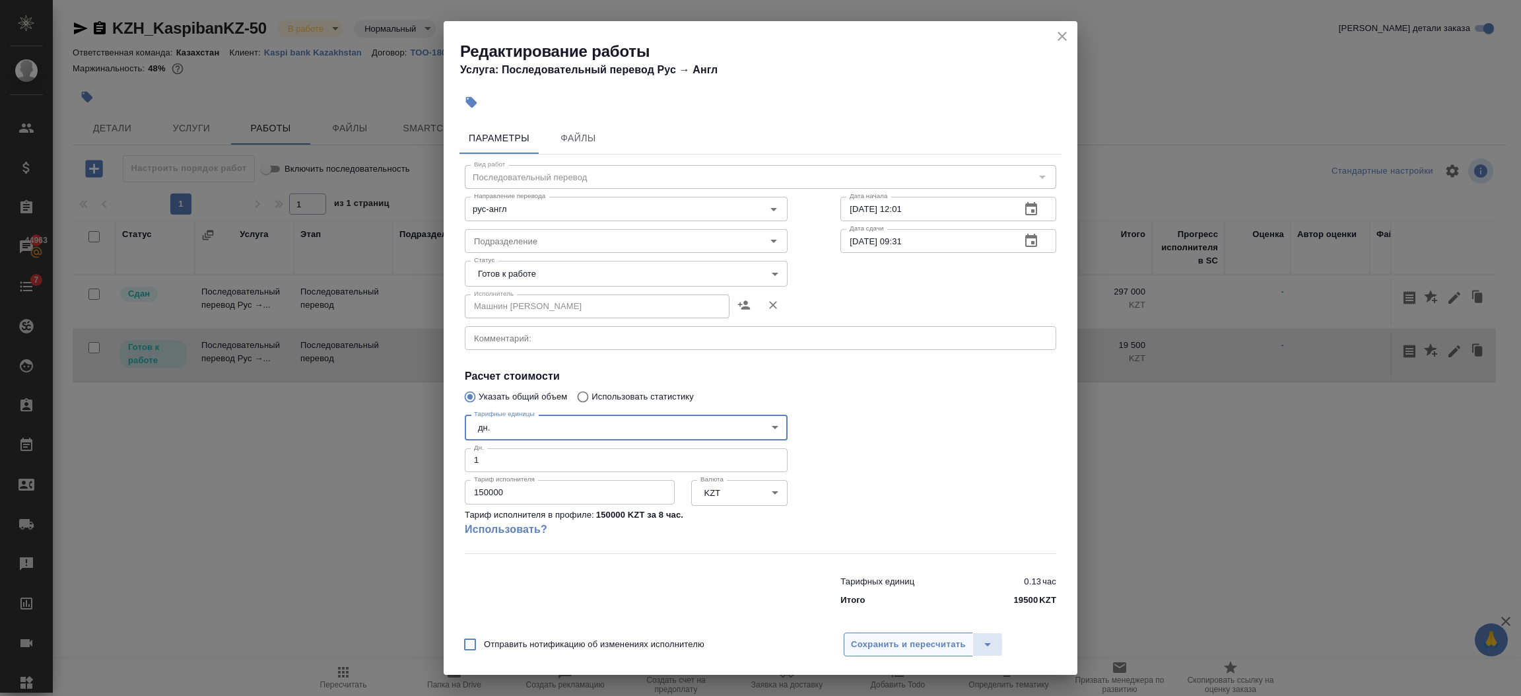
click at [935, 636] on button "Сохранить и пересчитать" at bounding box center [908, 644] width 129 height 24
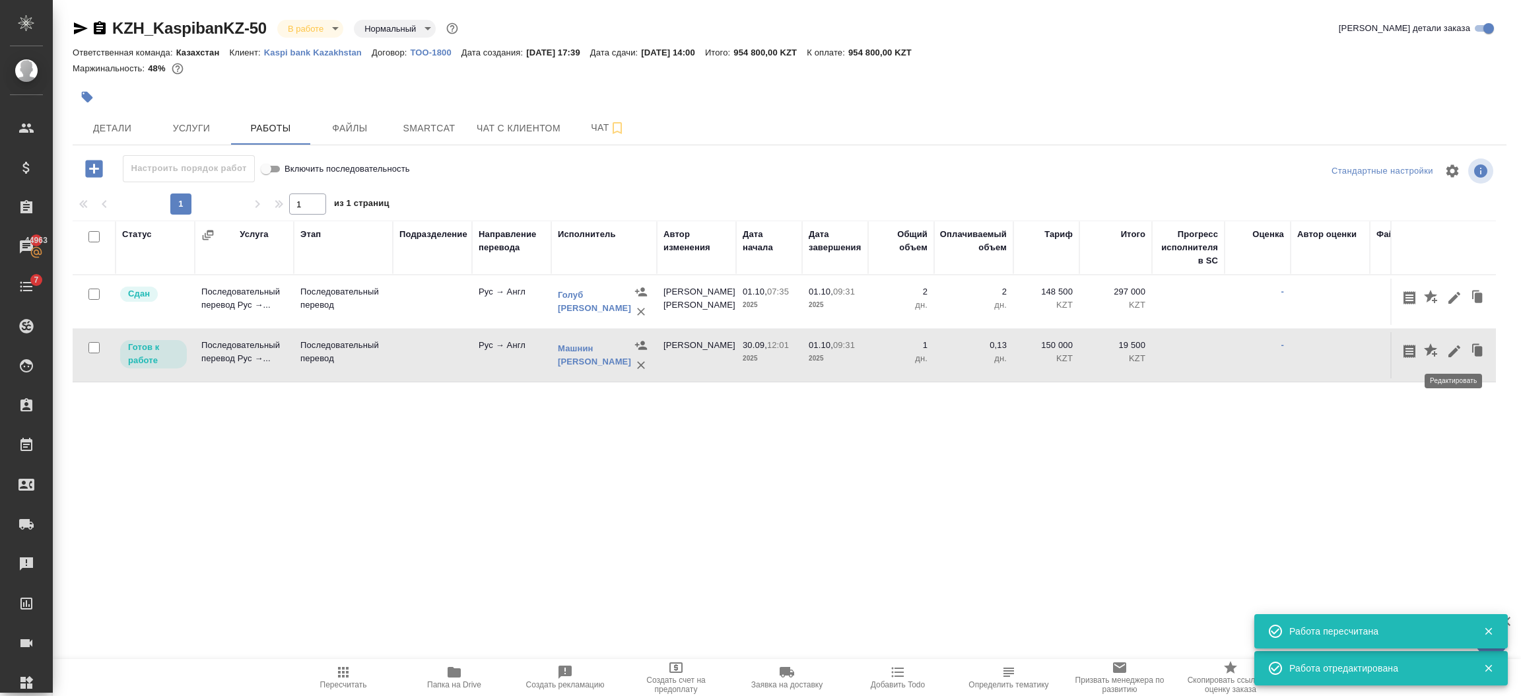
click at [1451, 347] on icon "button" at bounding box center [1454, 351] width 16 height 16
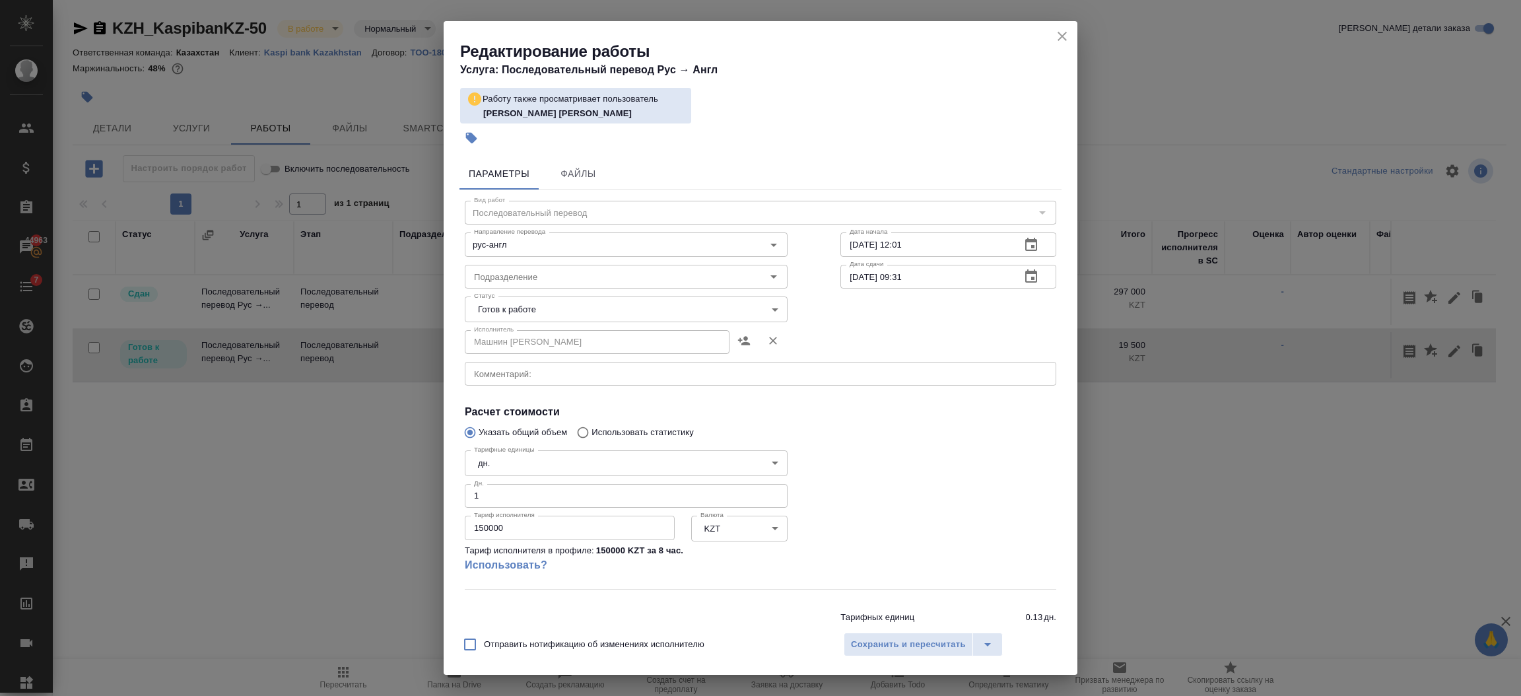
click at [1063, 42] on icon "close" at bounding box center [1062, 36] width 16 height 16
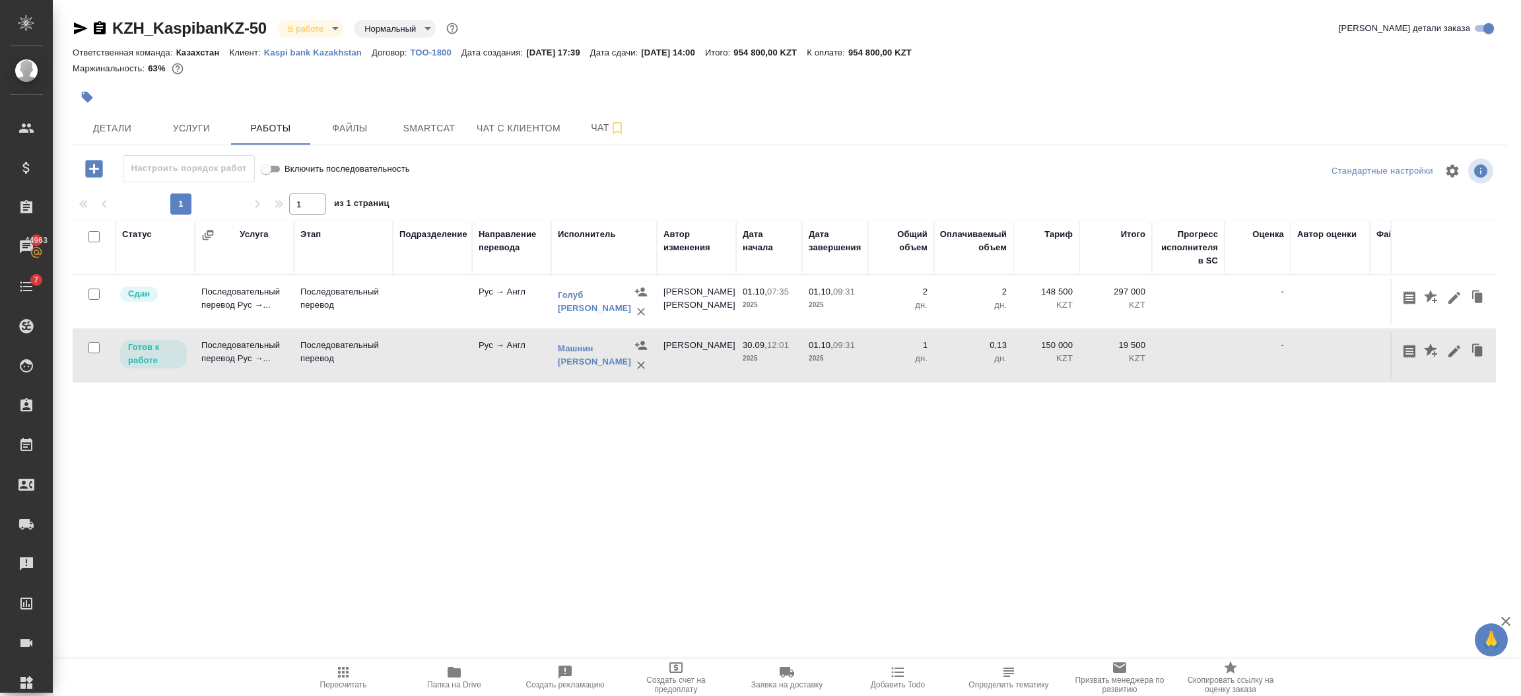
drag, startPoint x: 843, startPoint y: 477, endPoint x: 842, endPoint y: 454, distance: 22.5
click at [841, 477] on div "Статус Услуга Этап Подразделение Направление перевода Исполнитель Автор изменен…" at bounding box center [784, 368] width 1423 height 297
click at [1456, 343] on icon "button" at bounding box center [1454, 351] width 16 height 16
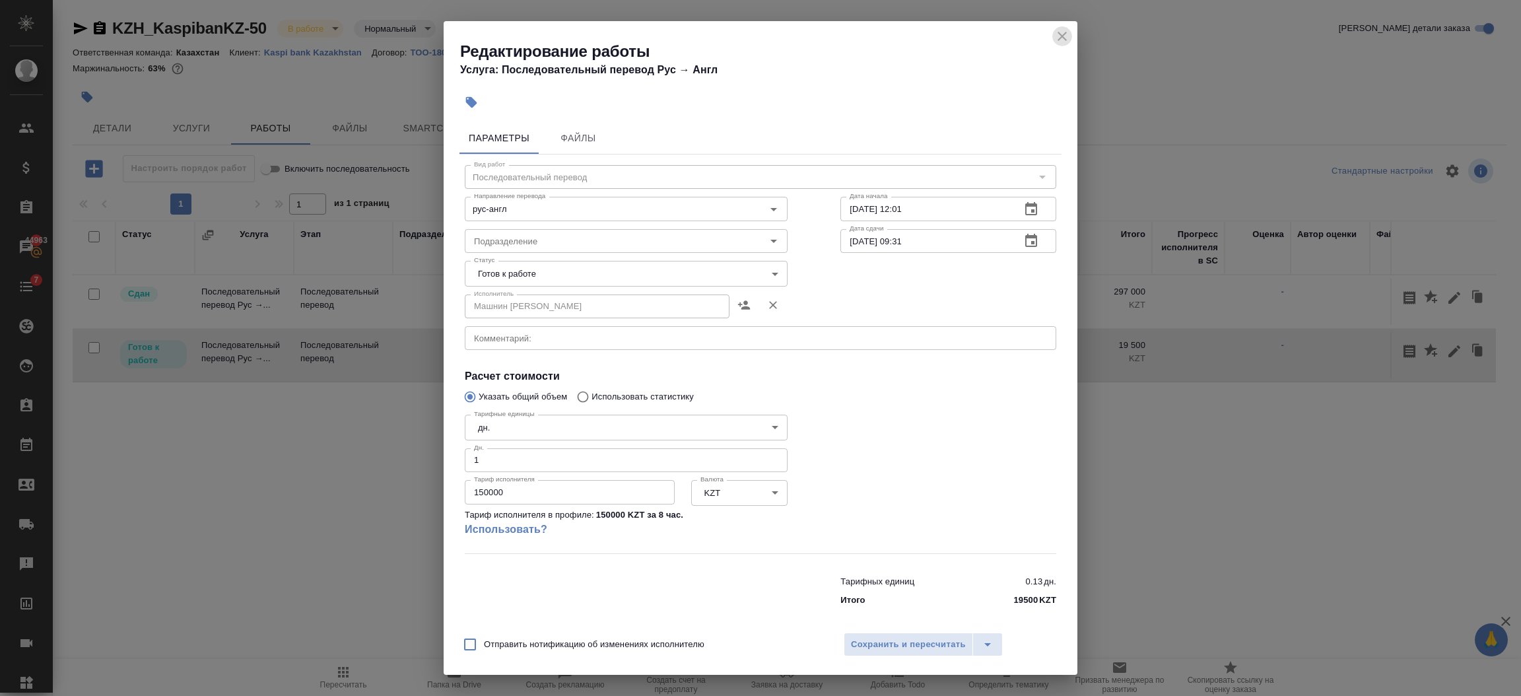
click at [1063, 34] on icon "close" at bounding box center [1061, 36] width 9 height 9
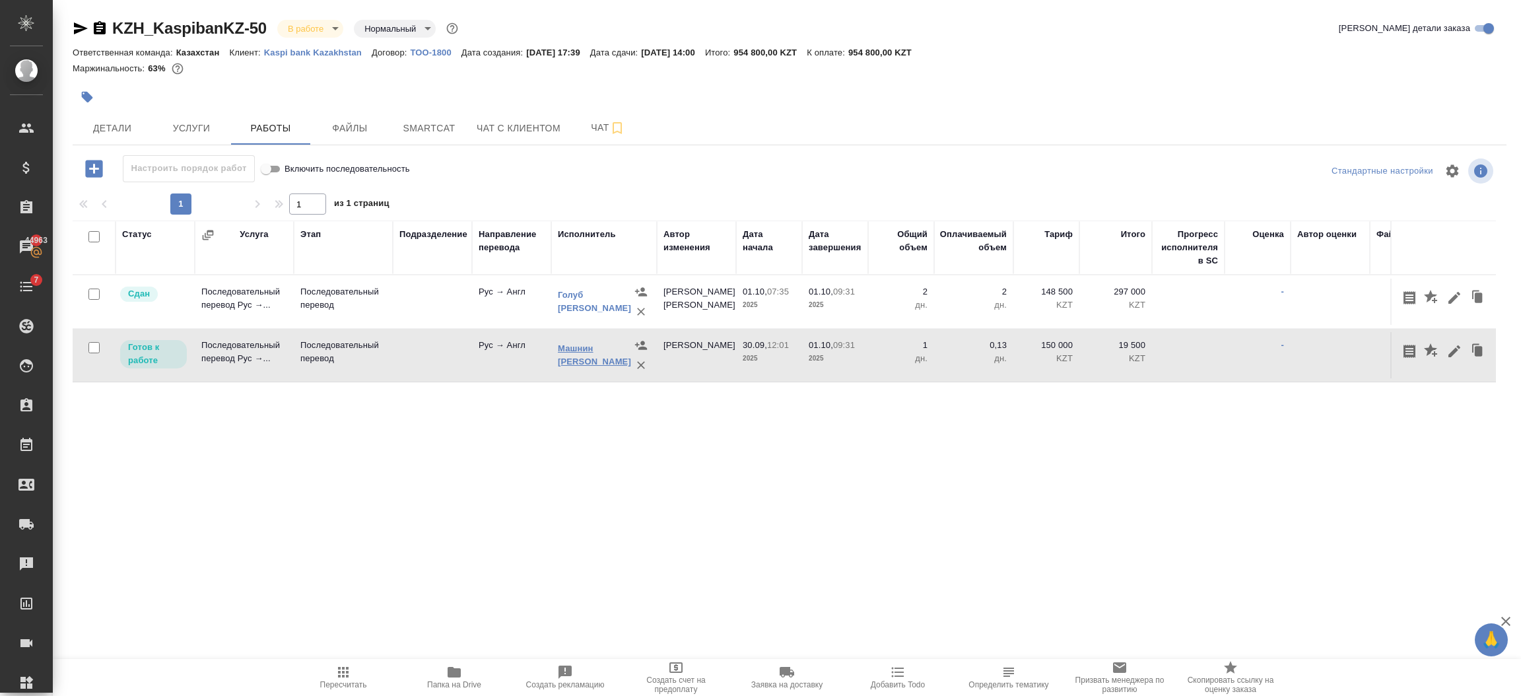
click at [564, 351] on link "[PERSON_NAME]" at bounding box center [594, 354] width 73 height 23
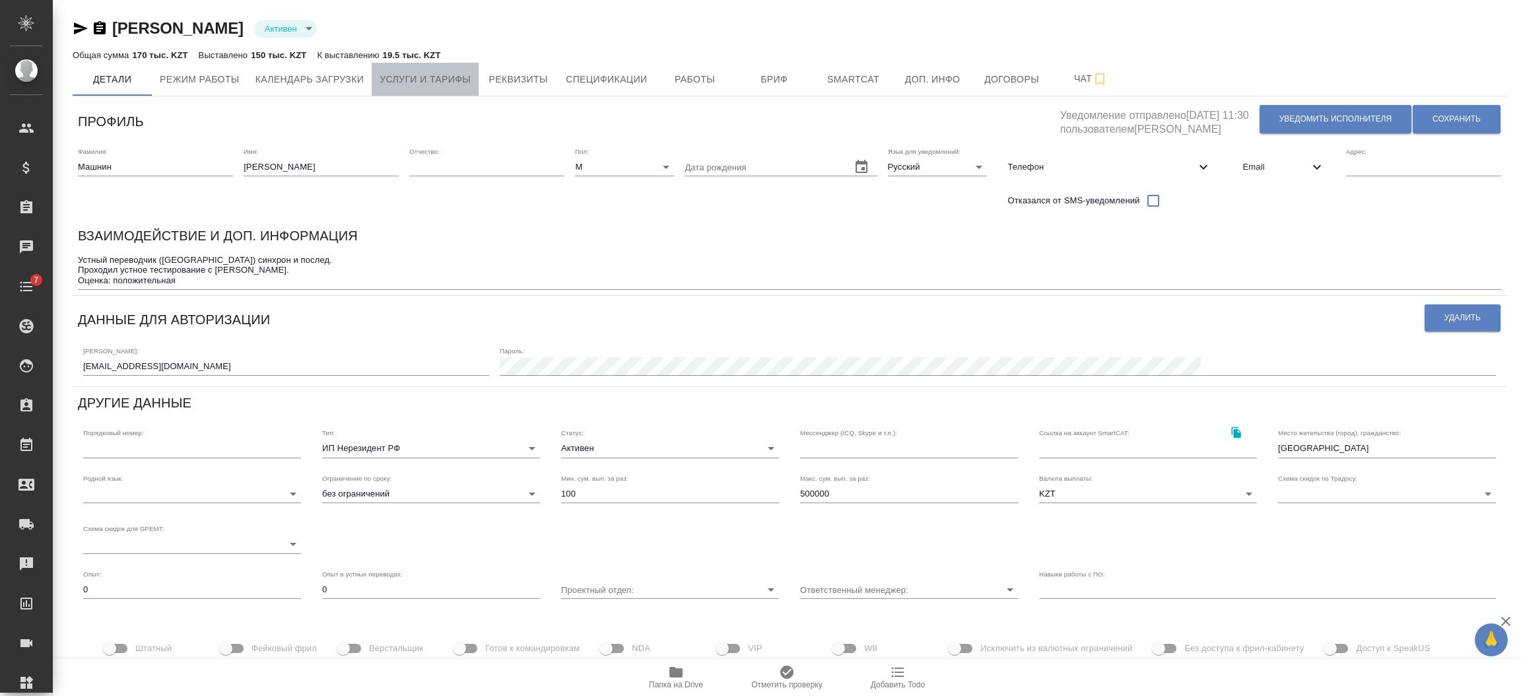
click at [427, 83] on span "Услуги и тарифы" at bounding box center [425, 79] width 91 height 17
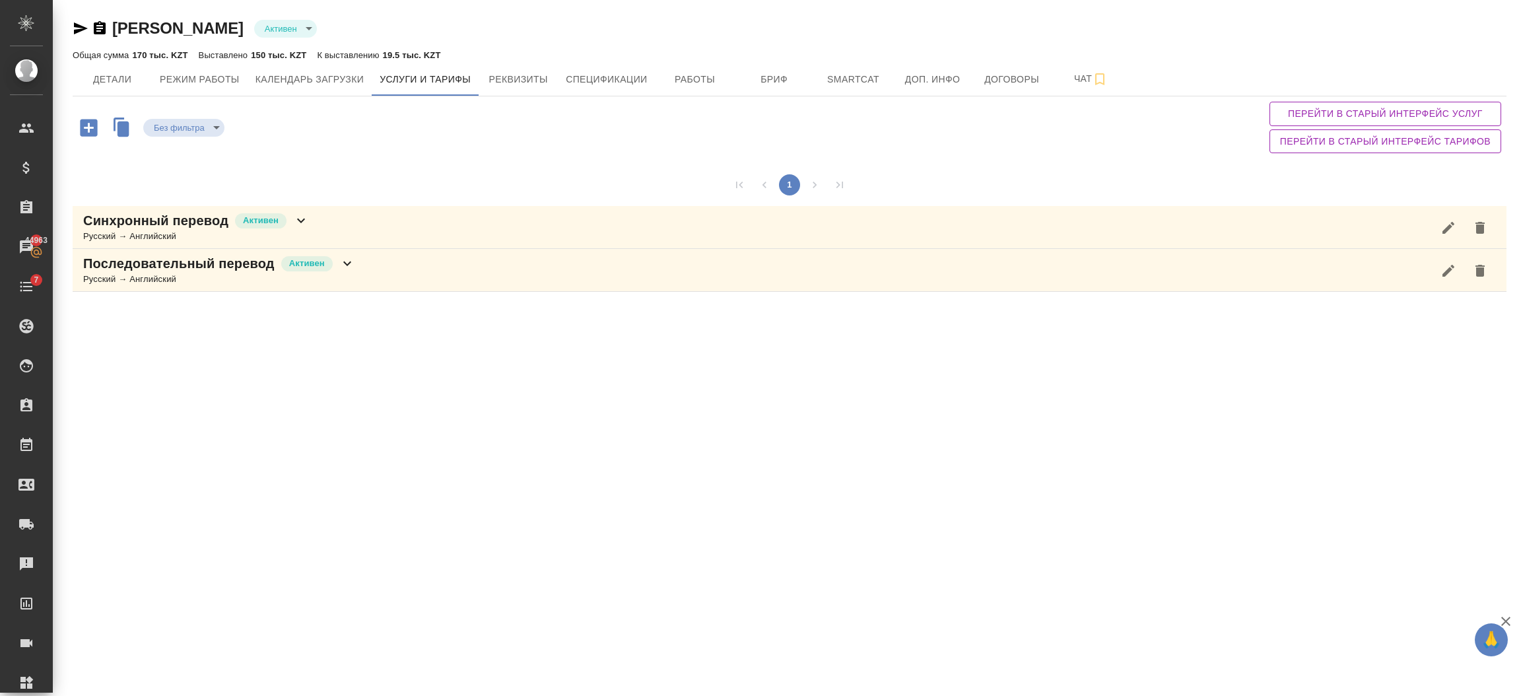
click at [347, 267] on icon at bounding box center [347, 263] width 16 height 16
